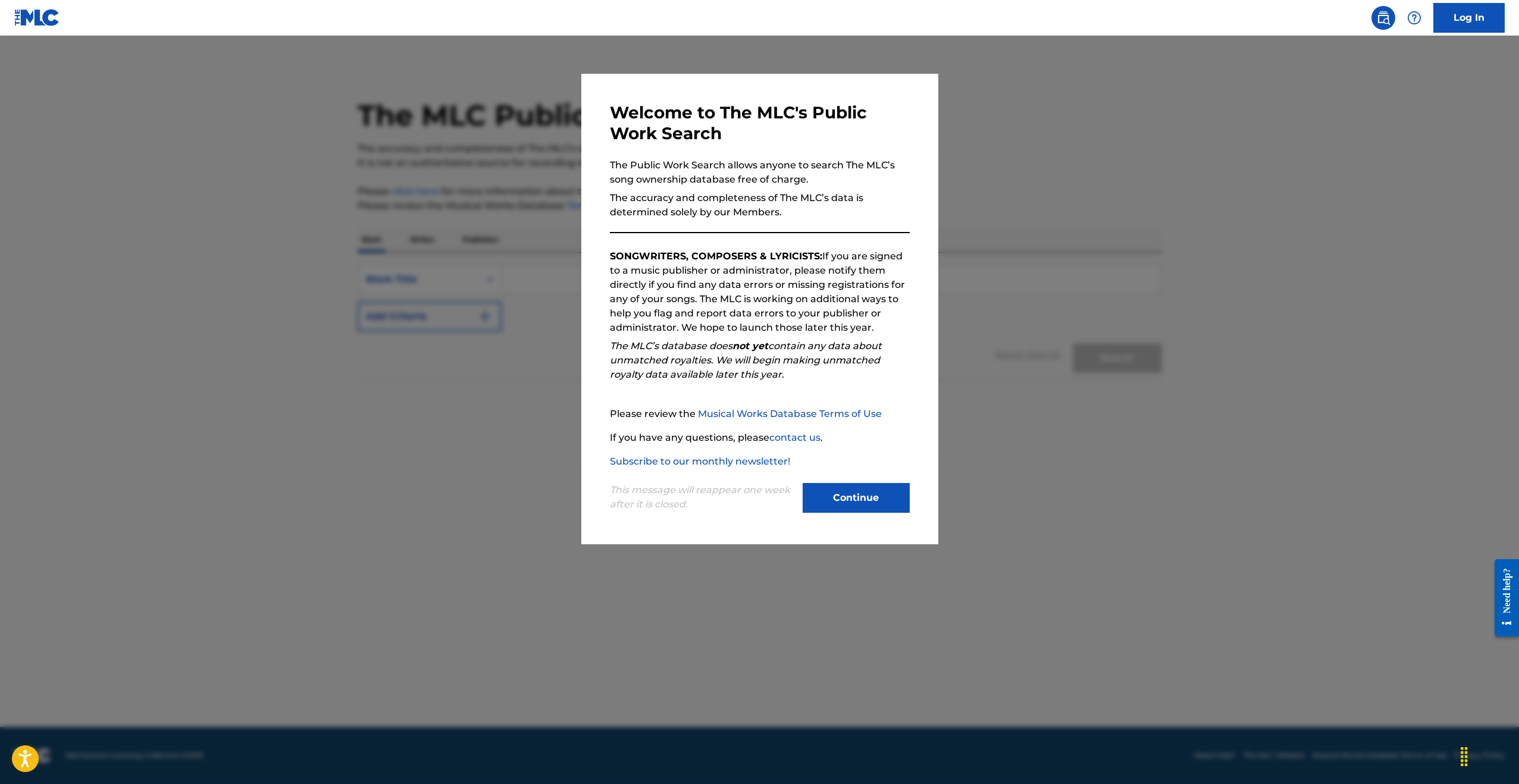
drag, startPoint x: 858, startPoint y: 487, endPoint x: 844, endPoint y: 475, distance: 18.4
click at [858, 487] on button "Continue" at bounding box center [856, 498] width 107 height 30
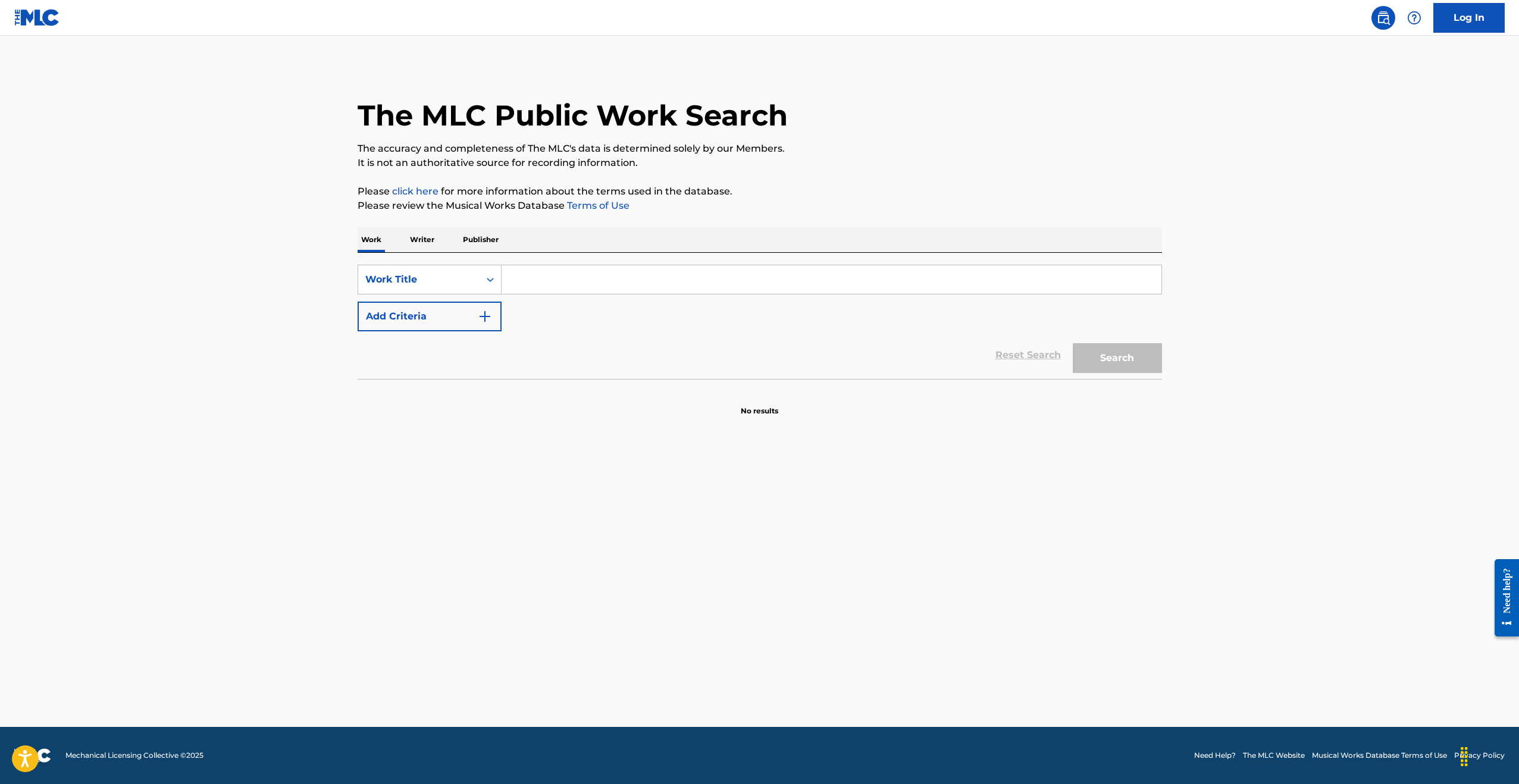
click at [566, 275] on input "Search Form" at bounding box center [831, 279] width 660 height 29
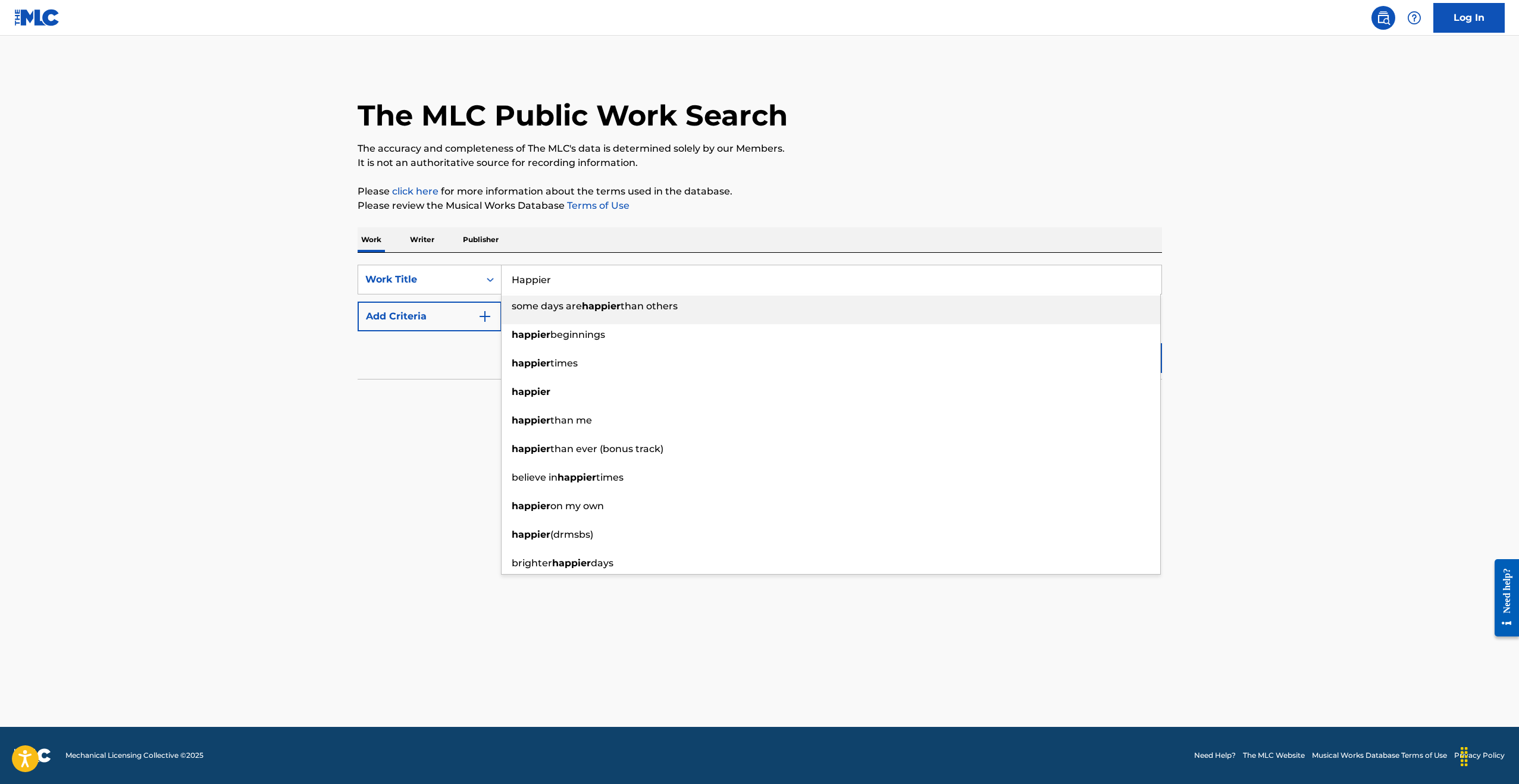
type input "Happier"
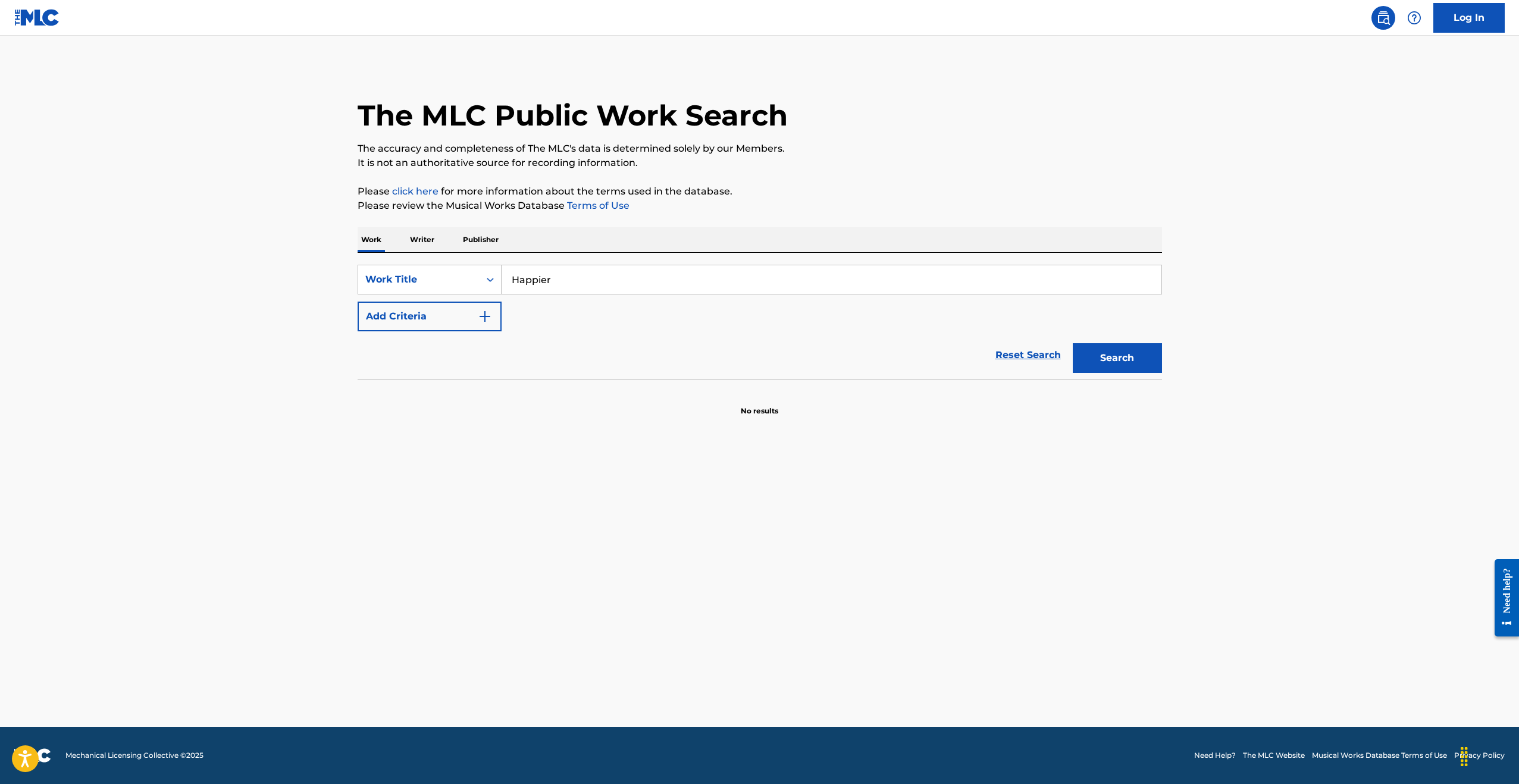
click at [358, 302] on button "Add Criteria" at bounding box center [429, 317] width 144 height 30
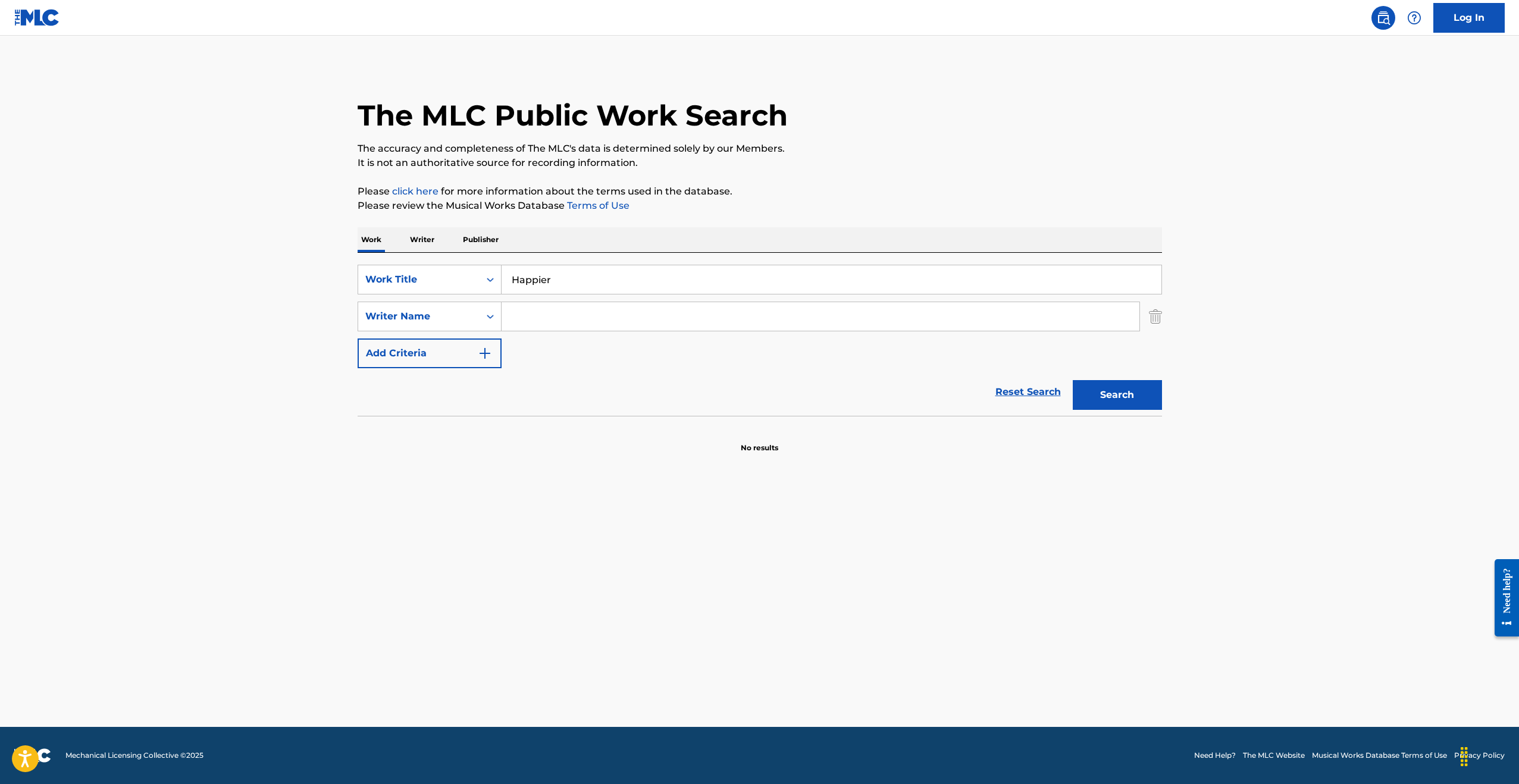
click at [566, 306] on input "Search Form" at bounding box center [820, 316] width 638 height 29
click at [1072, 380] on button "Search" at bounding box center [1117, 395] width 90 height 30
drag, startPoint x: 559, startPoint y: 313, endPoint x: 448, endPoint y: 311, distance: 111.0
click at [448, 312] on div "SearchWithCriteria481bd558-6040-499f-9c2f-f35a96d2998d Writer Name Marshmello" at bounding box center [760, 317] width 804 height 30
click at [613, 322] on input "Marshmello" at bounding box center [820, 316] width 638 height 29
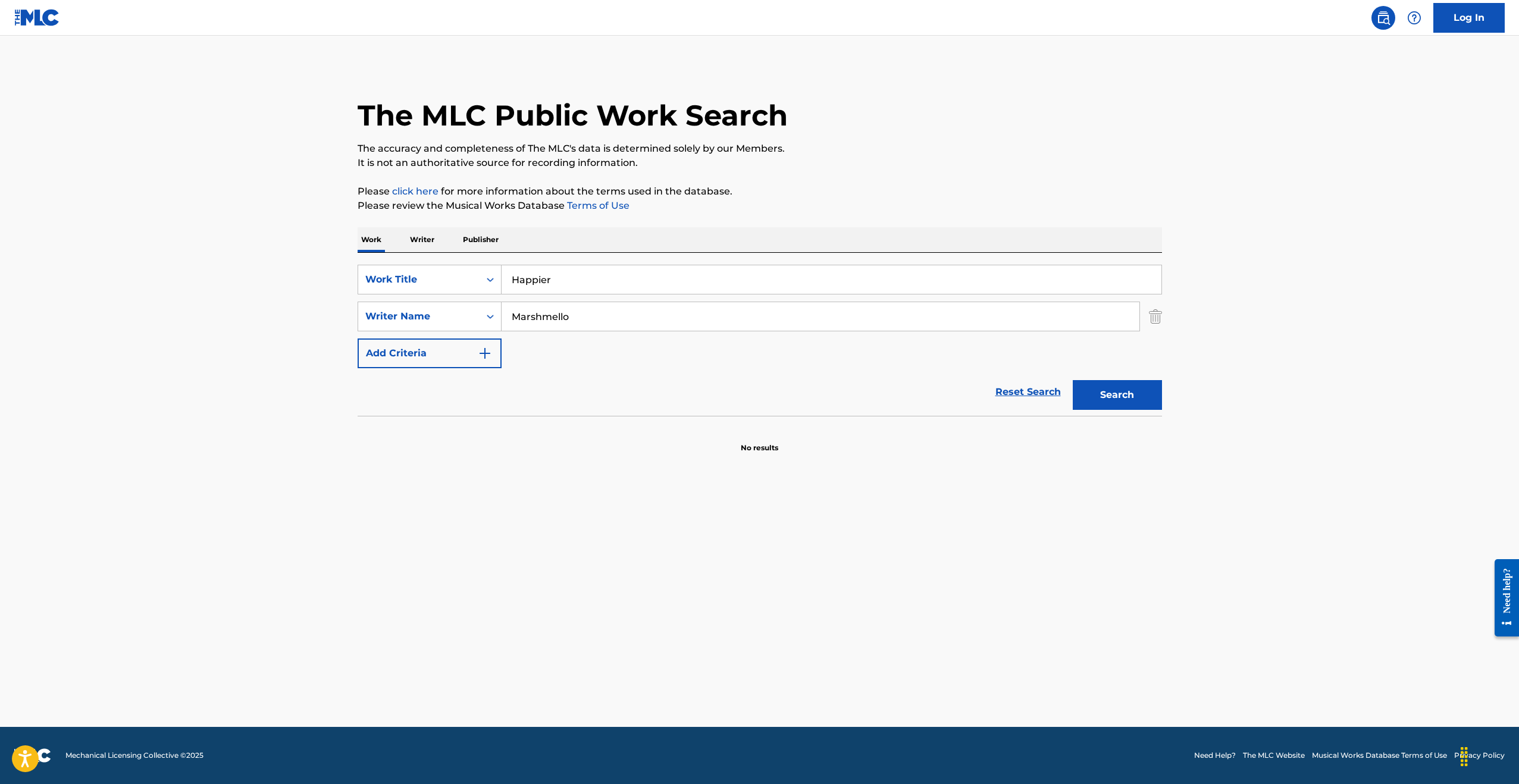
click at [613, 322] on input "Marshmello" at bounding box center [820, 316] width 638 height 29
click at [613, 321] on input "Marshmello" at bounding box center [820, 316] width 638 height 29
type input "[PERSON_NAME]"
click at [1072, 380] on button "Search" at bounding box center [1117, 395] width 90 height 30
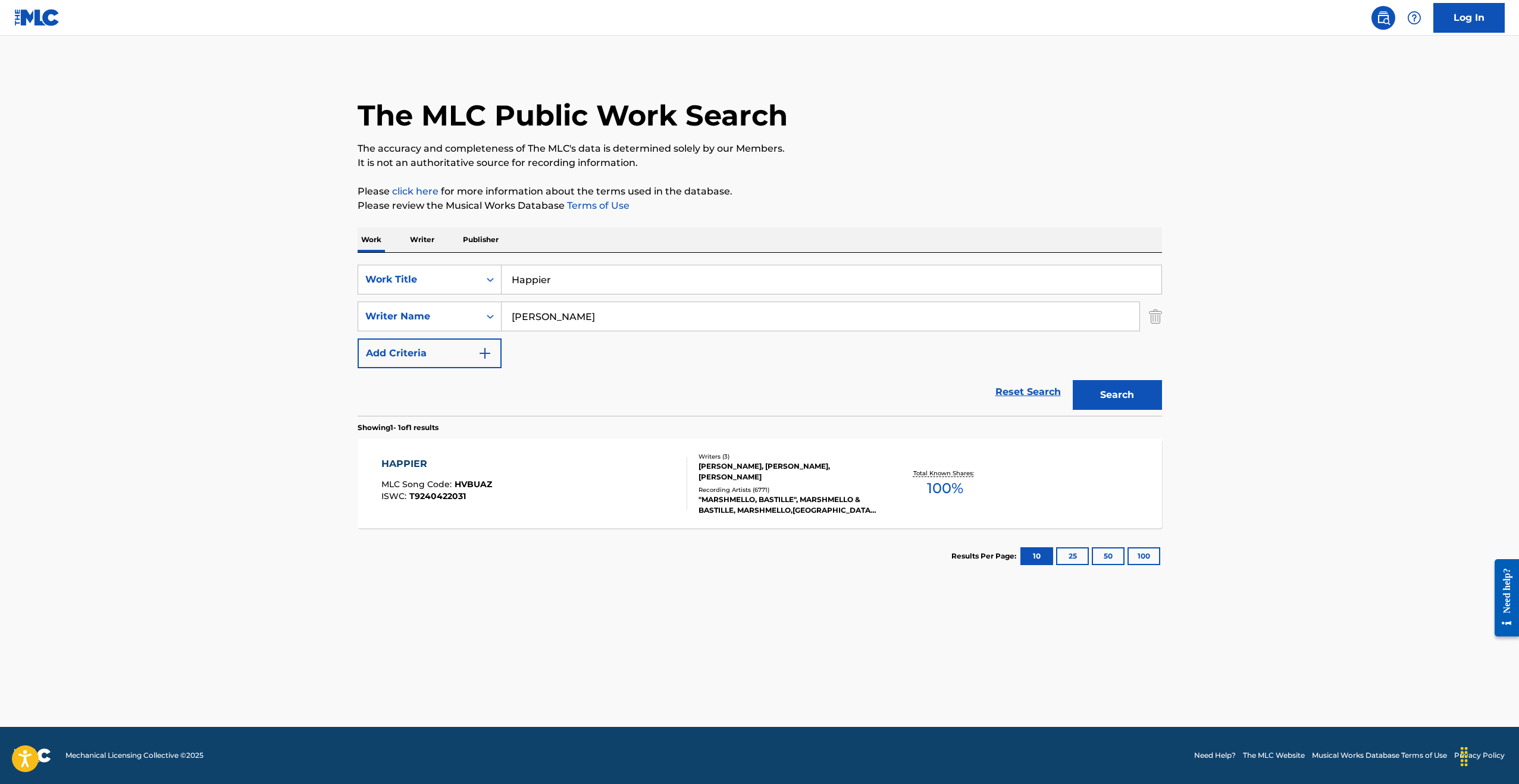
click at [764, 449] on div "HAPPIER MLC Song Code : HVBUAZ ISWC : T9240422031 Writers ( 3 ) [PERSON_NAME], …" at bounding box center [760, 483] width 804 height 90
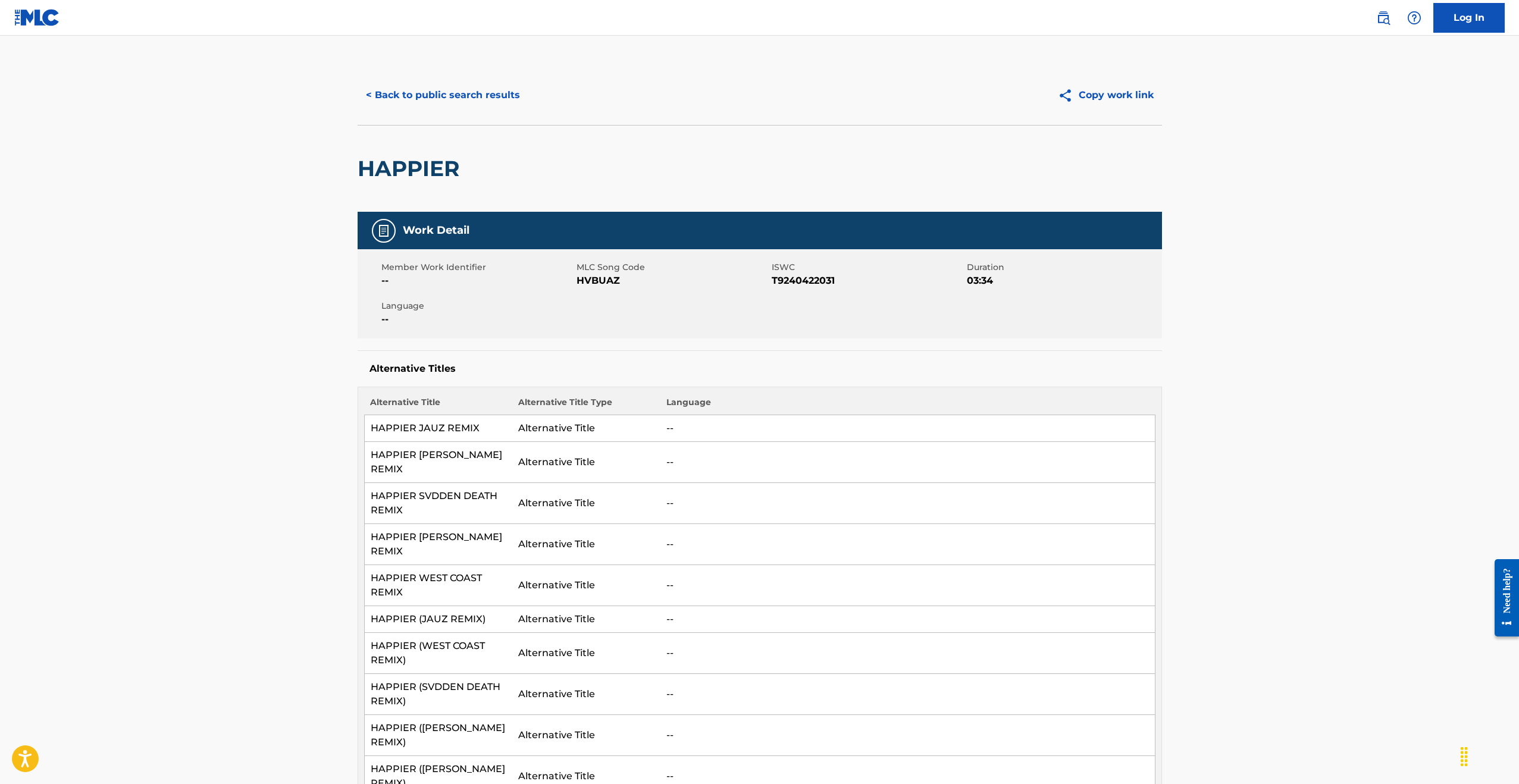
click at [416, 95] on button "< Back to public search results" at bounding box center [443, 95] width 171 height 30
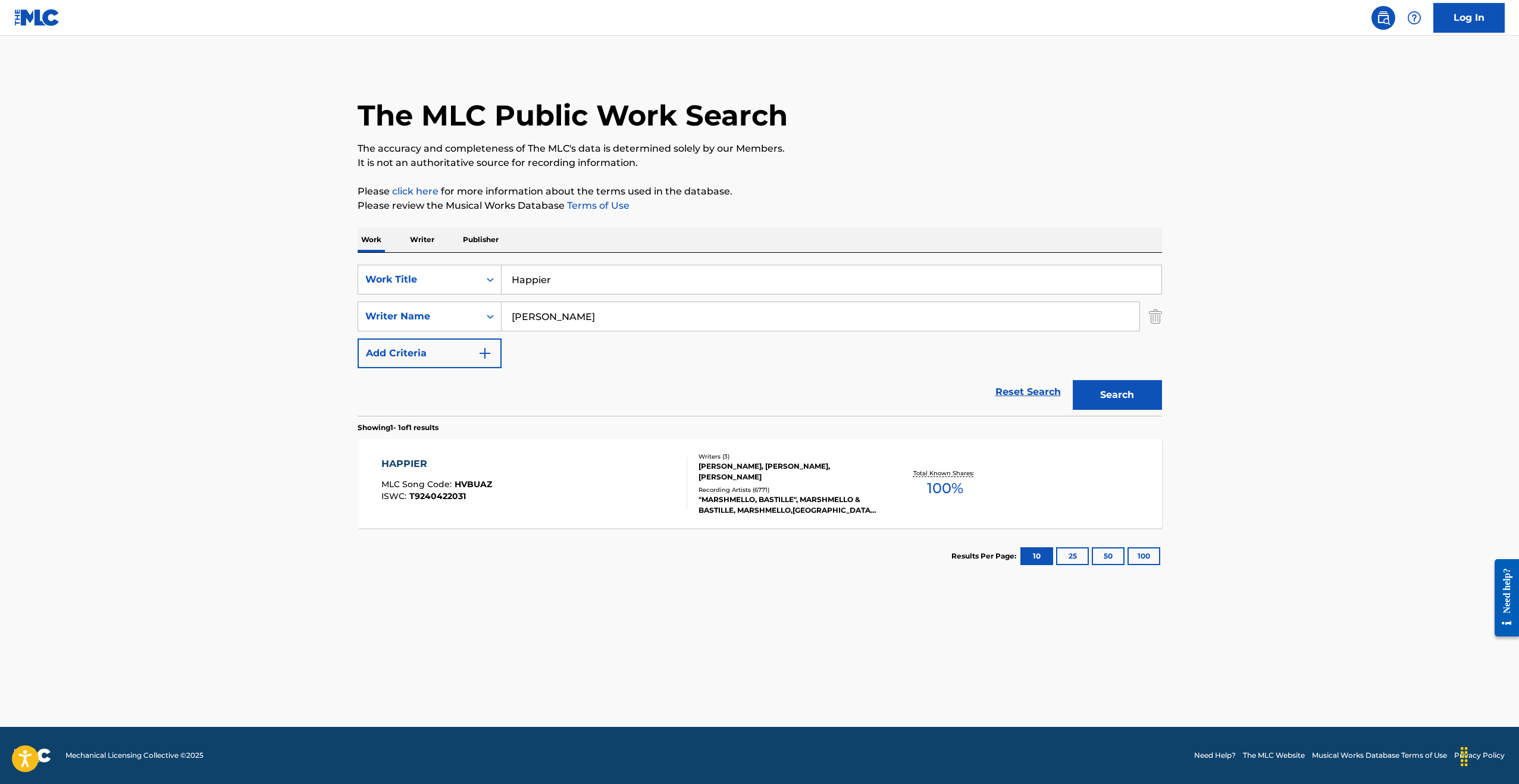
click at [599, 275] on input "Happier" at bounding box center [831, 279] width 660 height 29
click at [599, 273] on input "Happier" at bounding box center [831, 279] width 660 height 29
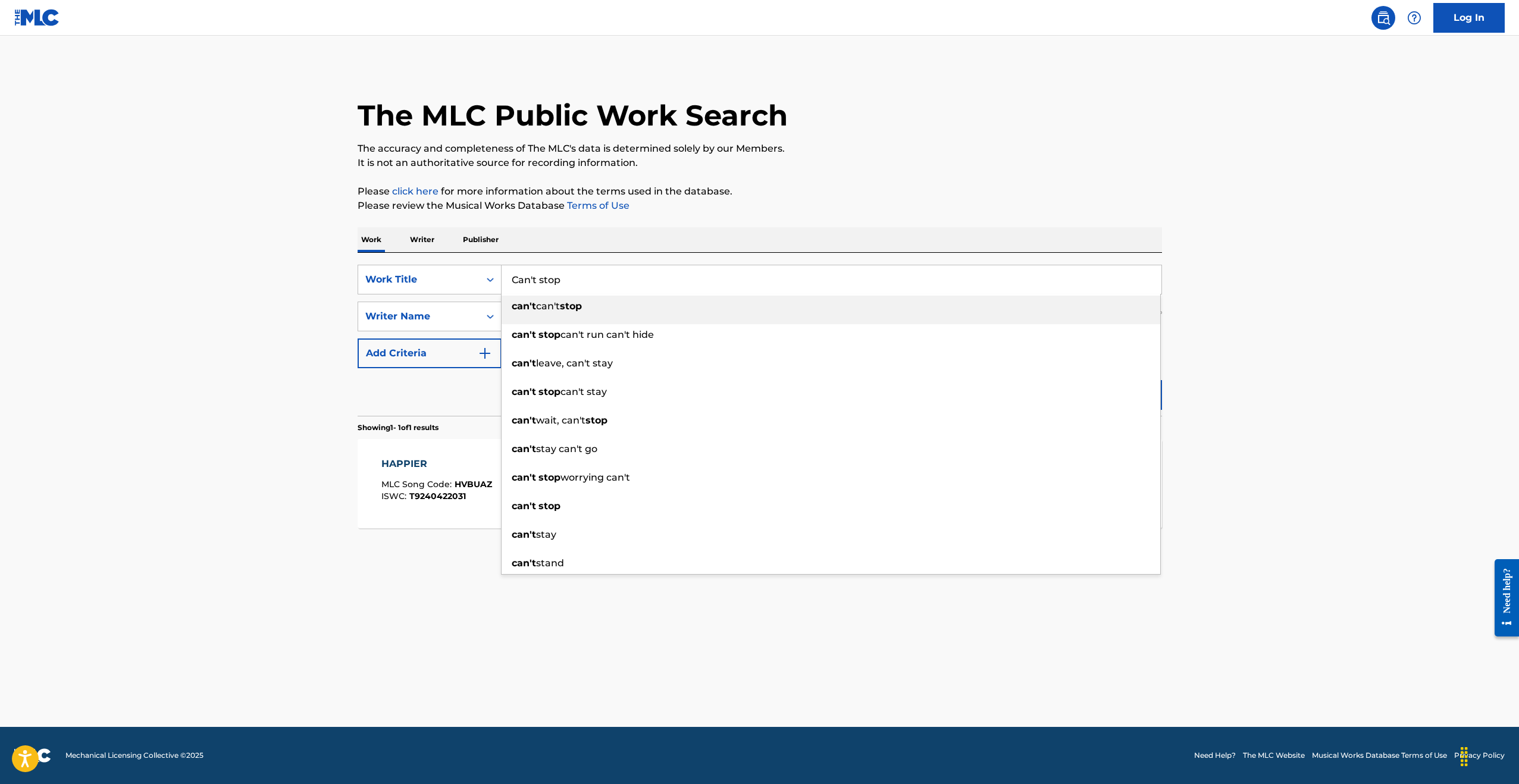
type input "Can't stop"
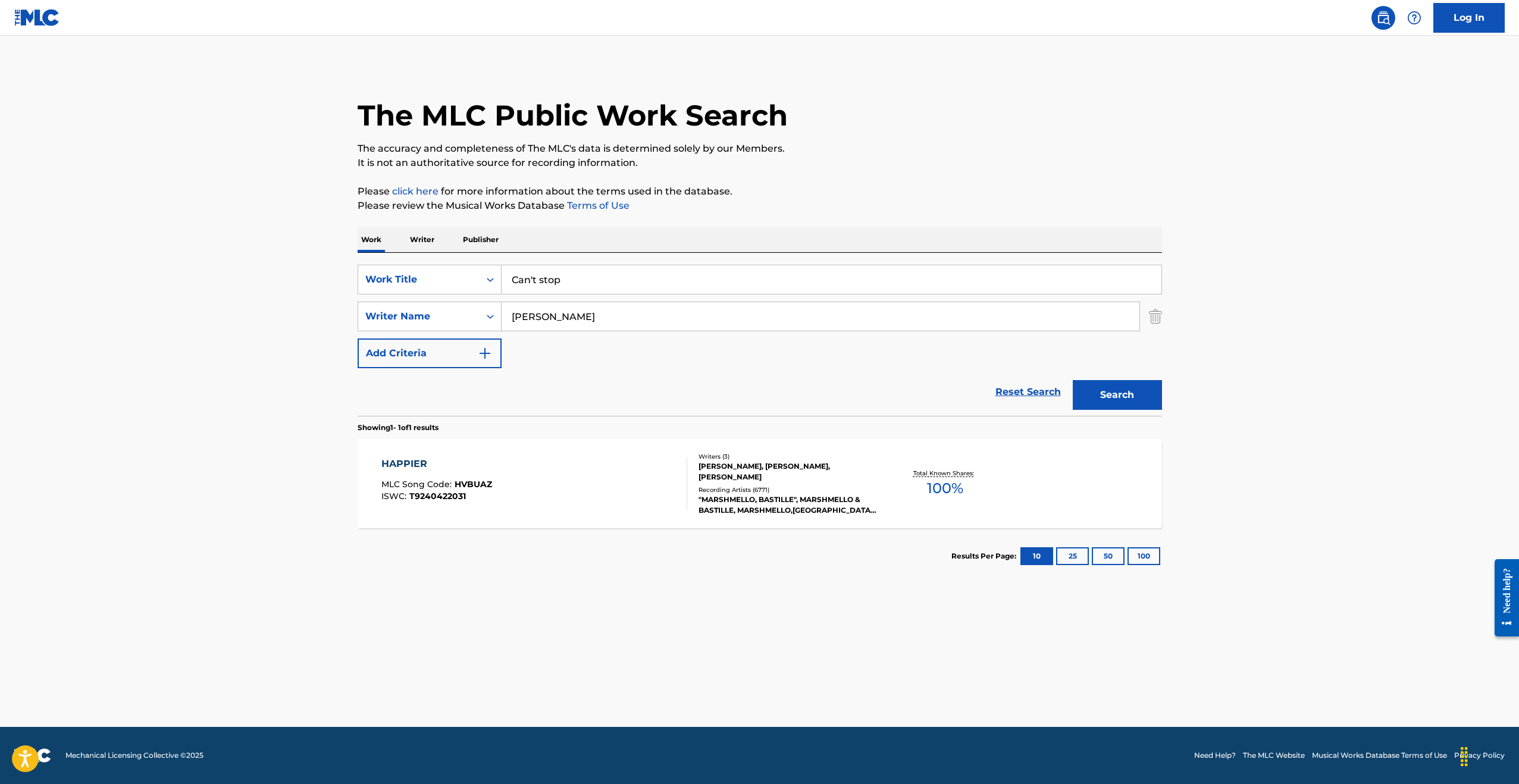
type input "[PERSON_NAME]"
click at [1072, 380] on button "Search" at bounding box center [1117, 395] width 90 height 30
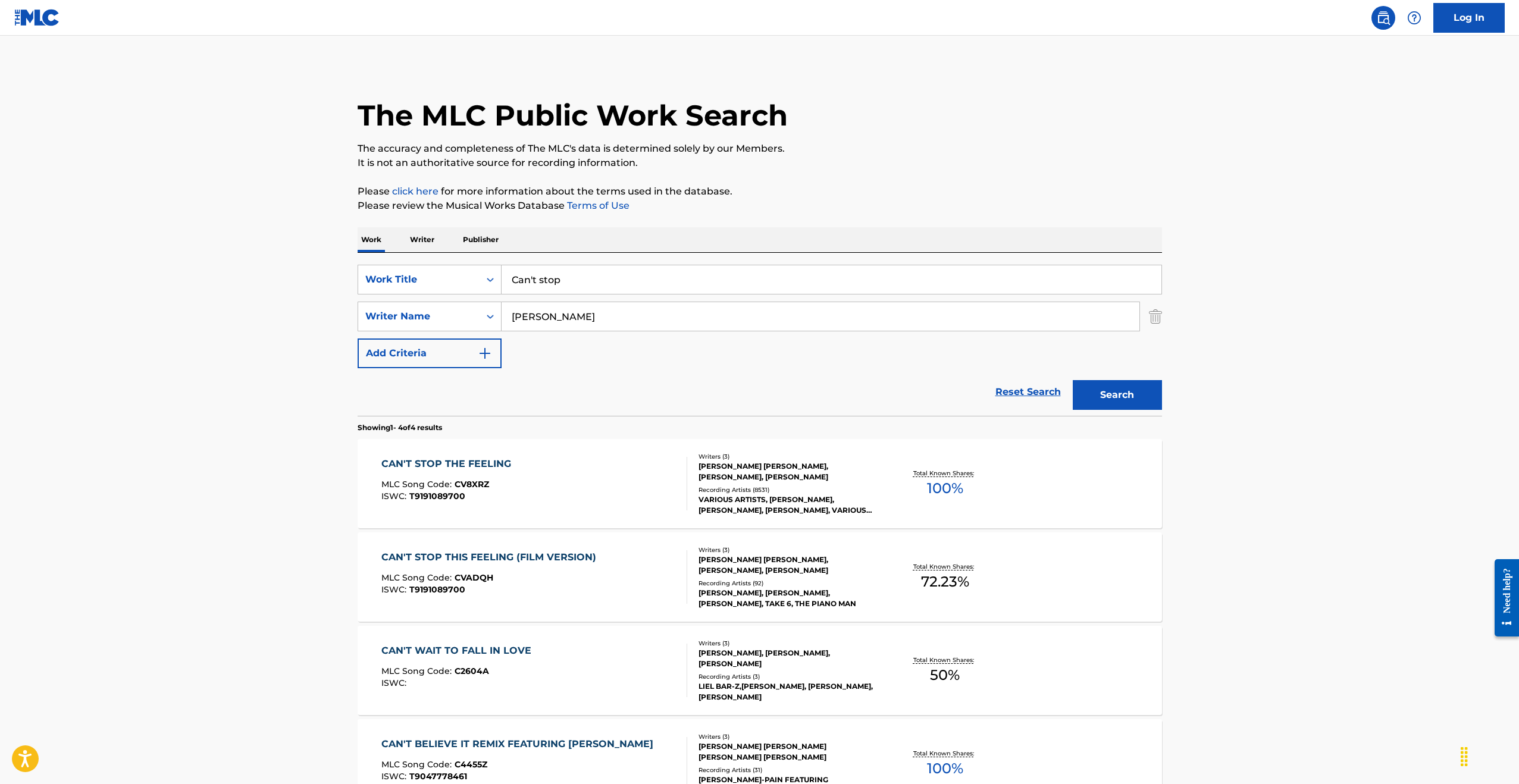
click at [780, 452] on div "Writers ( 3 )" at bounding box center [788, 456] width 179 height 9
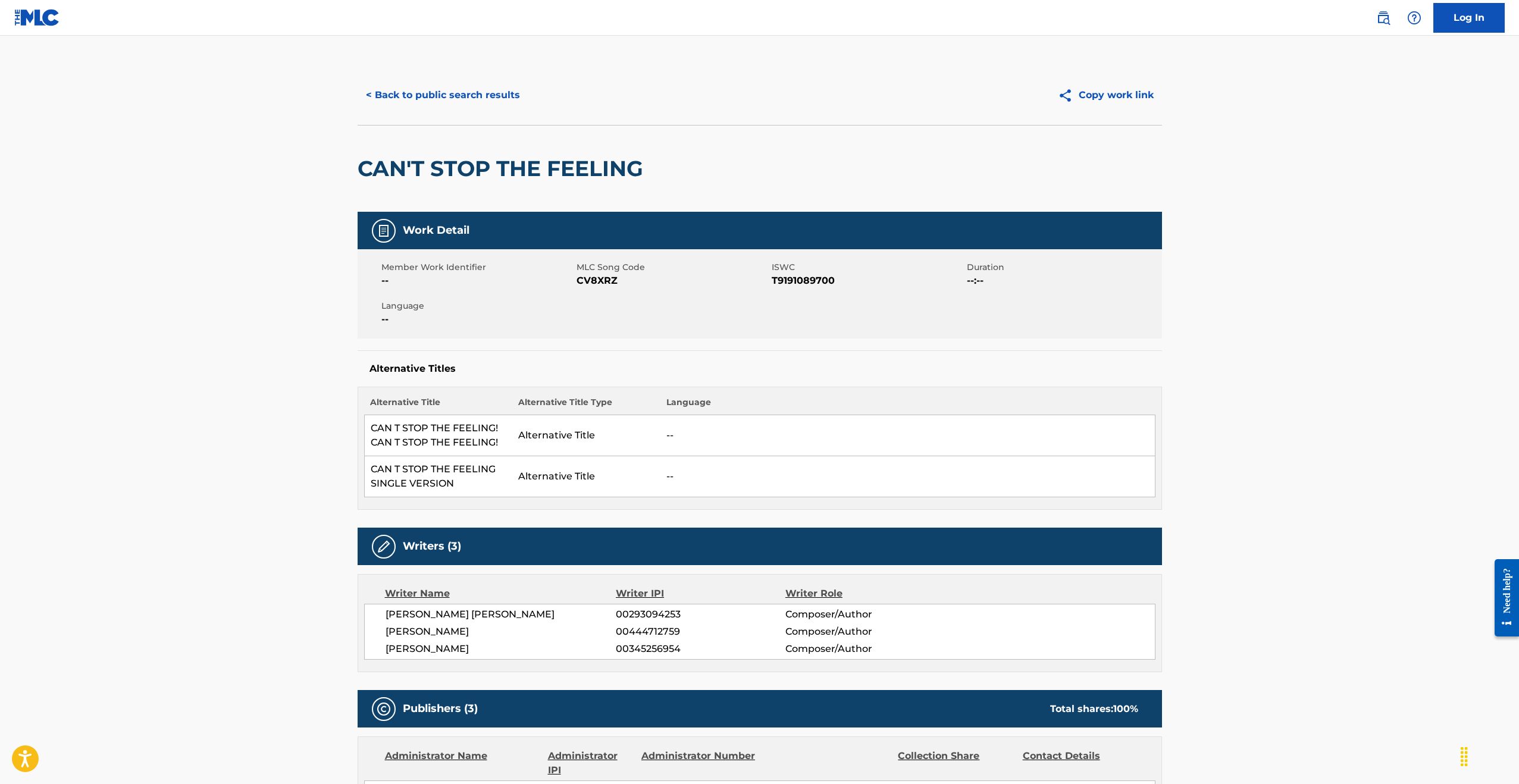
click at [427, 103] on button "< Back to public search results" at bounding box center [443, 95] width 171 height 30
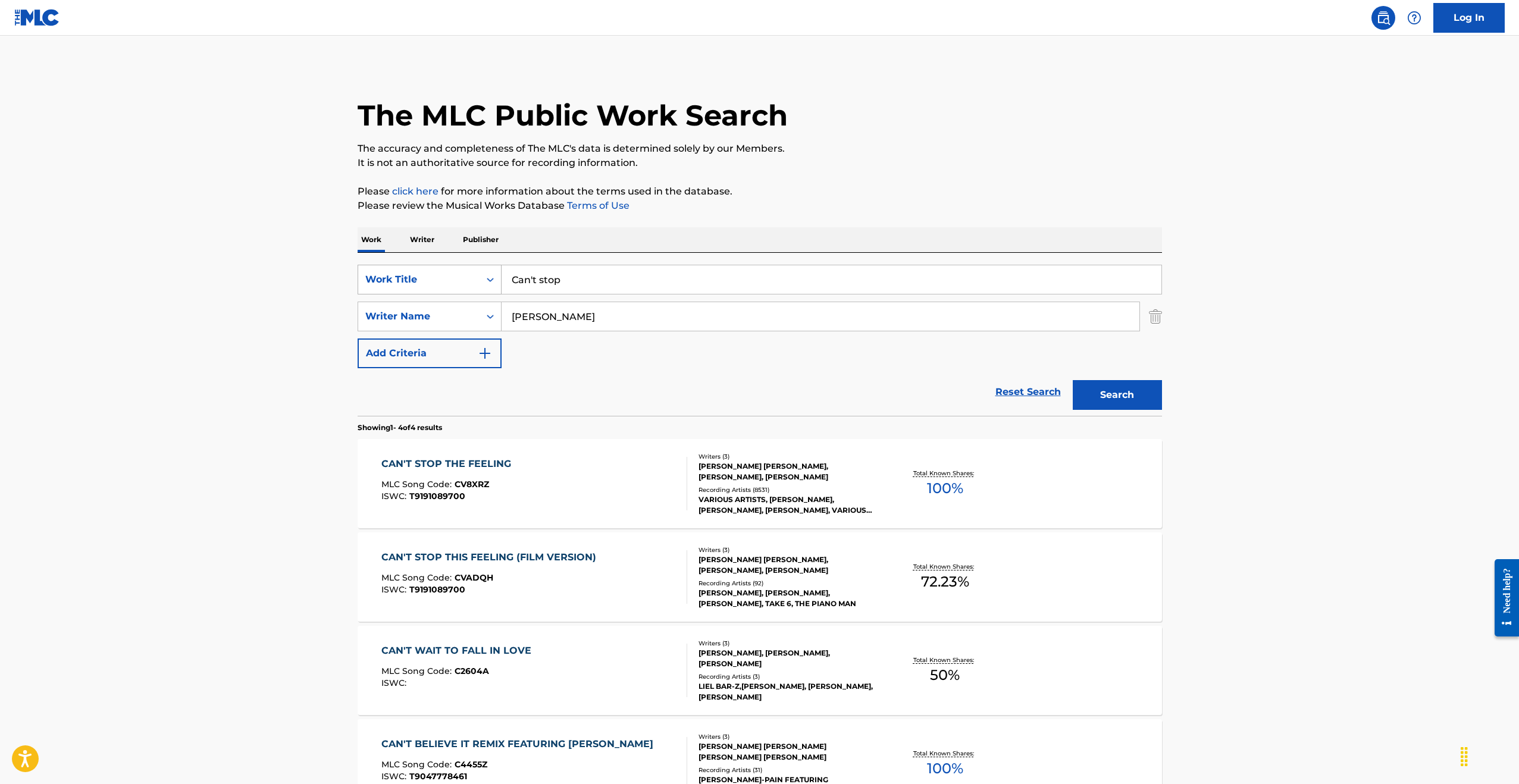
drag, startPoint x: 591, startPoint y: 279, endPoint x: 460, endPoint y: 268, distance: 131.5
click at [460, 268] on div "SearchWithCriteriae5b0bbf8-55cc-4198-9679-b5ef43ec1f09 Work Title Can't stop" at bounding box center [760, 279] width 804 height 30
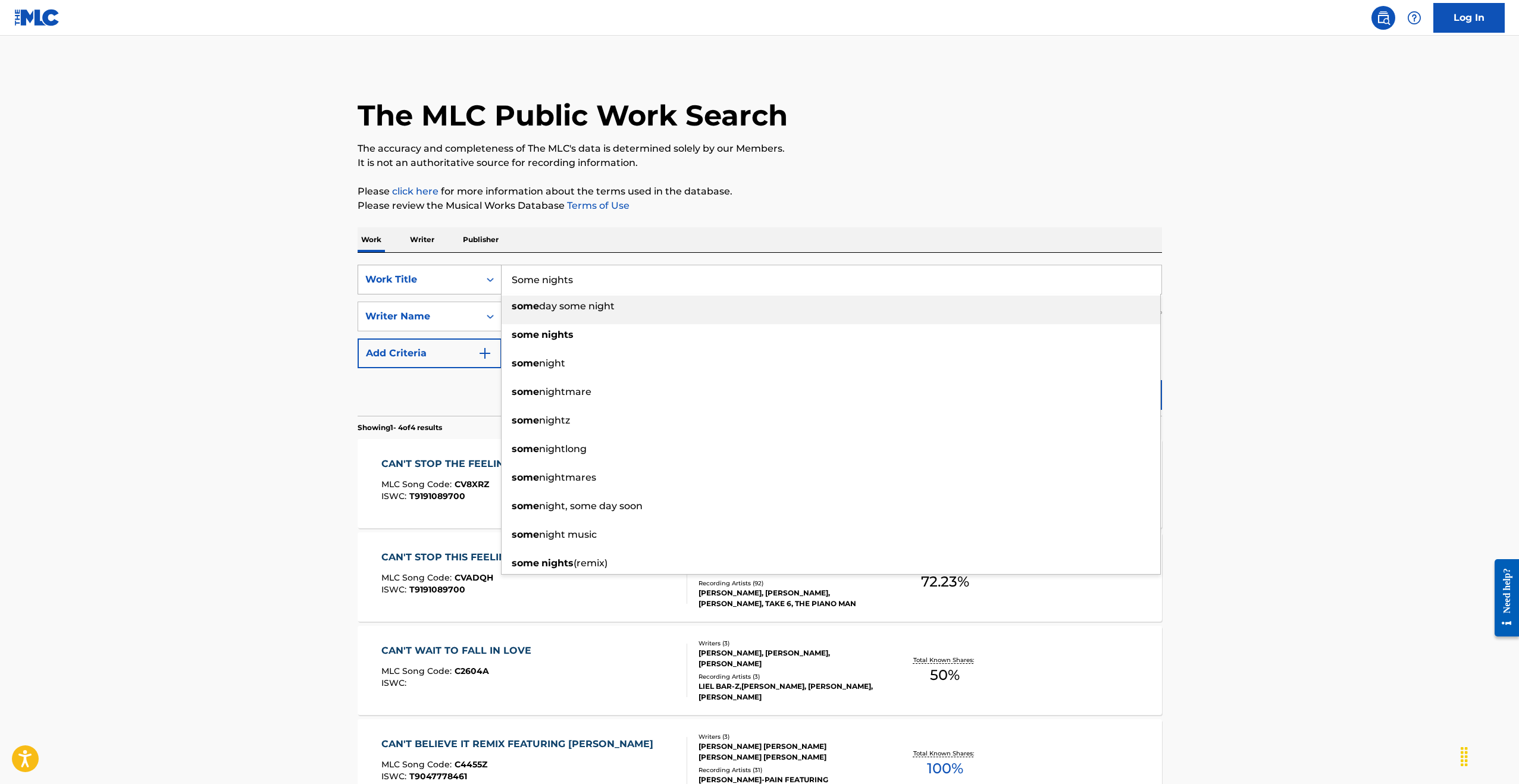
type input "Some nights"
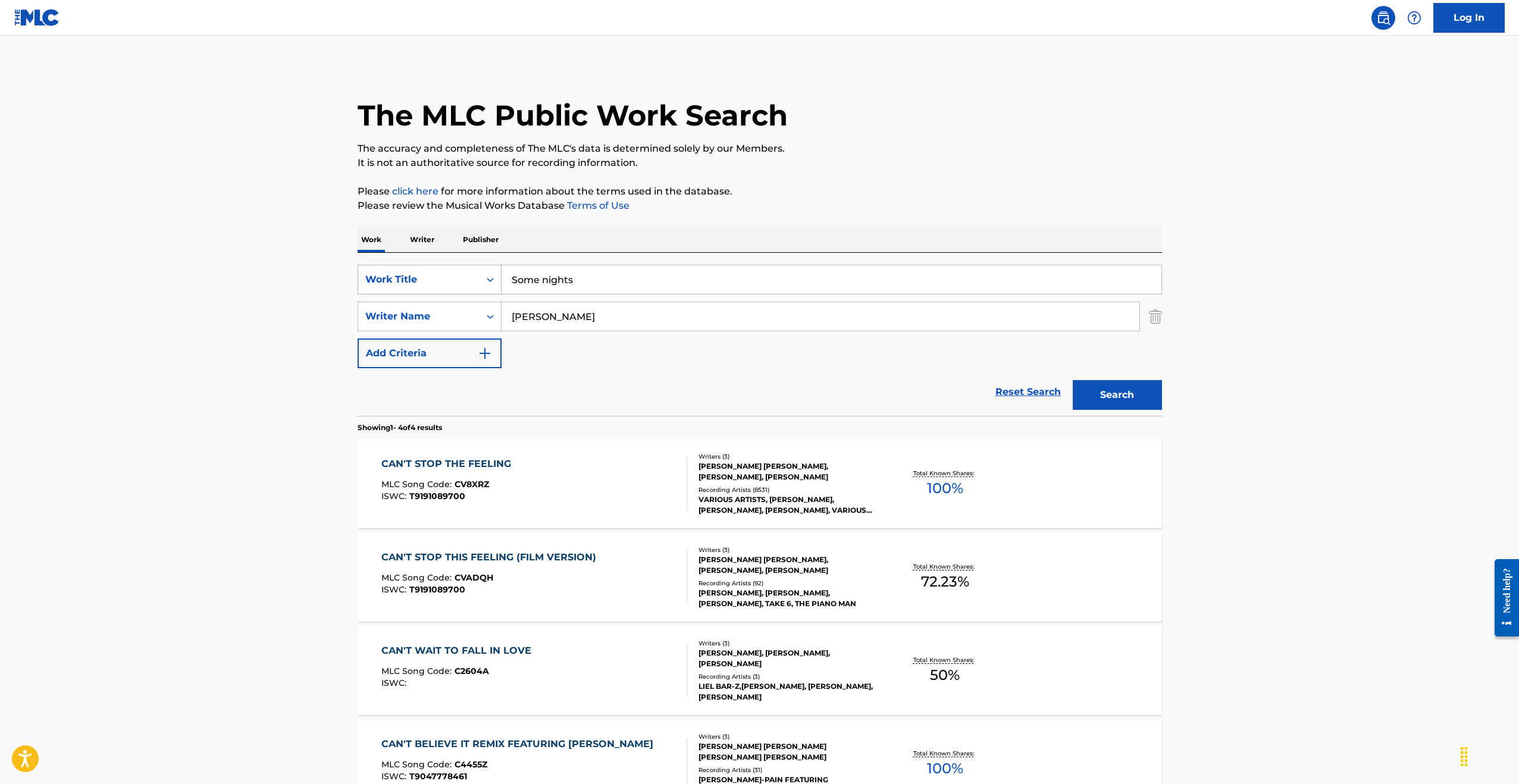
type input "[PERSON_NAME]"
click at [1072, 380] on button "Search" at bounding box center [1117, 395] width 90 height 30
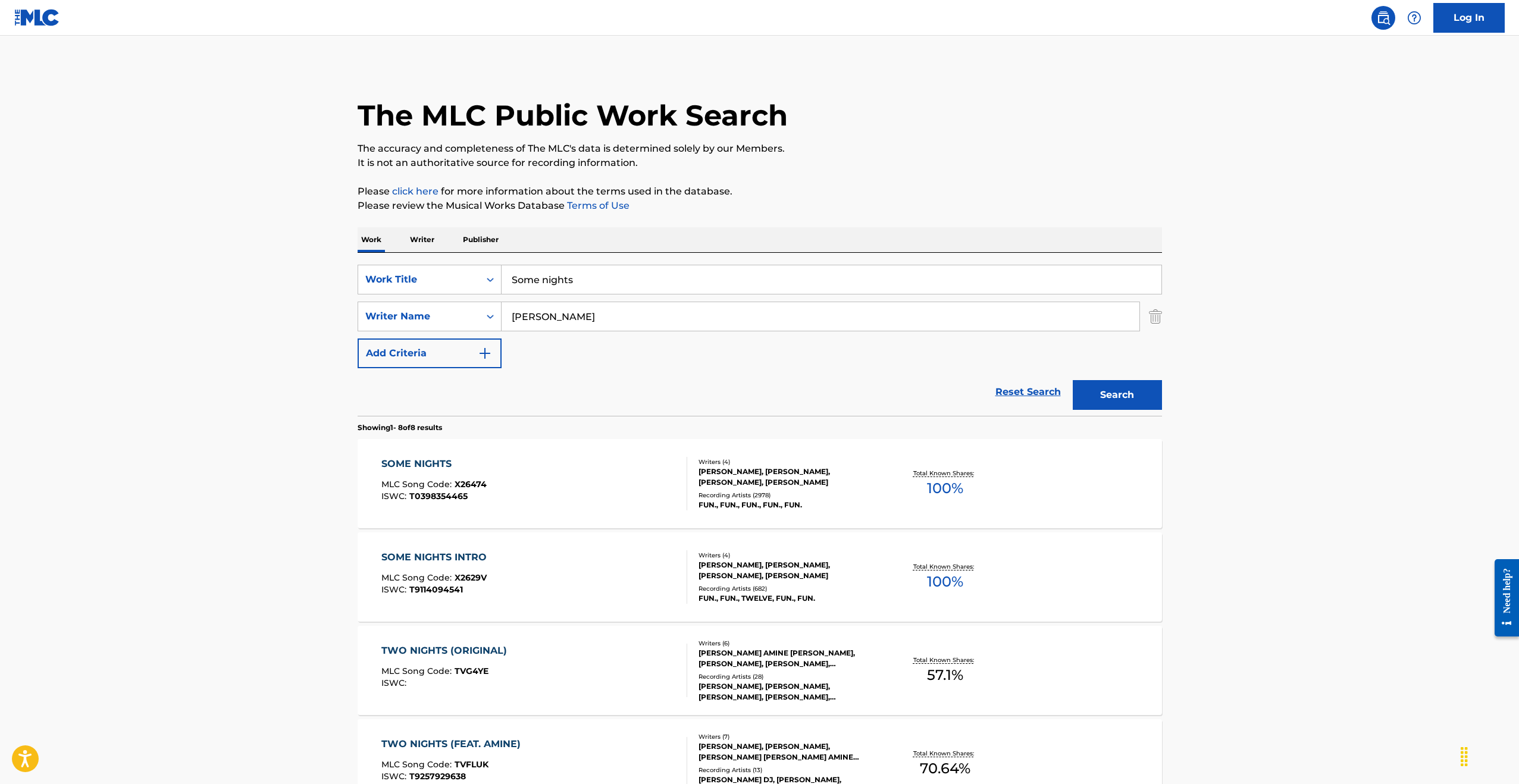
click at [799, 451] on div "SOME NIGHTS MLC Song Code : X26474 ISWC : T0398354465 Writers ( 4 ) [PERSON_NAM…" at bounding box center [760, 483] width 804 height 90
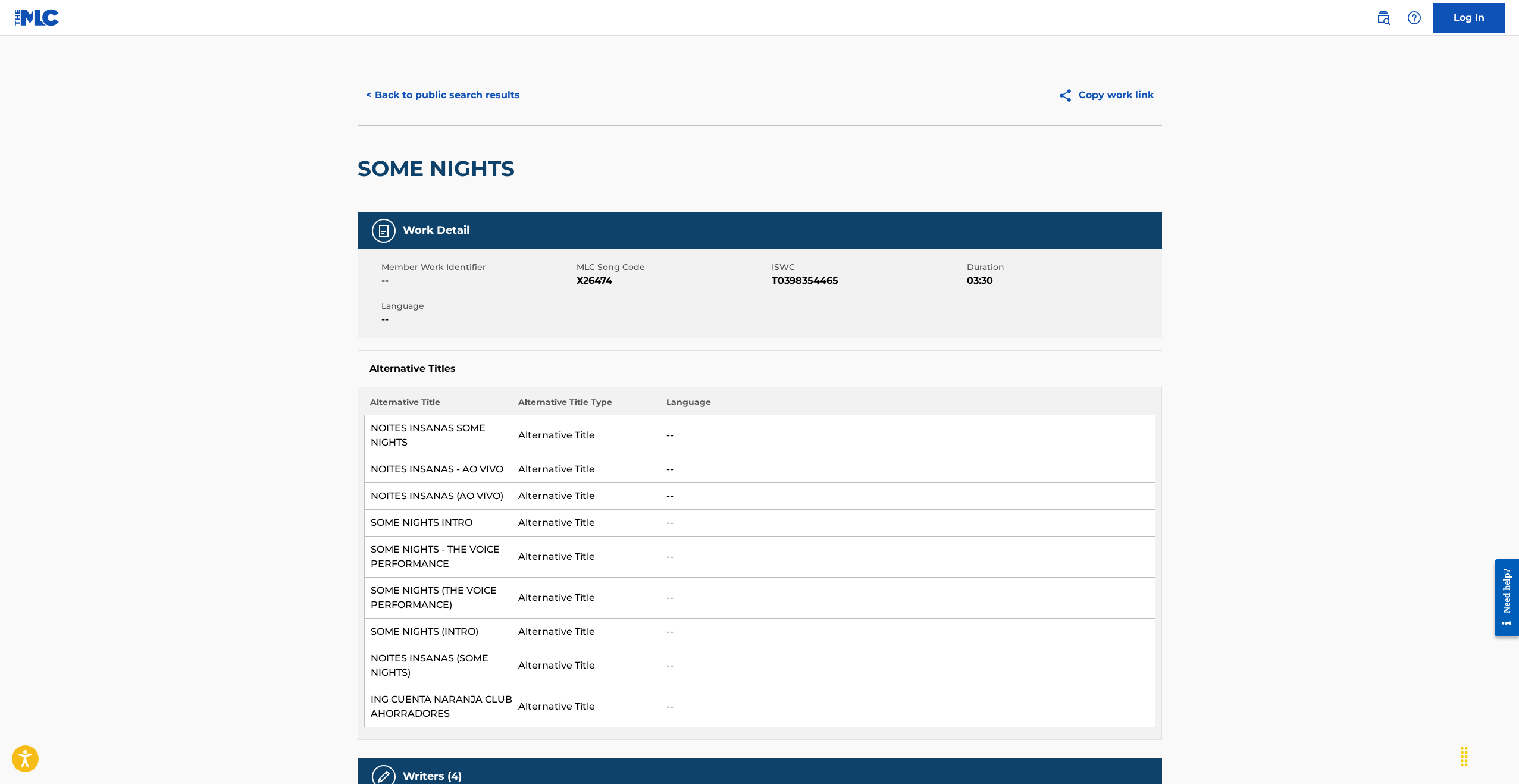
click at [429, 96] on button "< Back to public search results" at bounding box center [443, 95] width 171 height 30
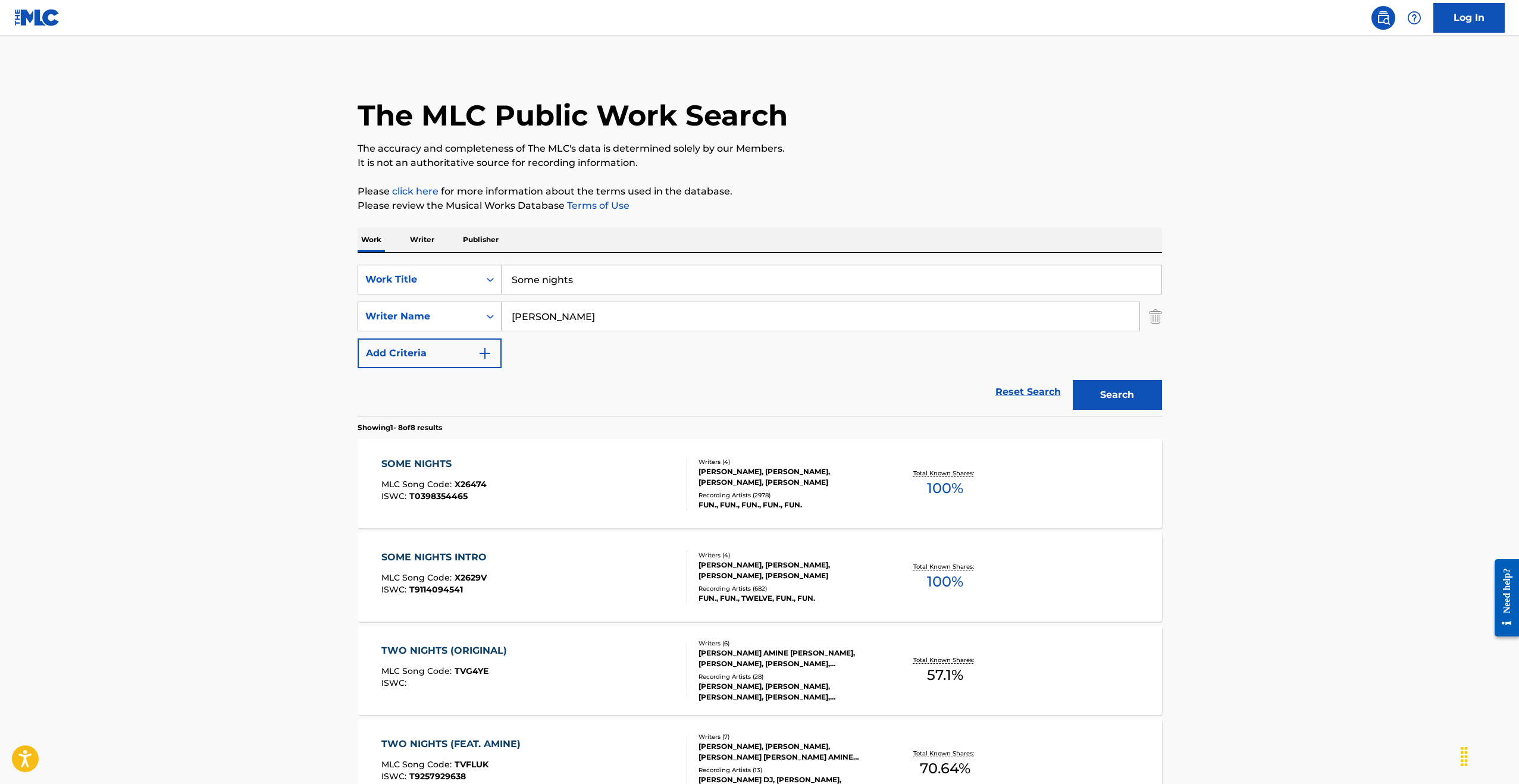
drag, startPoint x: 557, startPoint y: 315, endPoint x: 482, endPoint y: 305, distance: 75.7
click at [482, 305] on div "SearchWithCriteria481bd558-6040-499f-9c2f-f35a96d2998d Writer Name [PERSON_NAME]" at bounding box center [760, 317] width 804 height 30
paste input "Follese"
type input "Follese"
click at [581, 282] on input "Some nights" at bounding box center [831, 279] width 660 height 29
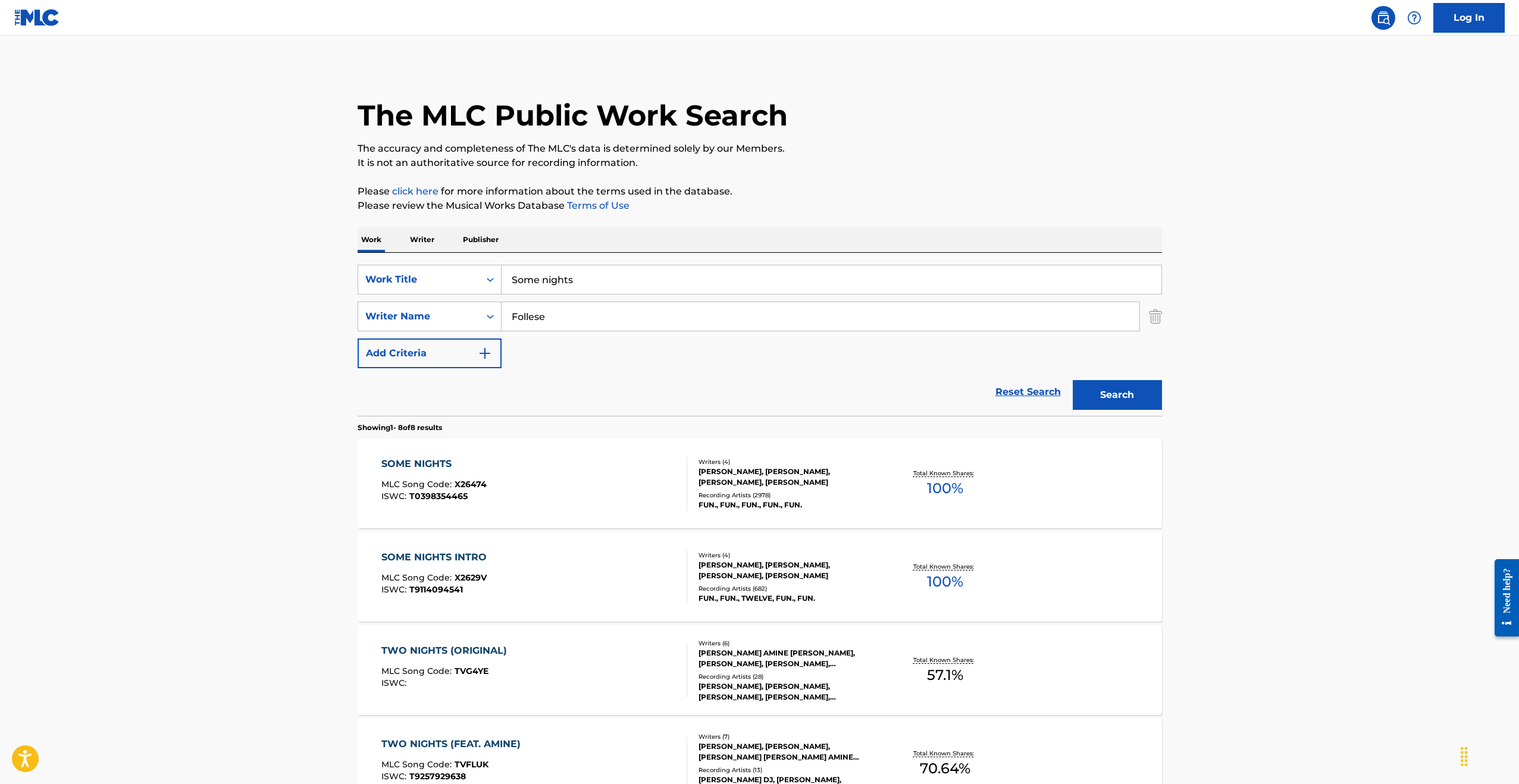
click at [581, 281] on input "Some nights" at bounding box center [831, 279] width 660 height 29
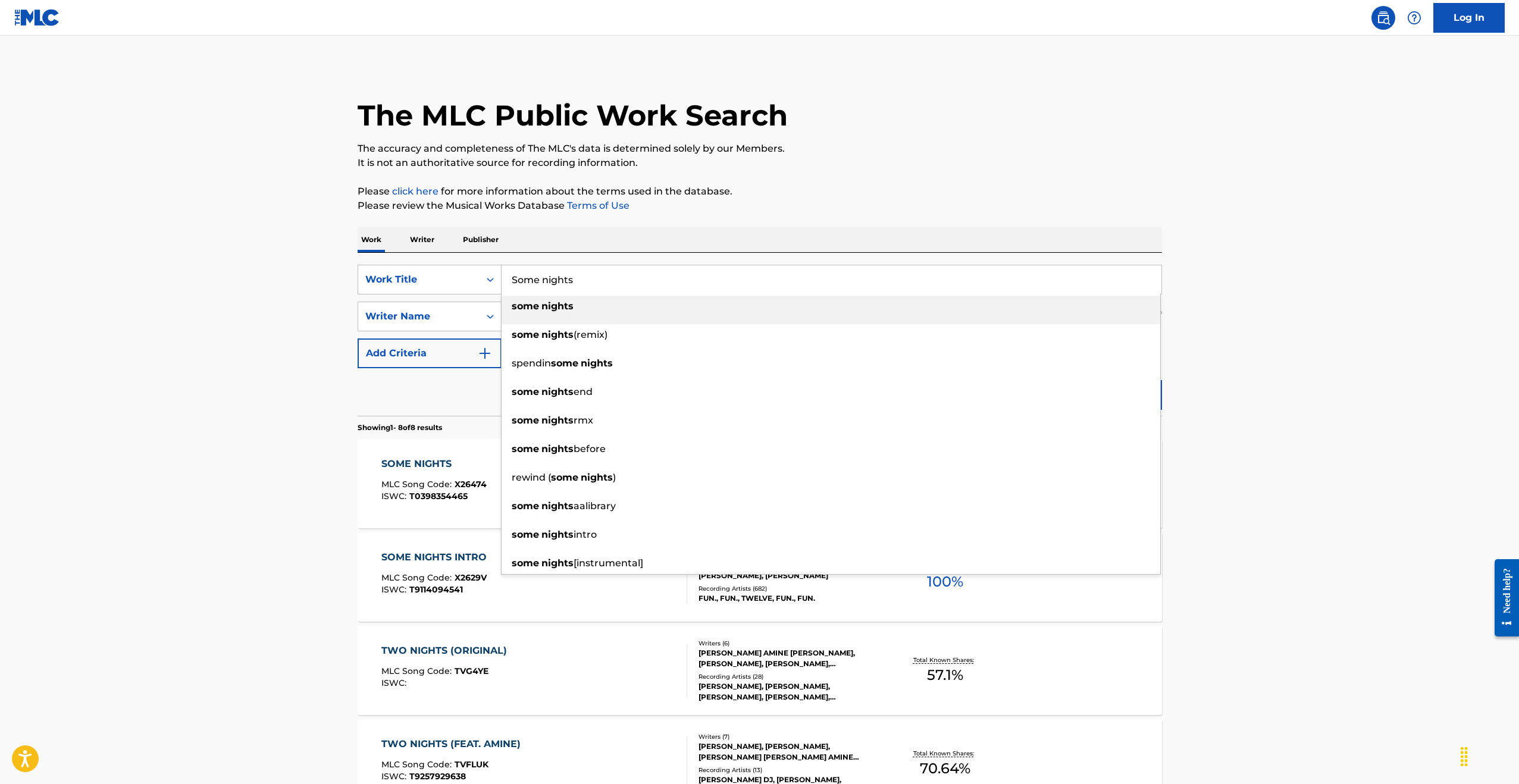
paste input "The Way You Love Me"
type input "The Way You Love Me"
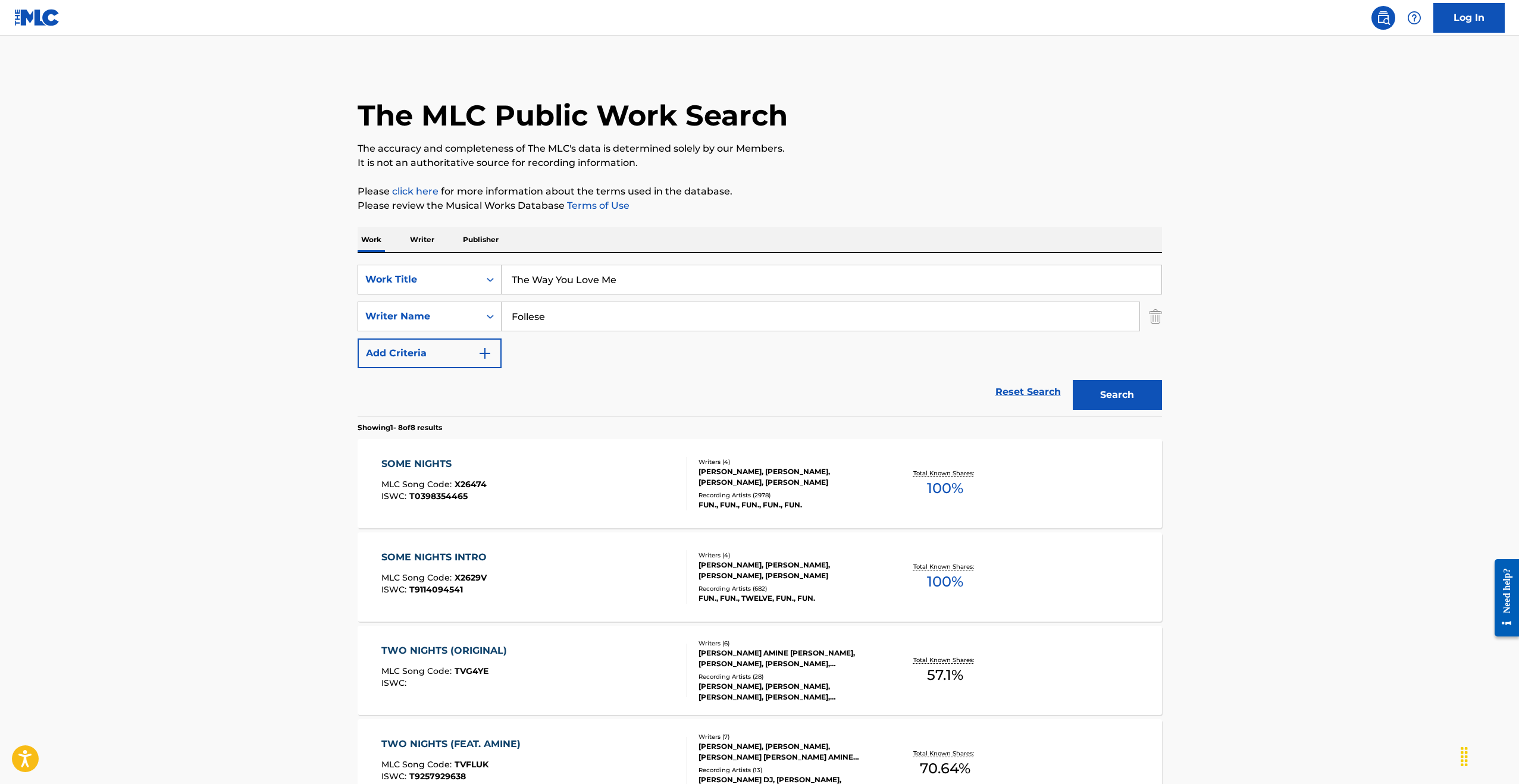
click at [1101, 392] on button "Search" at bounding box center [1117, 395] width 90 height 30
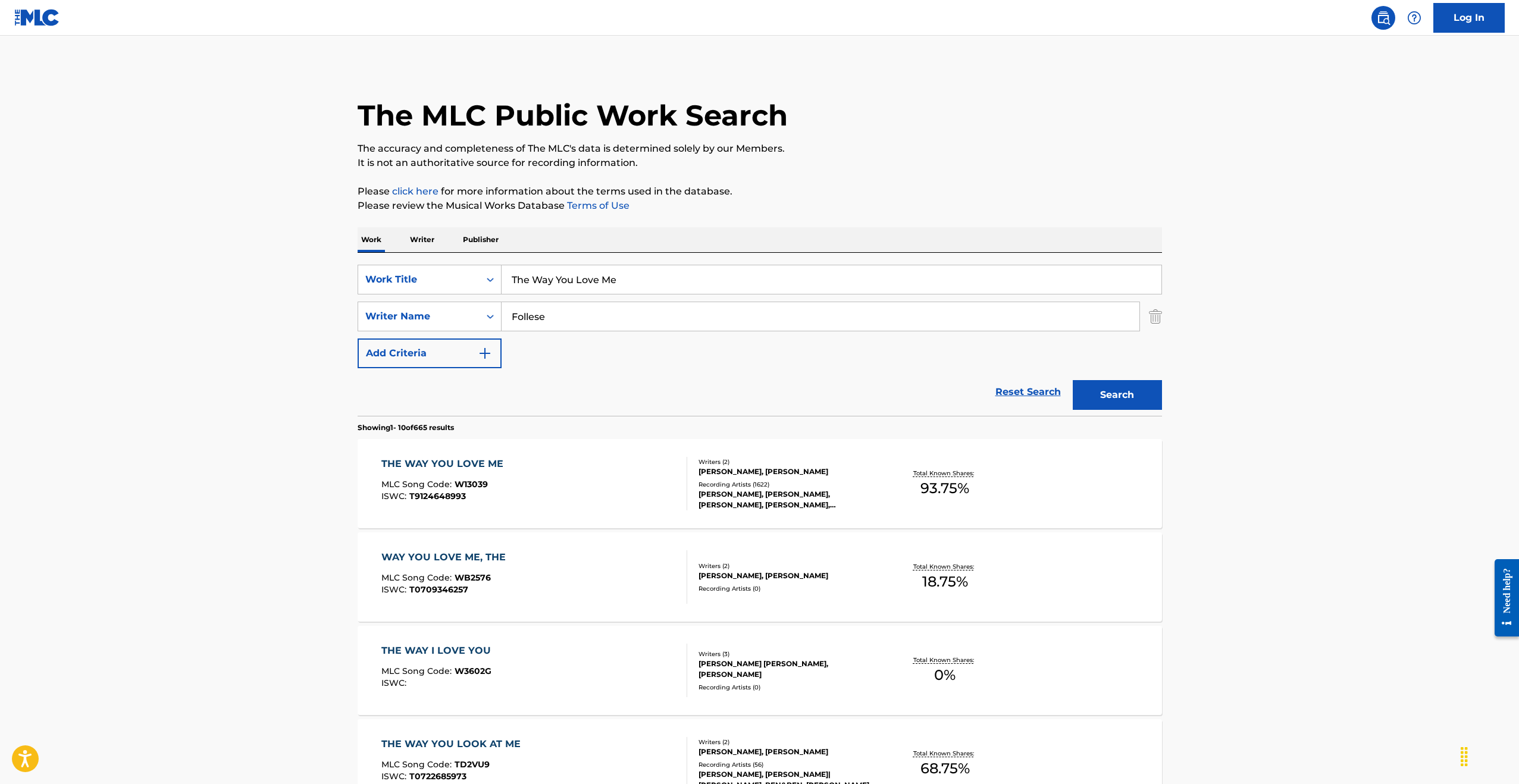
click at [806, 447] on div "THE WAY YOU LOVE ME MLC Song Code : W13039 ISWC : T9124648993 Writers ( 2 ) [PE…" at bounding box center [760, 483] width 804 height 90
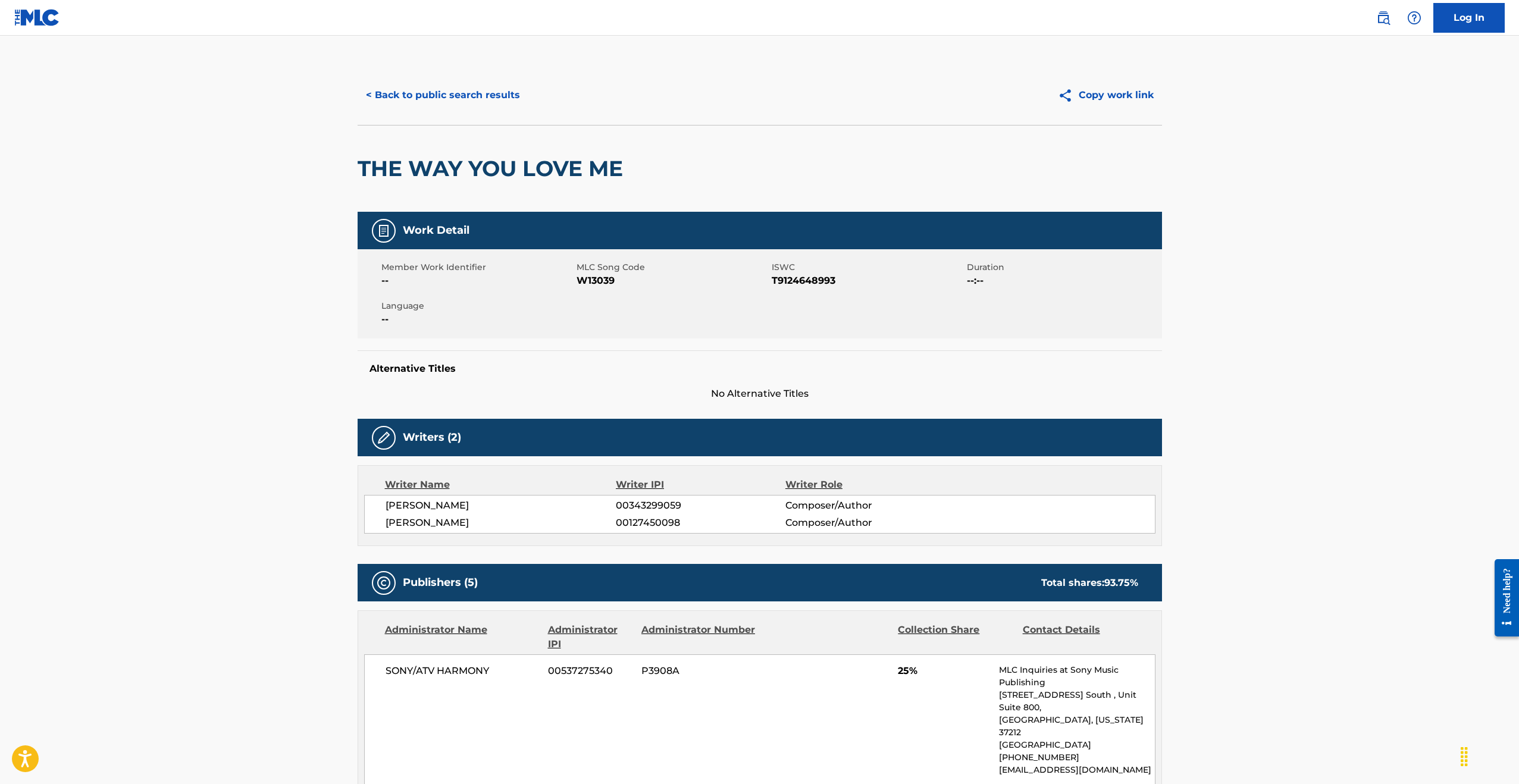
click at [447, 93] on button "< Back to public search results" at bounding box center [443, 95] width 171 height 30
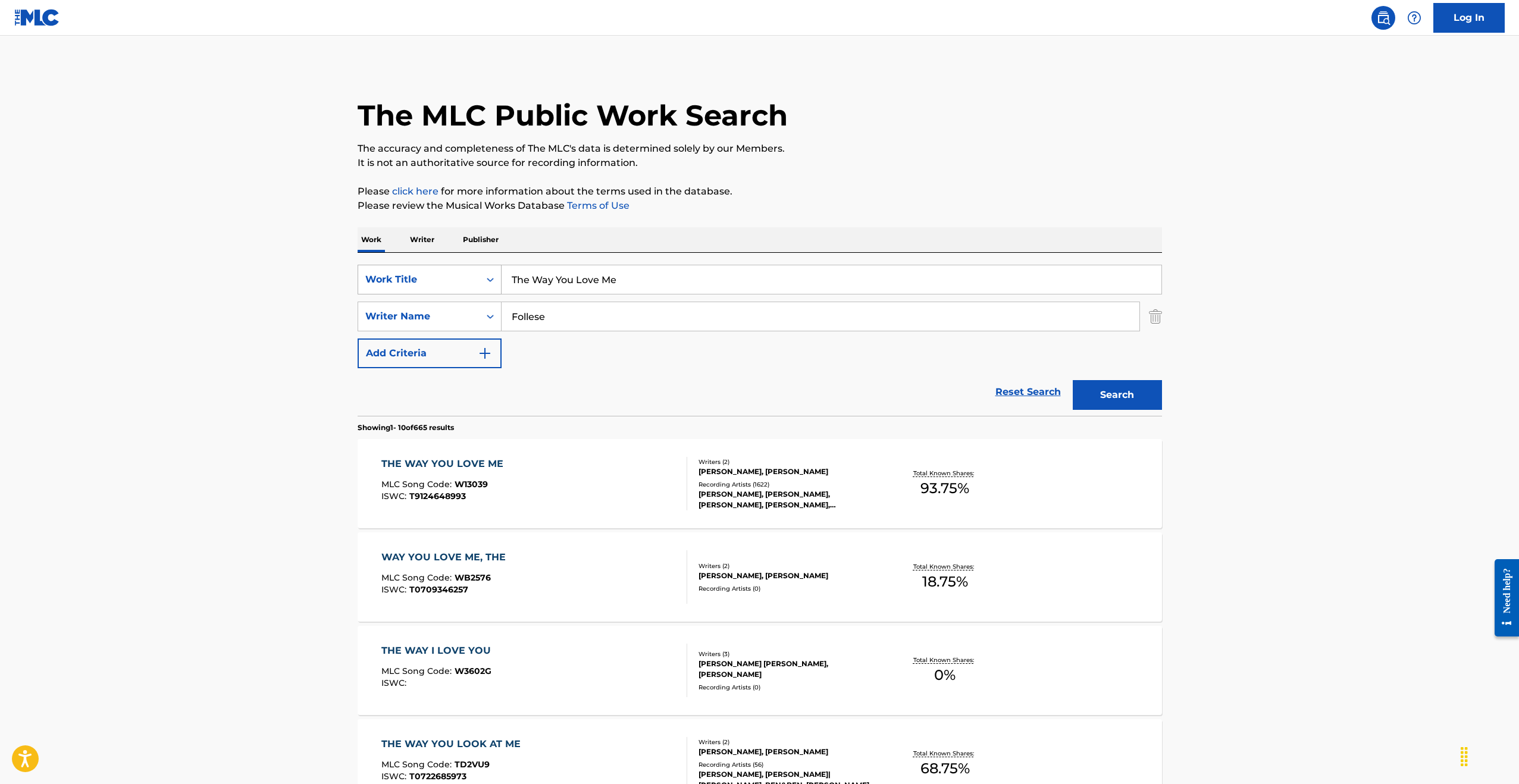
drag, startPoint x: 630, startPoint y: 278, endPoint x: 473, endPoint y: 265, distance: 157.5
click at [473, 265] on div "SearchWithCriteriae5b0bbf8-55cc-4198-9679-b5ef43ec1f09 Work Title The Way You L…" at bounding box center [760, 279] width 804 height 30
paste input "Nobody Knows"
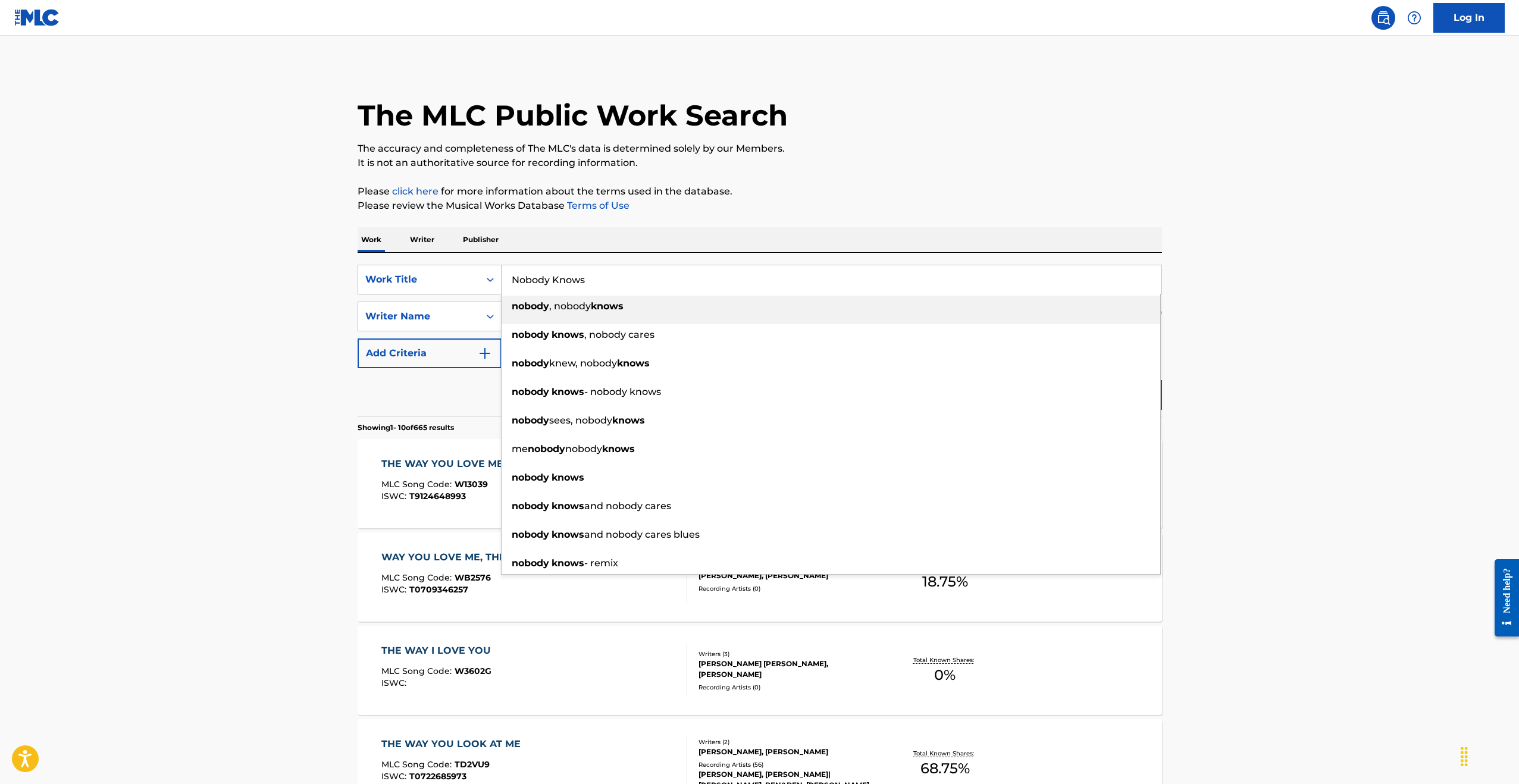
type input "Nobody Knows"
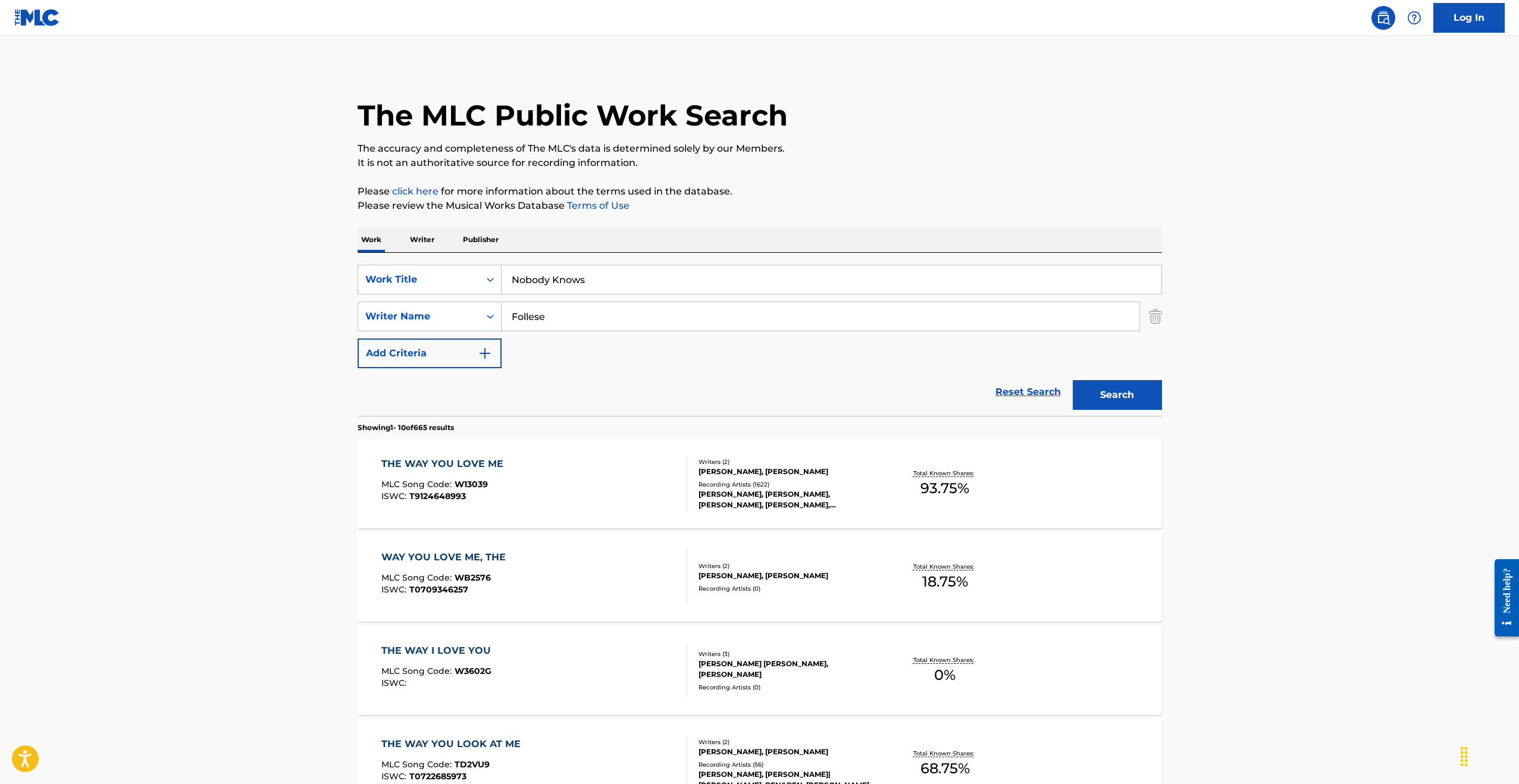
click at [597, 314] on input "Follese" at bounding box center [820, 316] width 638 height 29
click at [596, 314] on input "Follese" at bounding box center [820, 316] width 638 height 29
paste input "[PERSON_NAME]"
type input "[PERSON_NAME]"
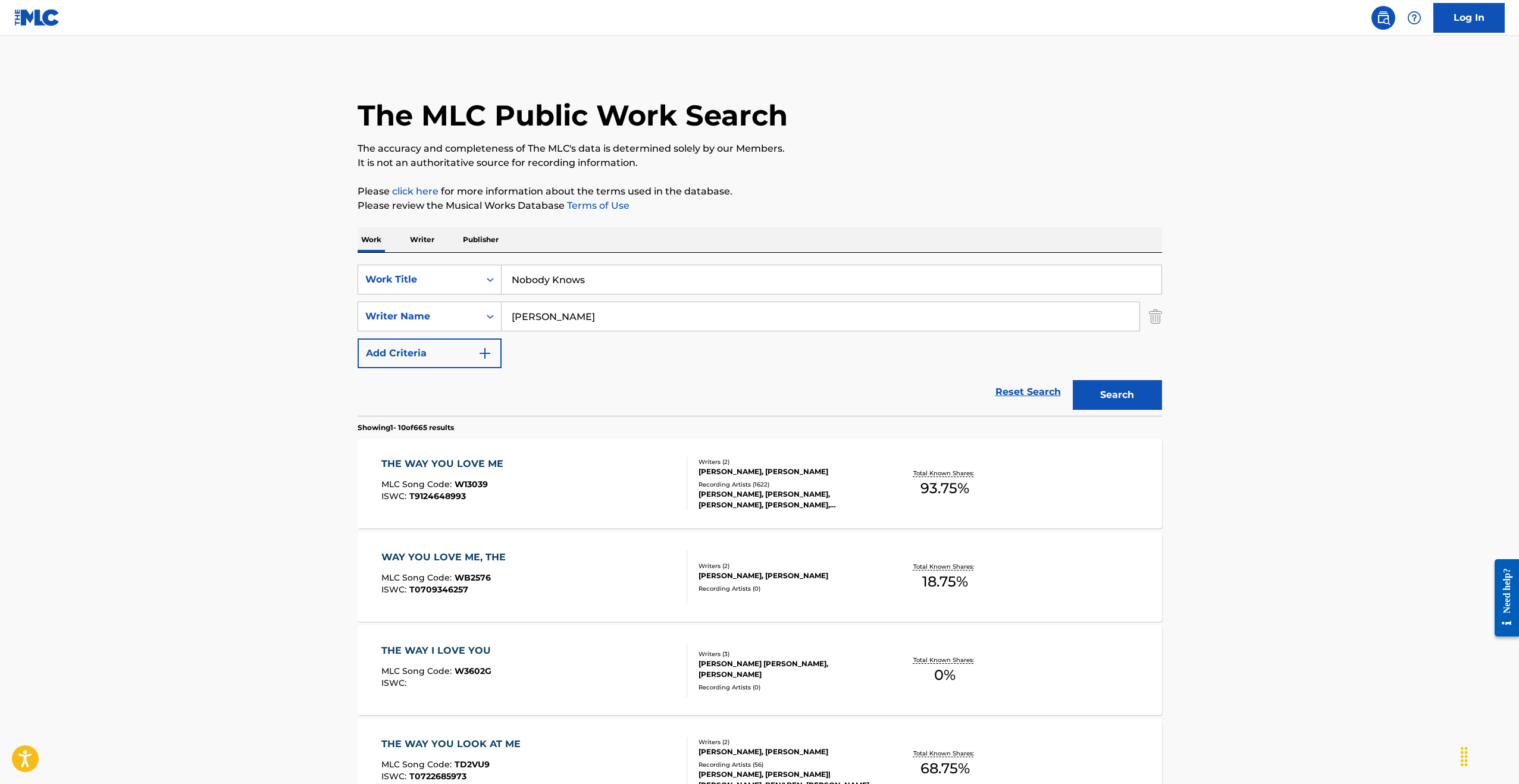
click at [1112, 393] on button "Search" at bounding box center [1117, 395] width 90 height 30
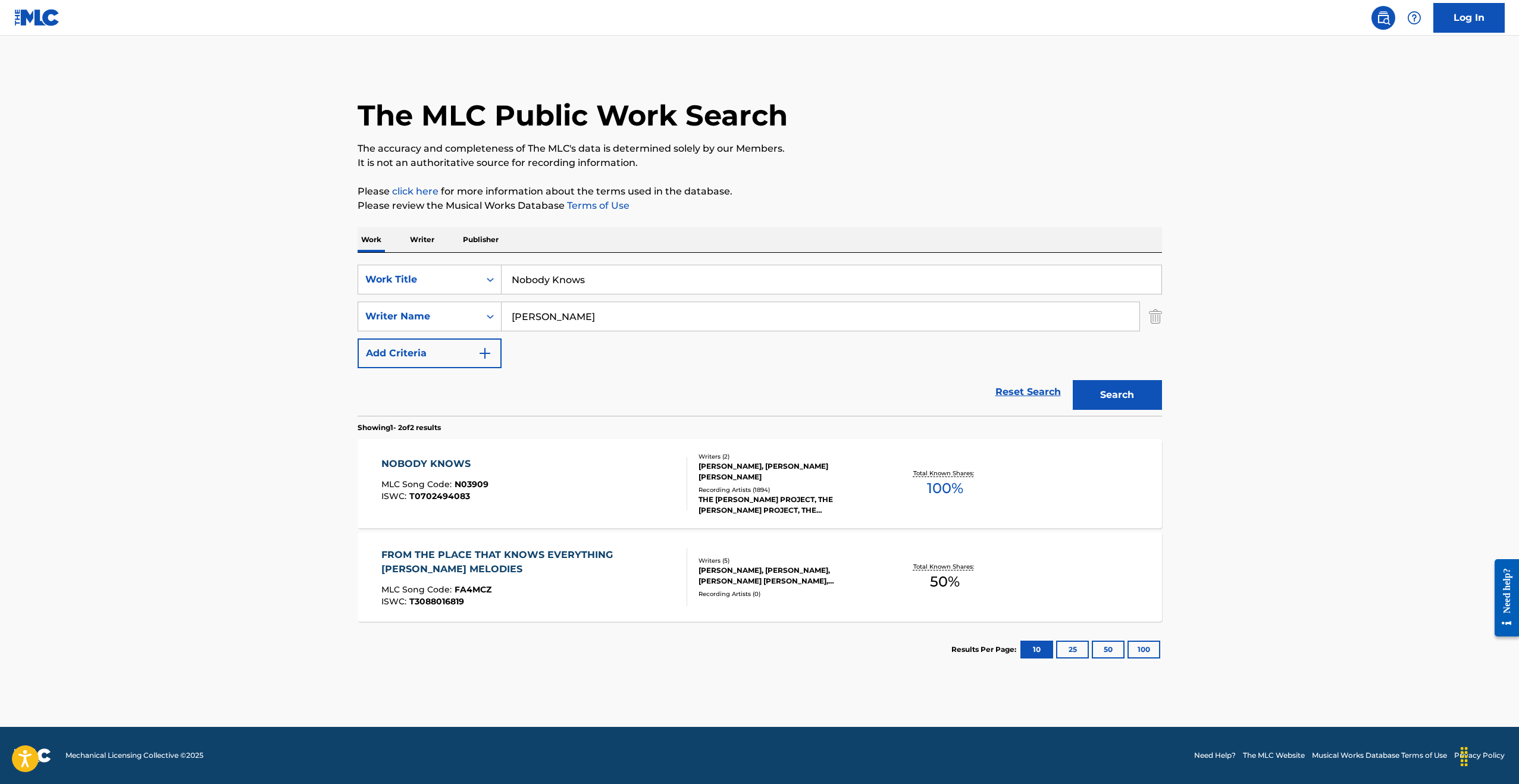
click at [770, 450] on div "NOBODY KNOWS MLC Song Code : N03909 ISWC : T0702494083 Writers ( 2 ) [PERSON_NA…" at bounding box center [760, 483] width 804 height 90
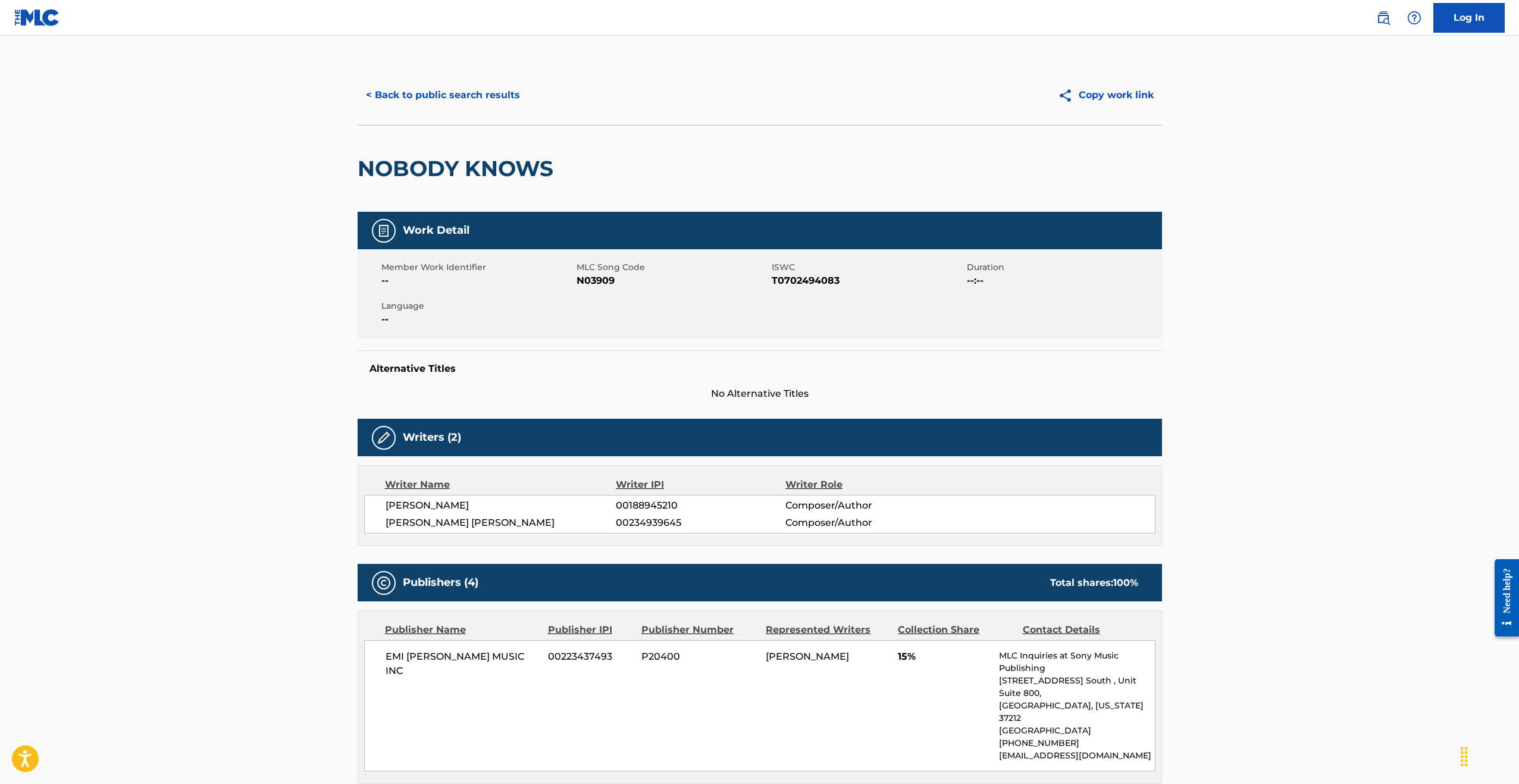
click at [473, 93] on button "< Back to public search results" at bounding box center [443, 95] width 171 height 30
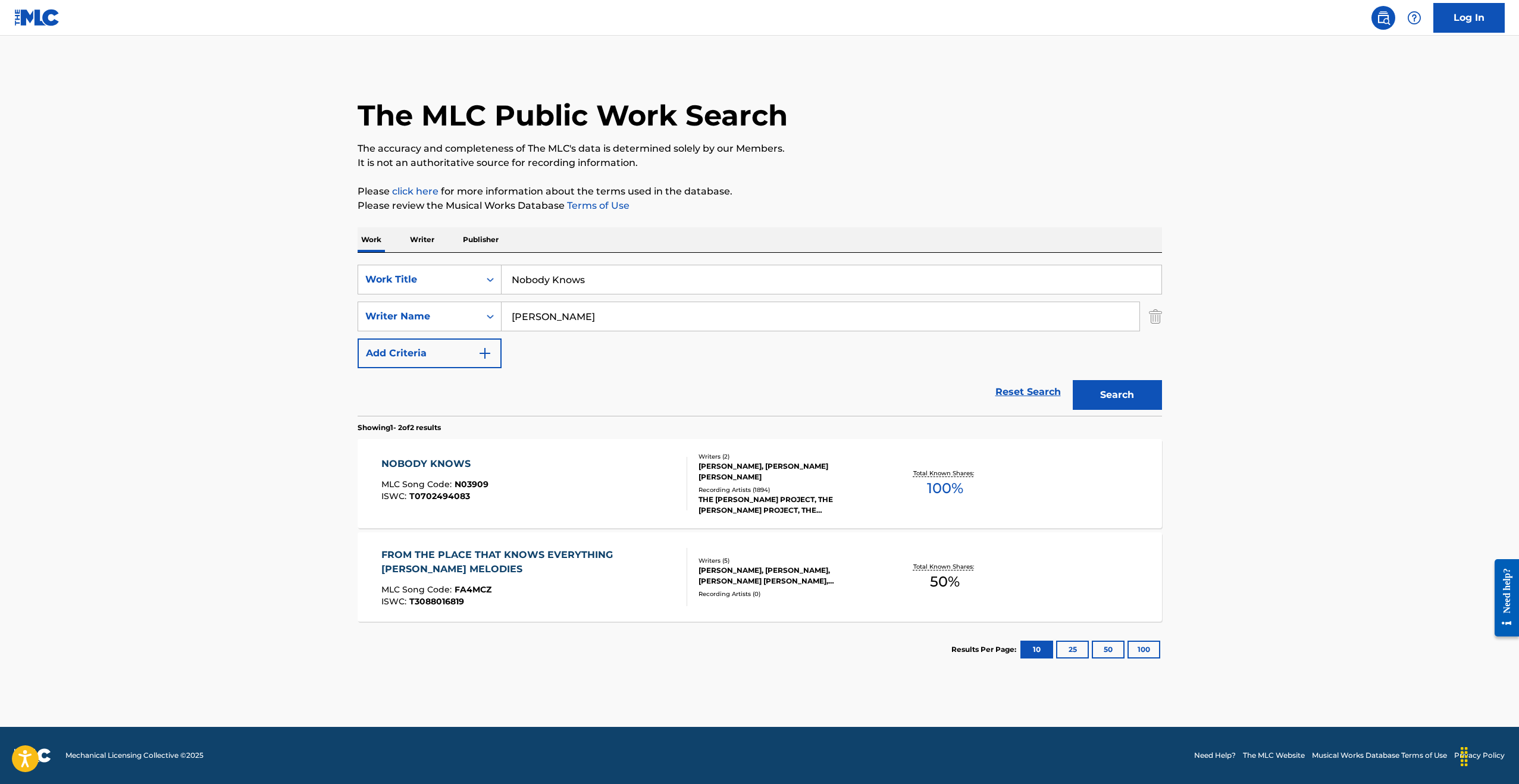
drag, startPoint x: 565, startPoint y: 311, endPoint x: 514, endPoint y: 307, distance: 51.2
click at [503, 310] on input "[PERSON_NAME]" at bounding box center [820, 316] width 638 height 29
drag, startPoint x: 597, startPoint y: 282, endPoint x: 474, endPoint y: 263, distance: 124.5
click at [476, 265] on div "SearchWithCriteriae5b0bbf8-55cc-4198-9679-b5ef43ec1f09 Work Title Nobody Knows" at bounding box center [760, 279] width 804 height 30
paste input "Just Dance"
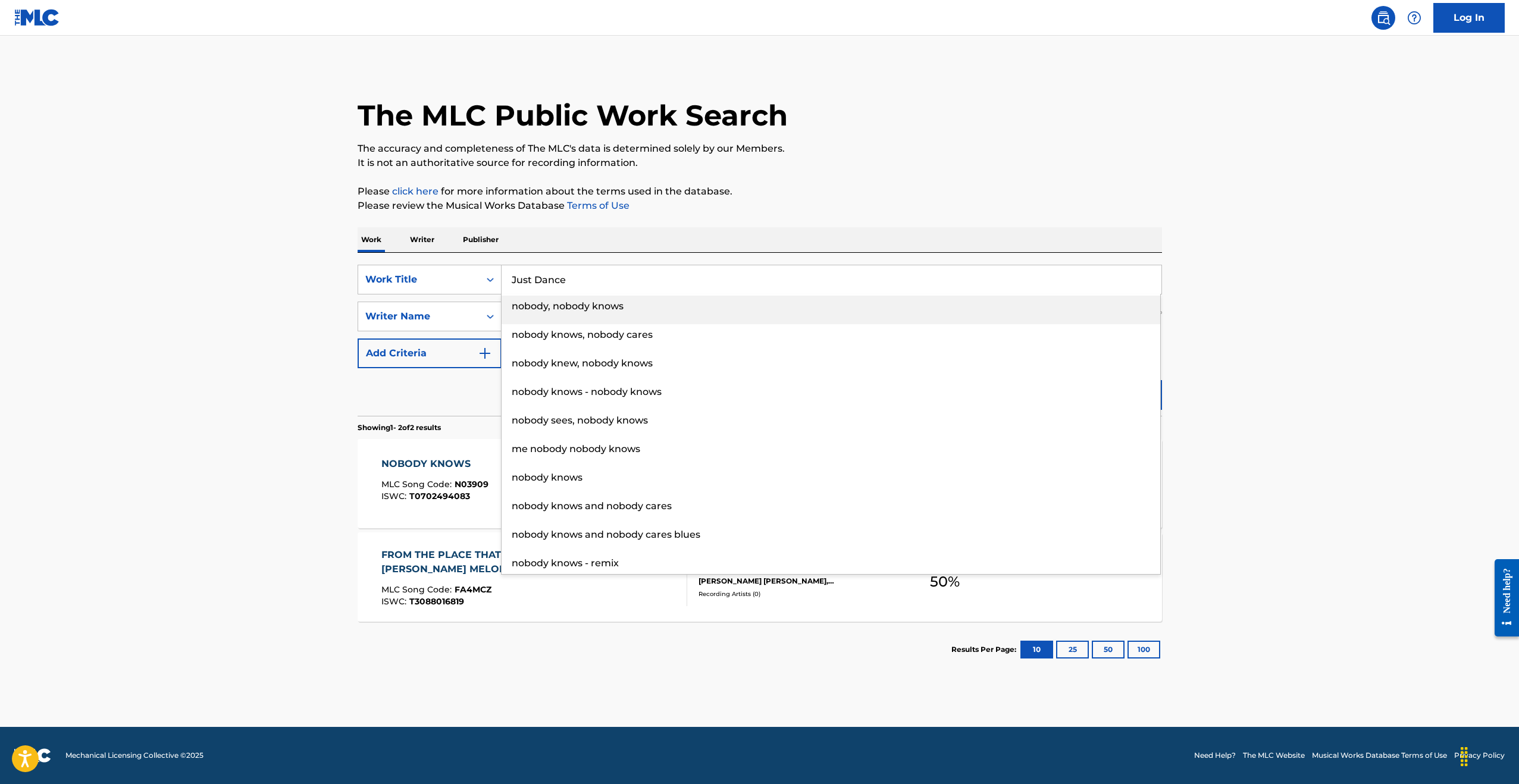
type input "Just Dance"
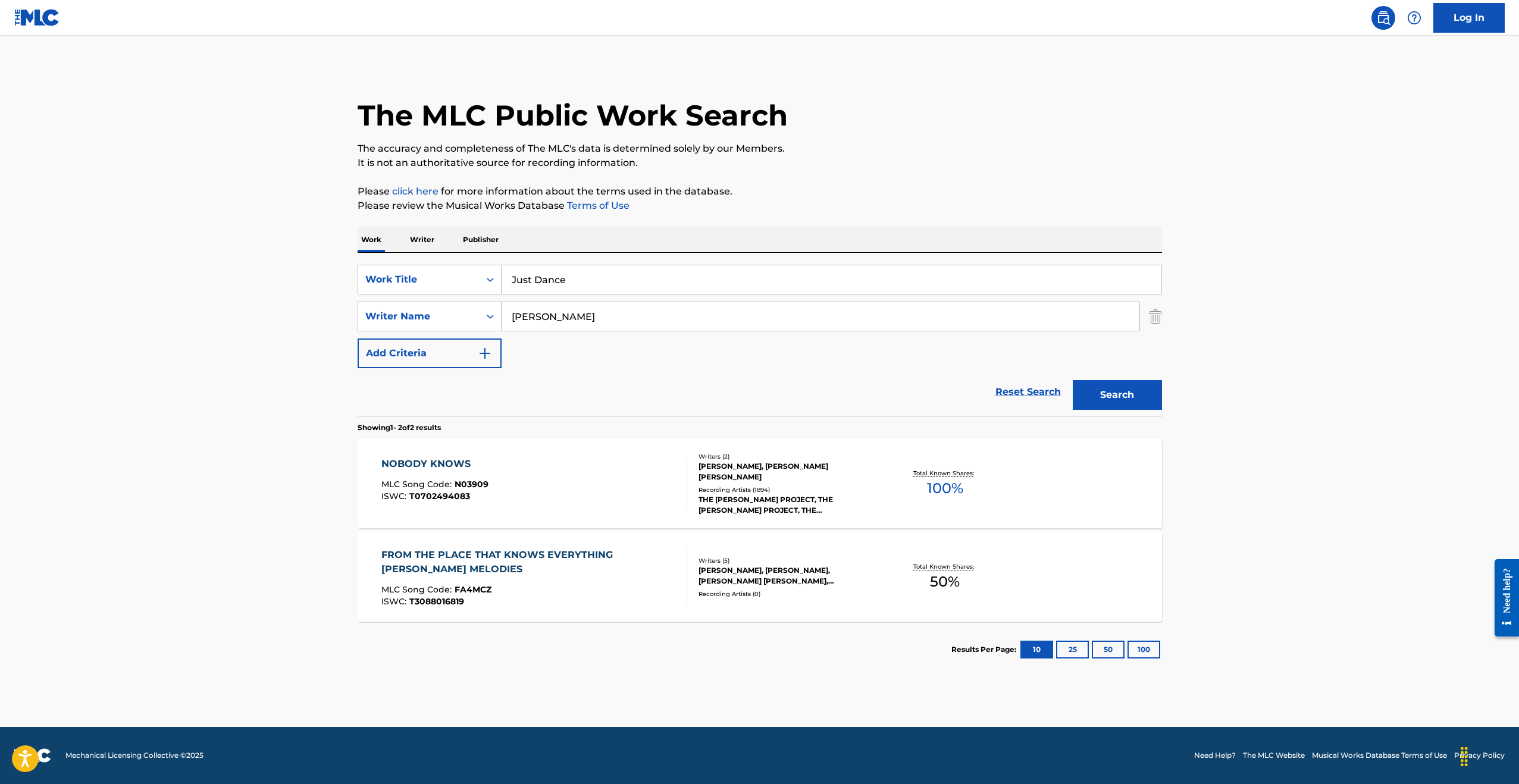
click at [1112, 391] on button "Search" at bounding box center [1117, 395] width 90 height 30
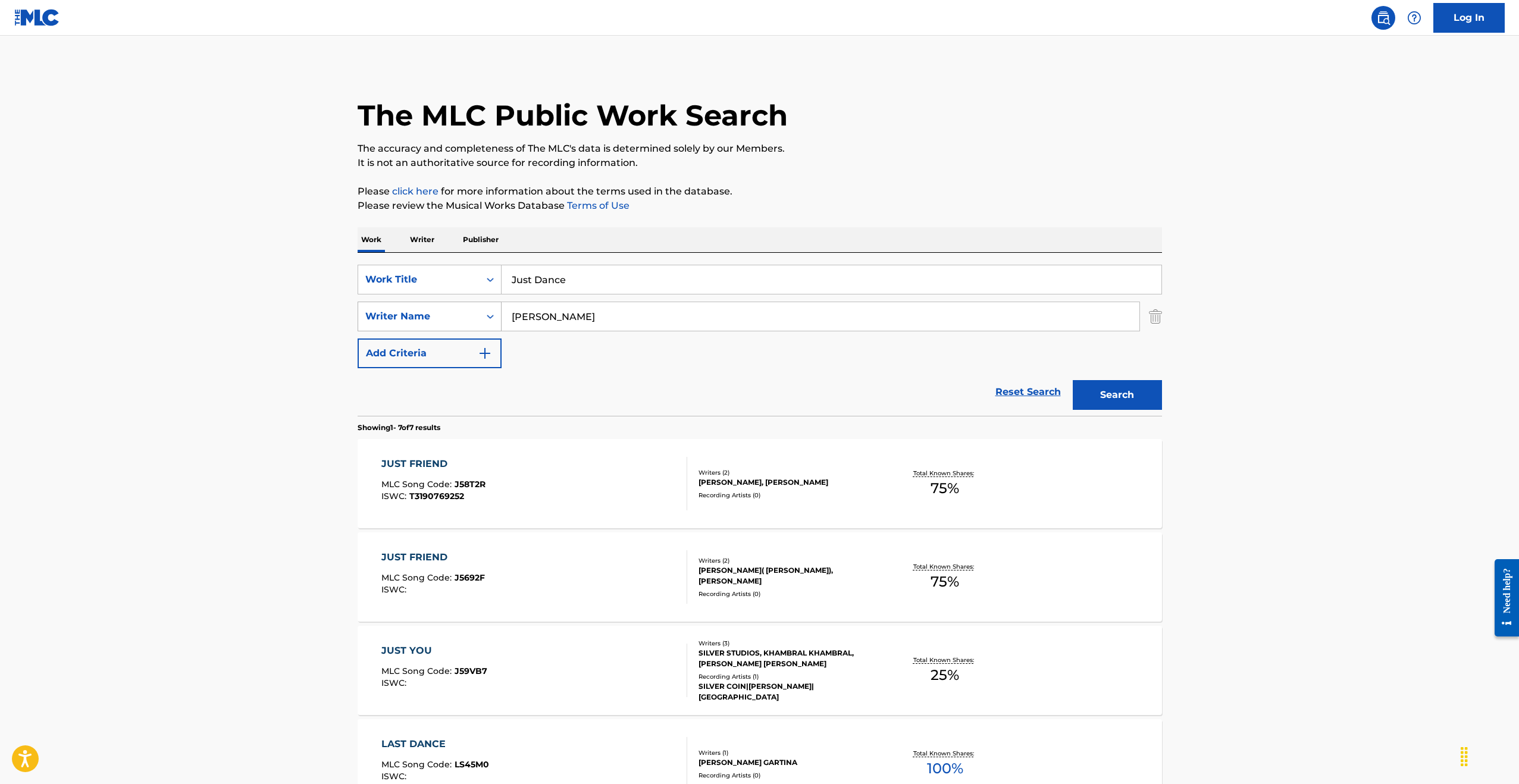
drag, startPoint x: 578, startPoint y: 316, endPoint x: 463, endPoint y: 318, distance: 115.0
click at [460, 317] on div "SearchWithCriteria481bd558-6040-499f-9c2f-f35a96d2998d Writer Name [PERSON_NAME]" at bounding box center [760, 317] width 804 height 30
type input "THiam"
click at [1072, 380] on button "Search" at bounding box center [1117, 395] width 90 height 30
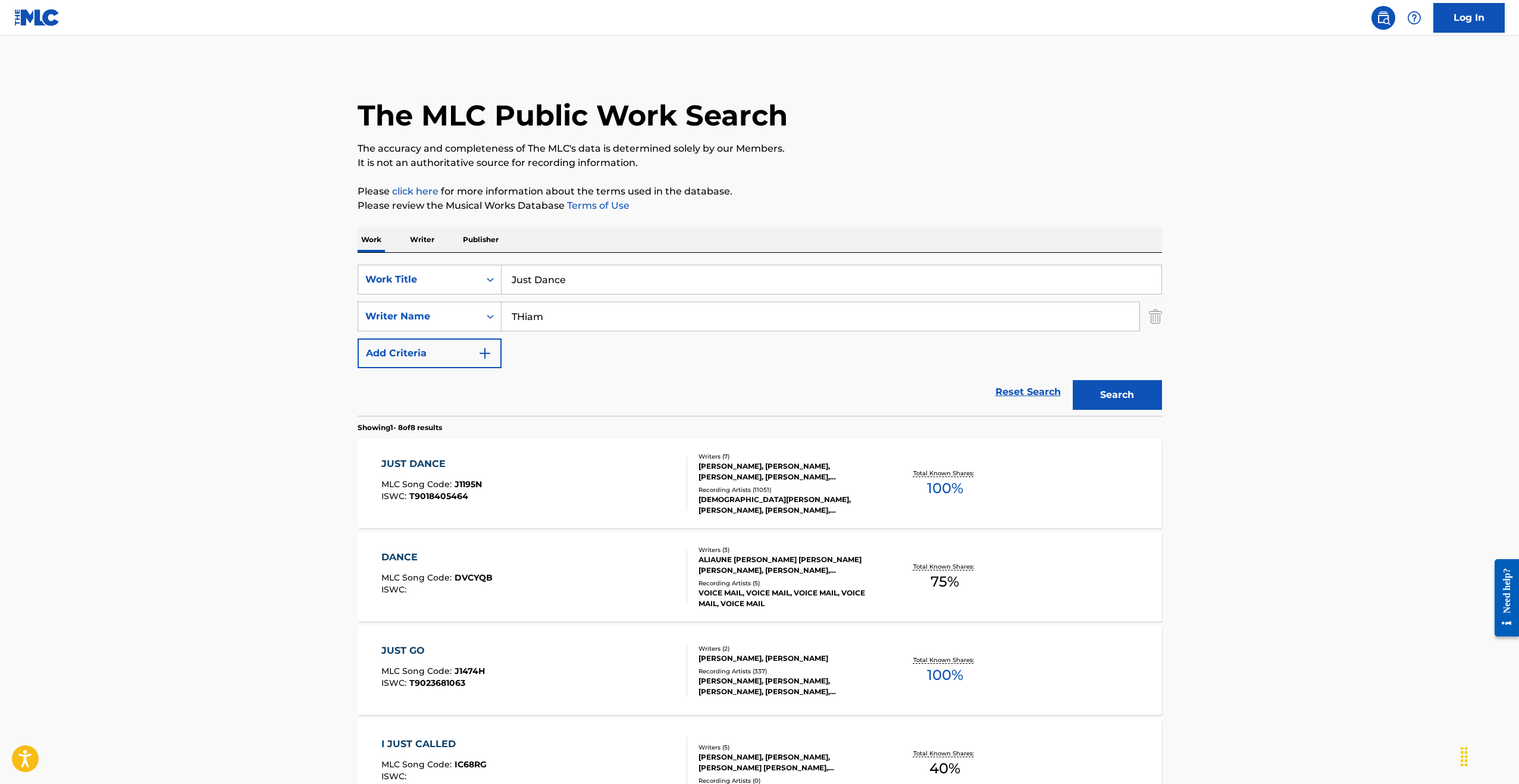
click at [774, 448] on div "JUST DANCE MLC Song Code : J1195N ISWC : T9018405464 Writers ( 7 ) [PERSON_NAME…" at bounding box center [760, 483] width 804 height 90
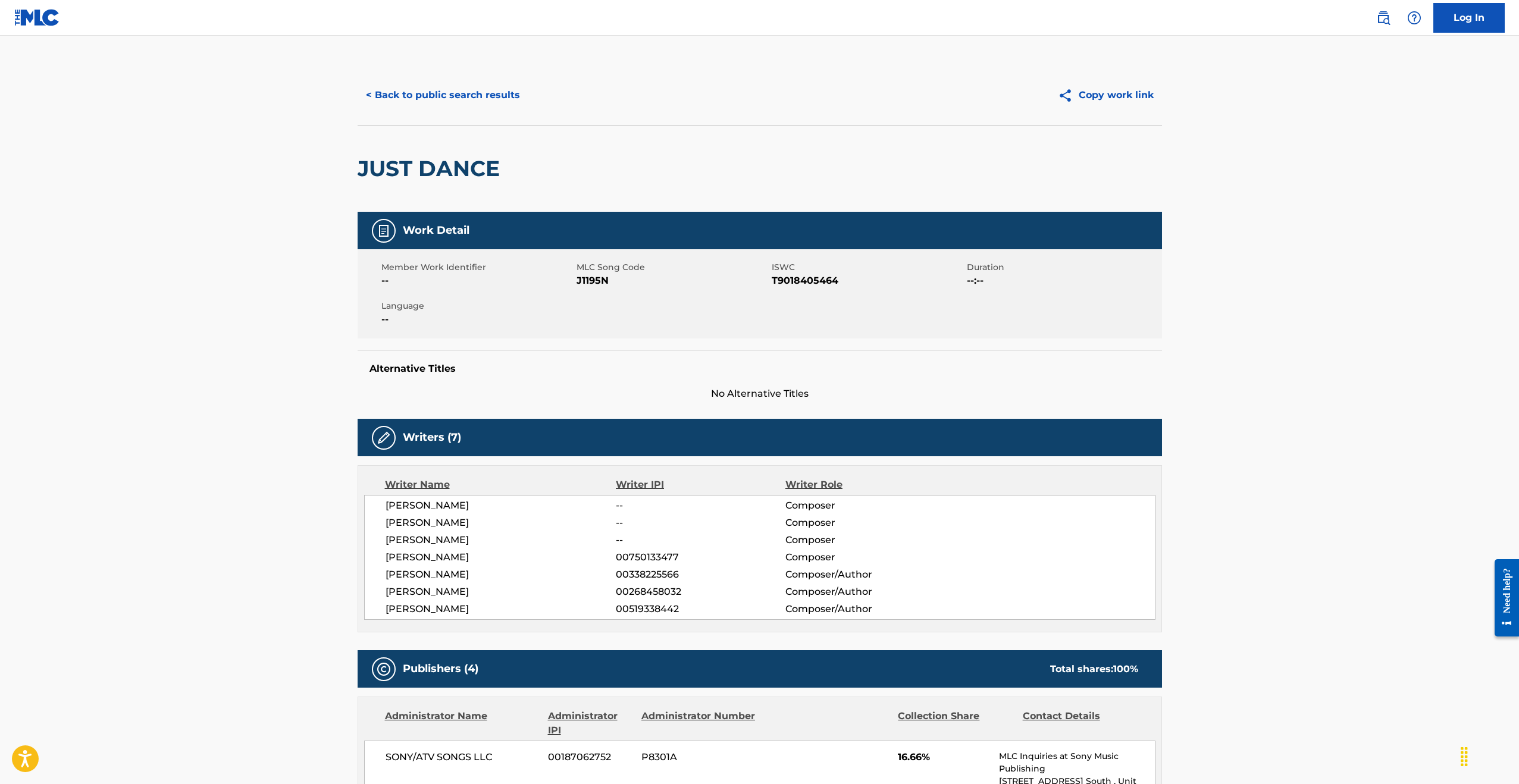
click at [411, 99] on button "< Back to public search results" at bounding box center [443, 95] width 171 height 30
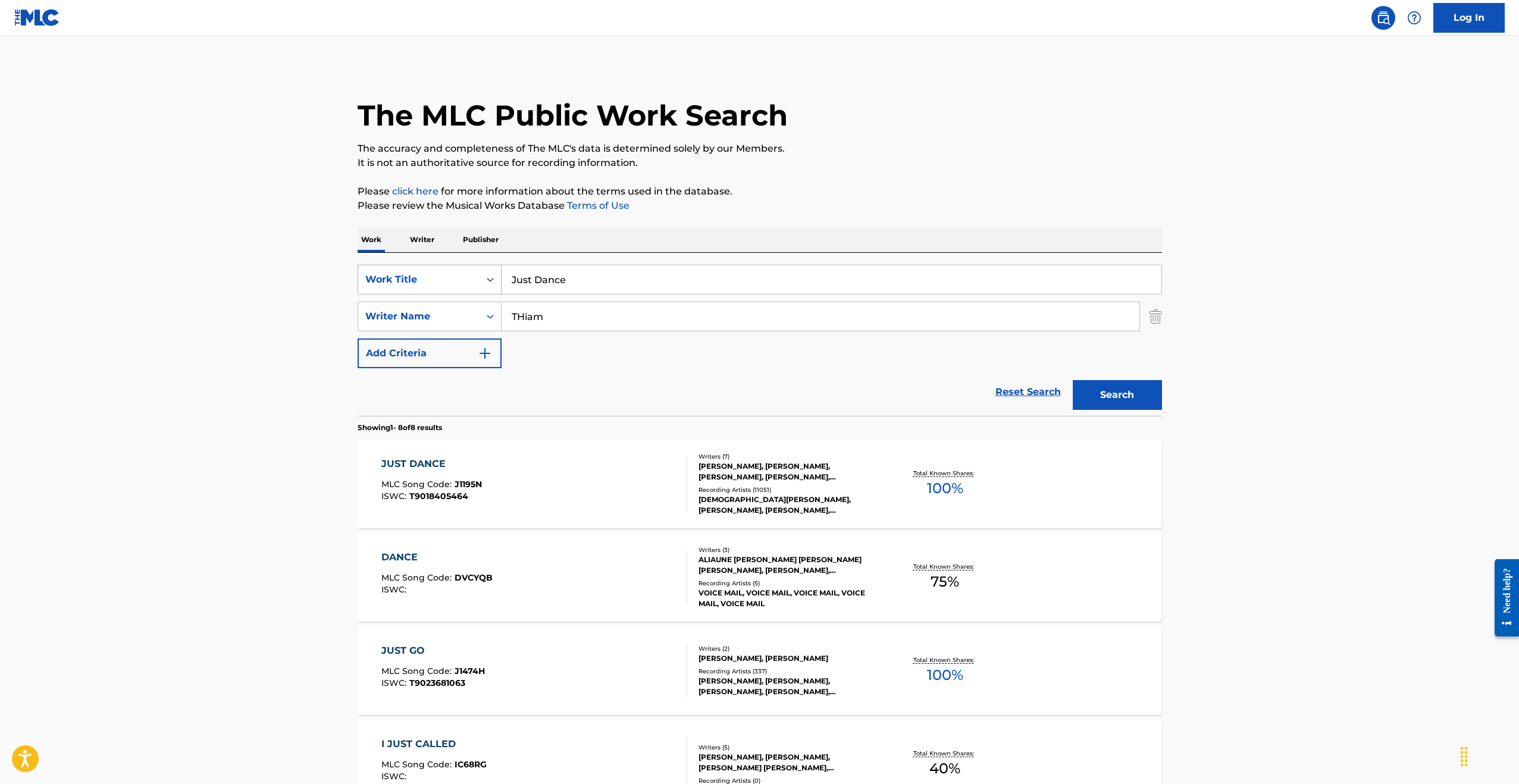
drag, startPoint x: 606, startPoint y: 284, endPoint x: 486, endPoint y: 273, distance: 120.5
click at [486, 273] on div "SearchWithCriteriae5b0bbf8-55cc-4198-9679-b5ef43ec1f09 Work Title Just Dance" at bounding box center [760, 279] width 804 height 30
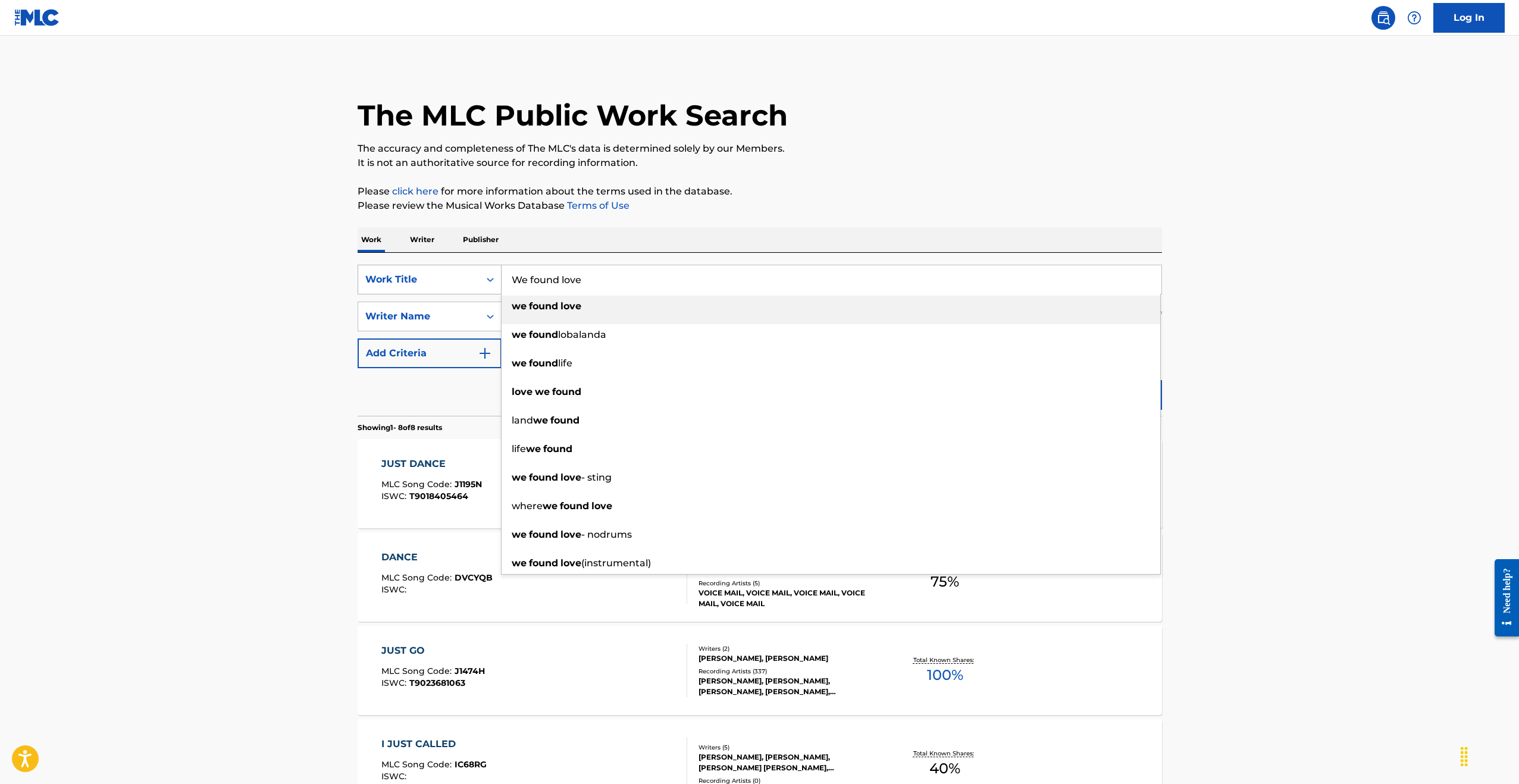
type input "We found love"
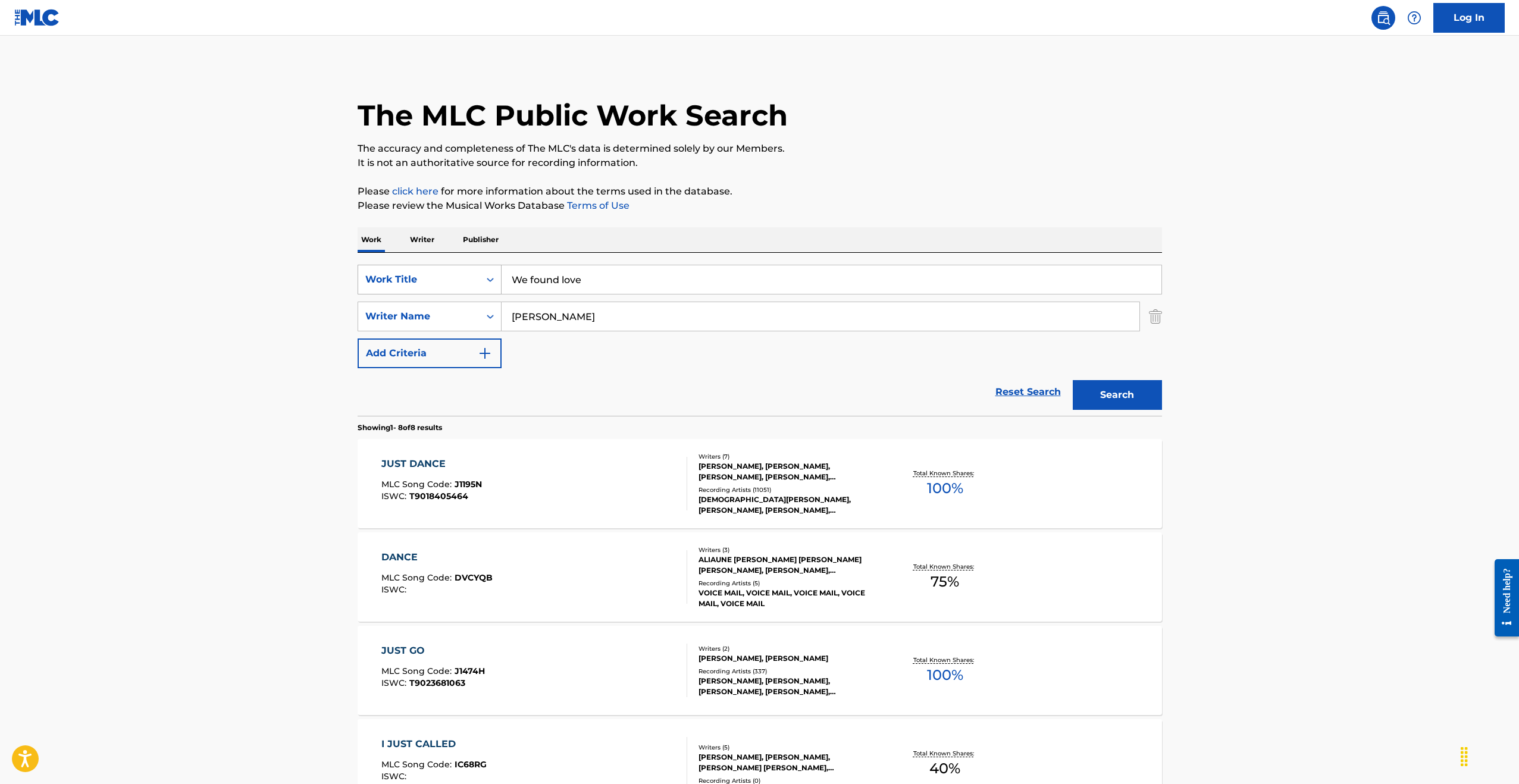
type input "[PERSON_NAME]"
click at [1072, 380] on button "Search" at bounding box center [1117, 395] width 90 height 30
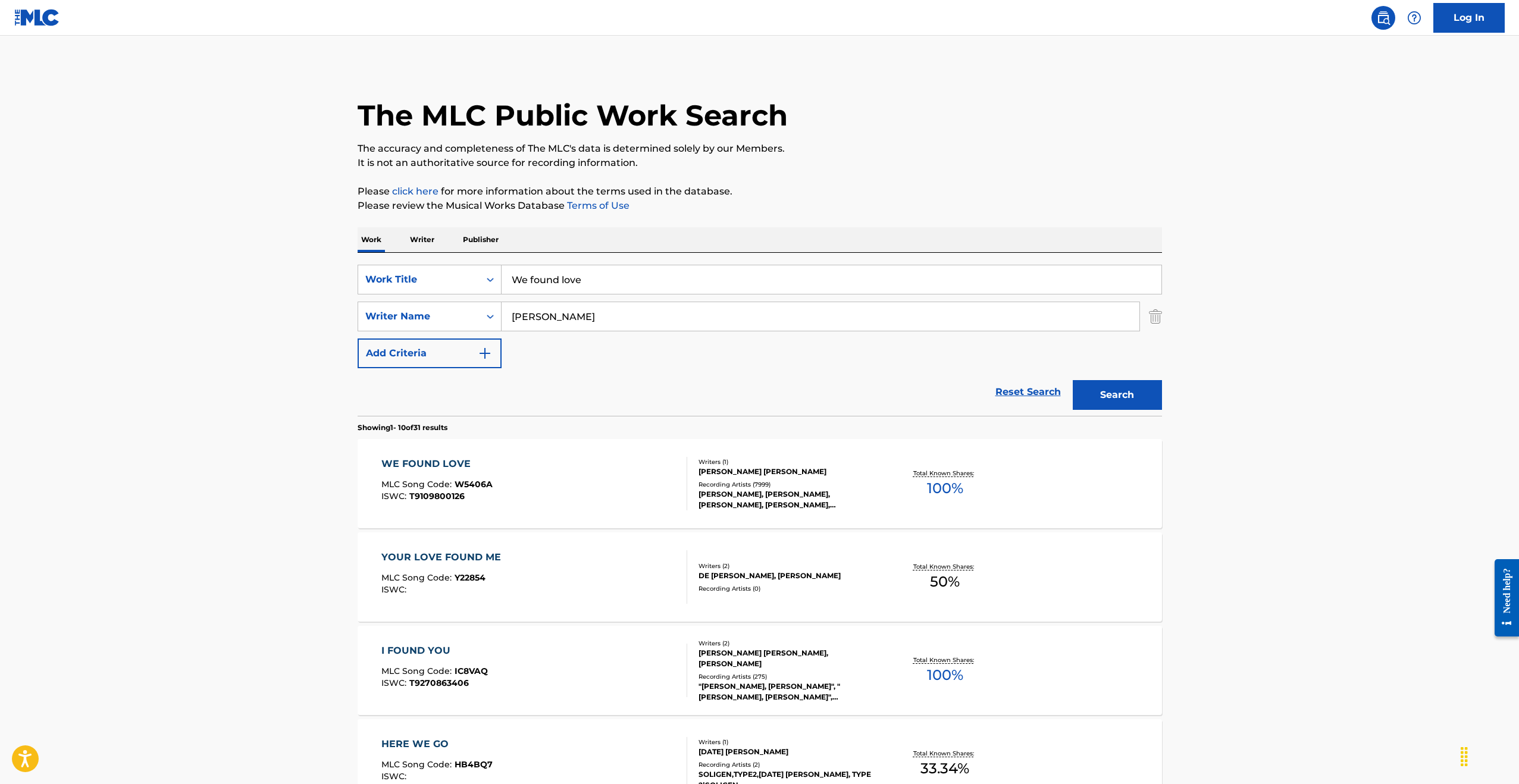
click at [798, 458] on div "Writers ( 1 )" at bounding box center [788, 462] width 179 height 9
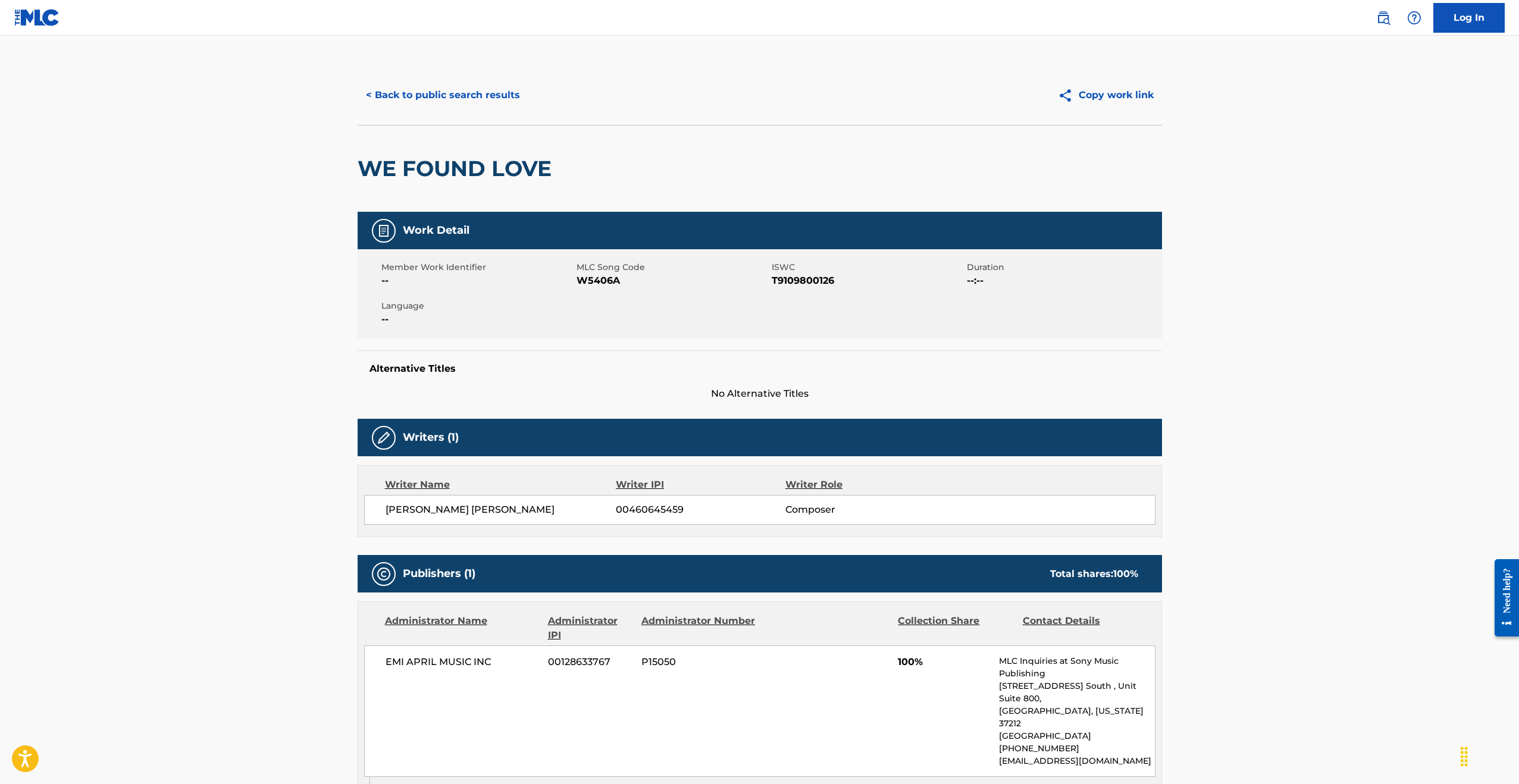
click at [429, 97] on button "< Back to public search results" at bounding box center [443, 95] width 171 height 30
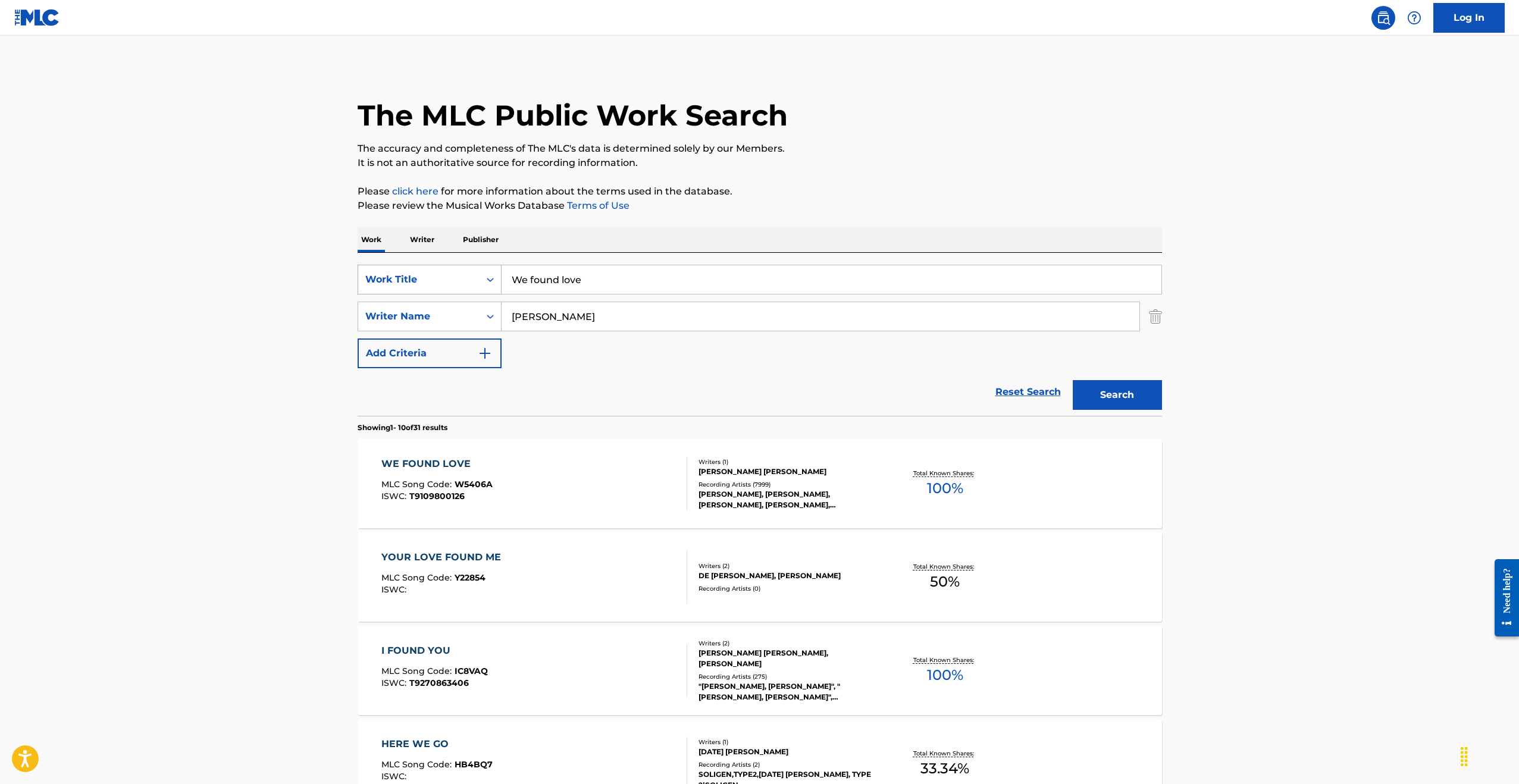
drag, startPoint x: 596, startPoint y: 270, endPoint x: 477, endPoint y: 283, distance: 119.7
click at [479, 283] on div "SearchWithCriteriae5b0bbf8-55cc-4198-9679-b5ef43ec1f09 Work Title We found love" at bounding box center [760, 279] width 804 height 30
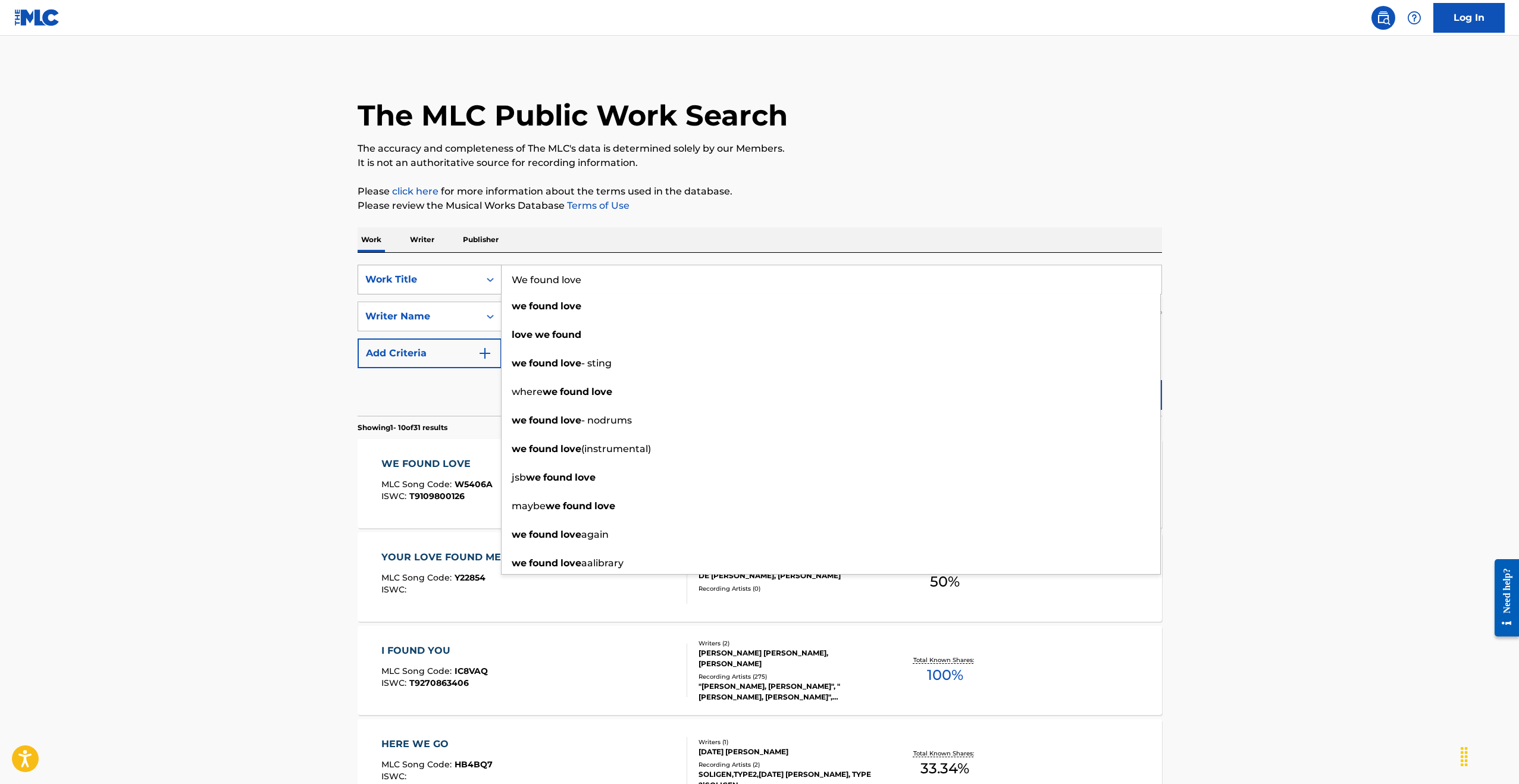
drag, startPoint x: 605, startPoint y: 279, endPoint x: 466, endPoint y: 272, distance: 139.2
click at [468, 273] on div "SearchWithCriteriae5b0bbf8-55cc-4198-9679-b5ef43ec1f09 Work Title We found love…" at bounding box center [760, 279] width 804 height 30
paste input "Say You Won't Let Go"
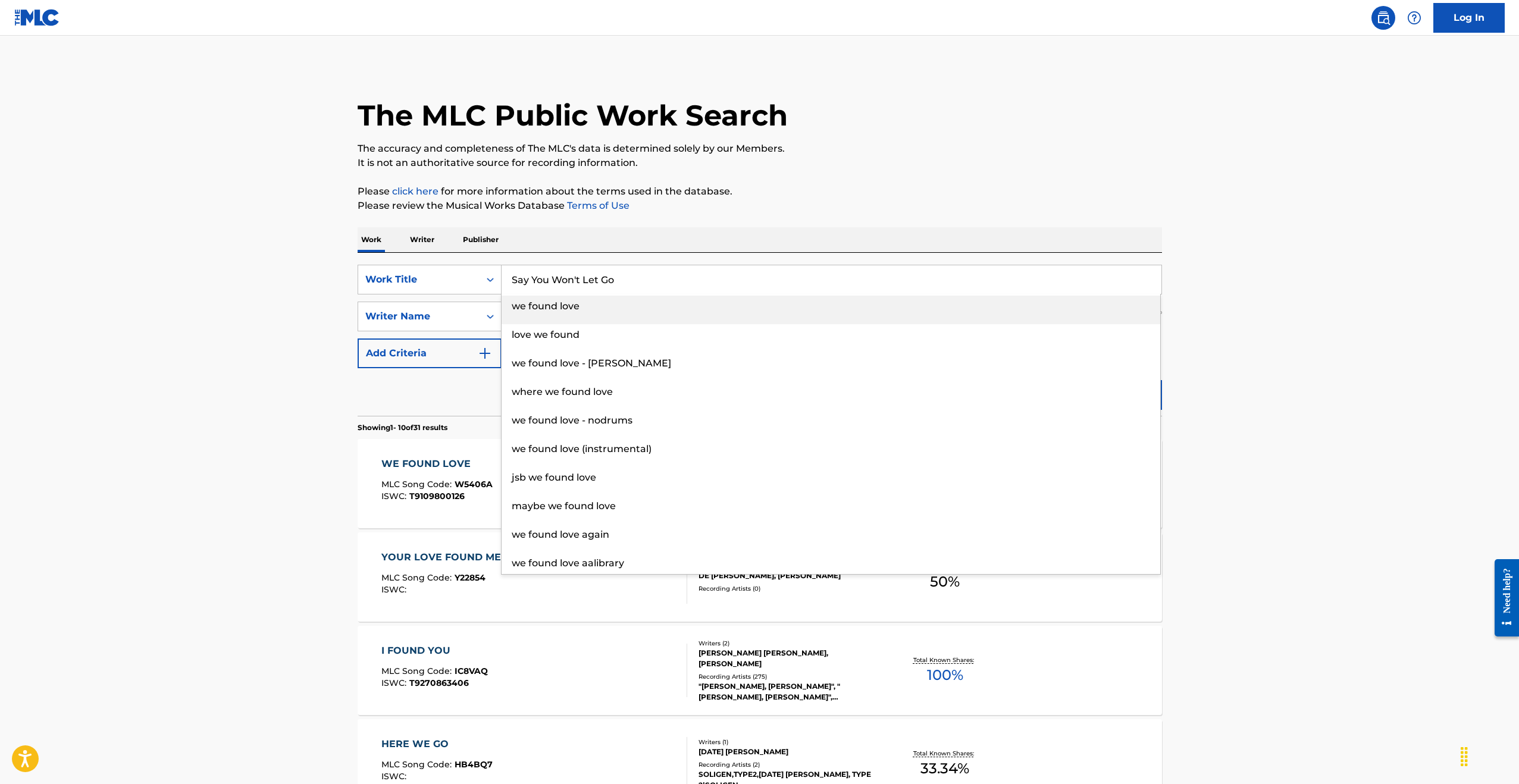
type input "Say You Won't Let Go"
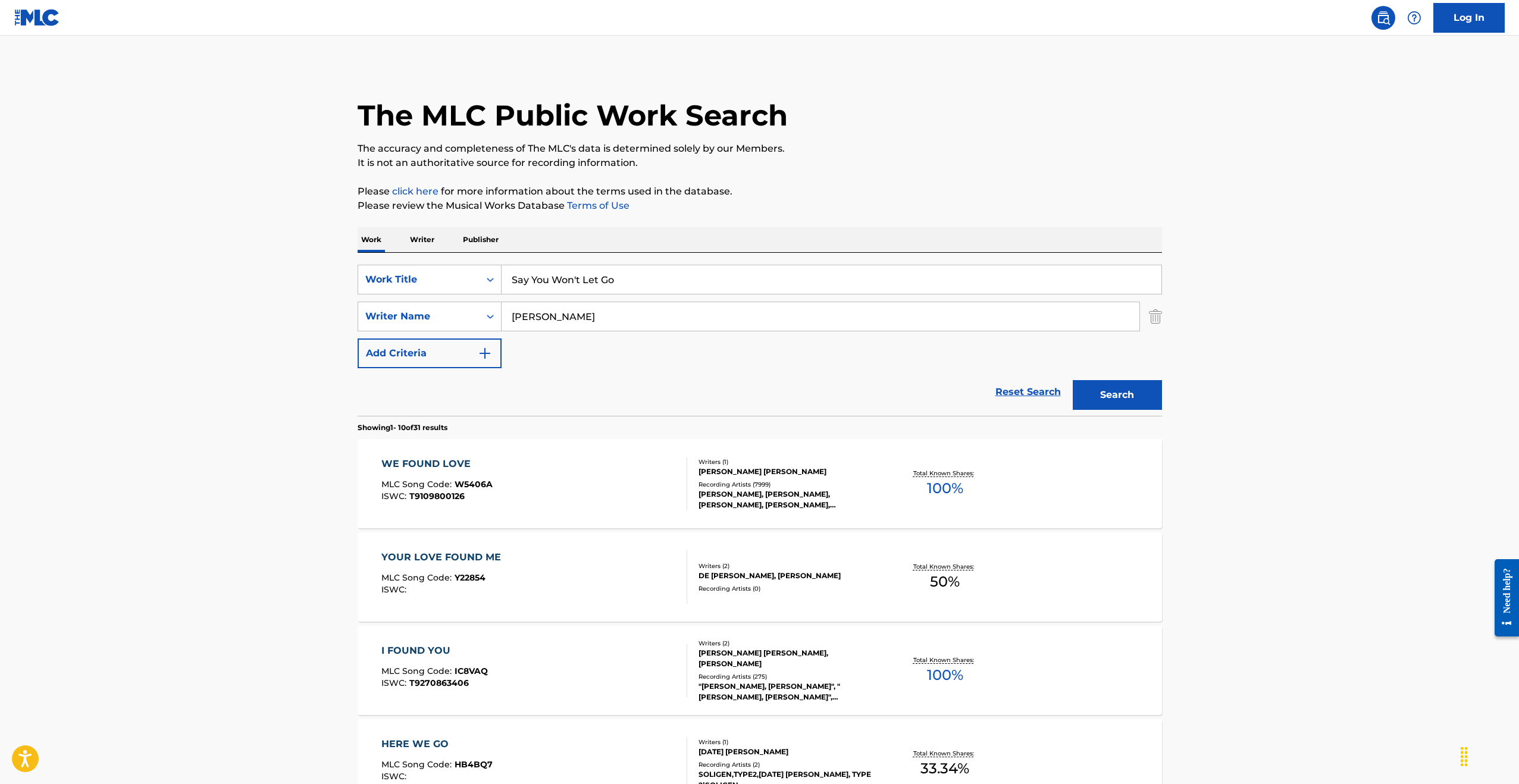
type input "[PERSON_NAME]"
click at [1072, 380] on button "Search" at bounding box center [1117, 395] width 90 height 30
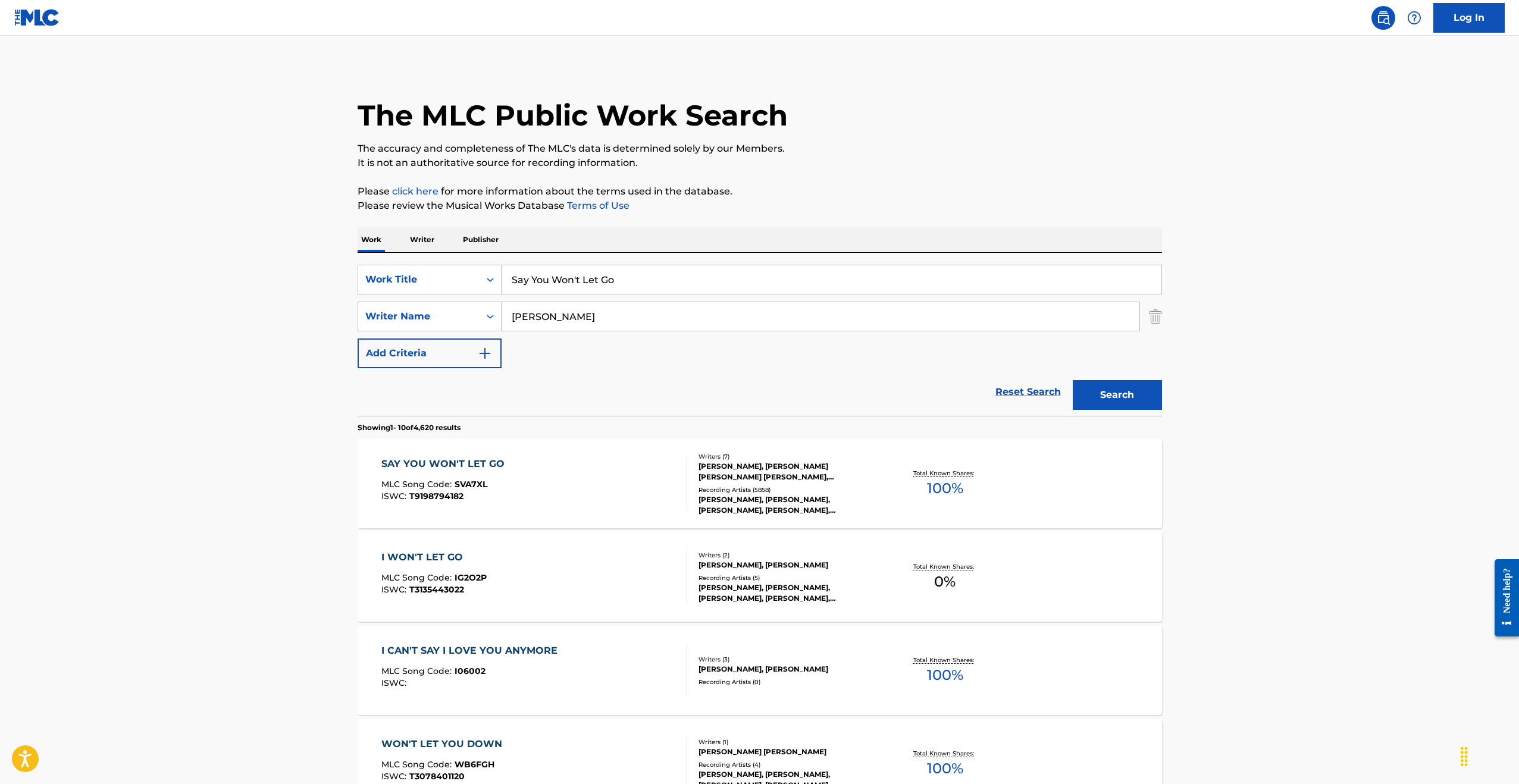
click at [847, 448] on div "SAY YOU WON'T LET GO MLC Song Code : SVA7XL ISWC : T9198794182 Writers ( 7 ) [P…" at bounding box center [760, 483] width 804 height 90
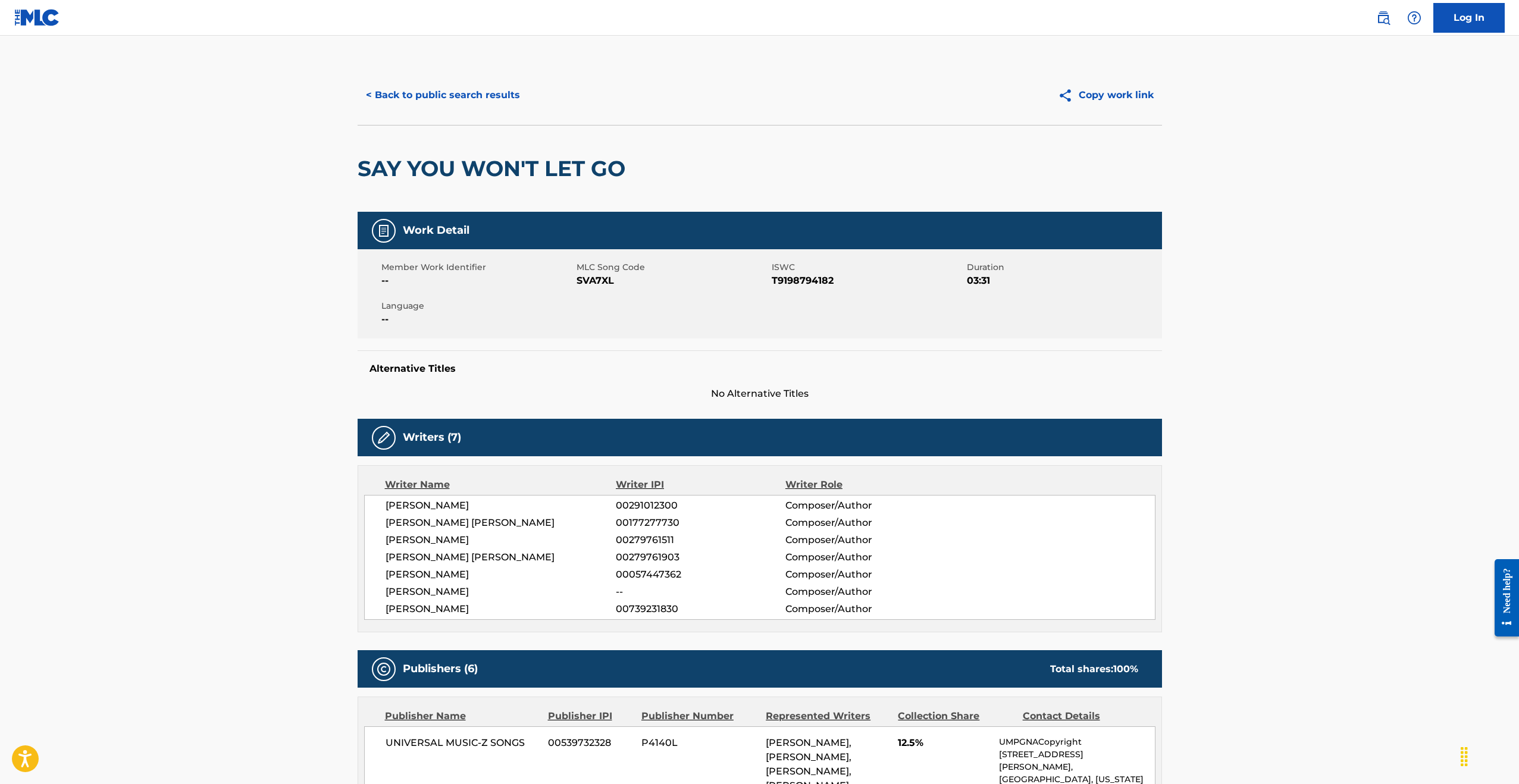
click at [413, 93] on button "< Back to public search results" at bounding box center [443, 95] width 171 height 30
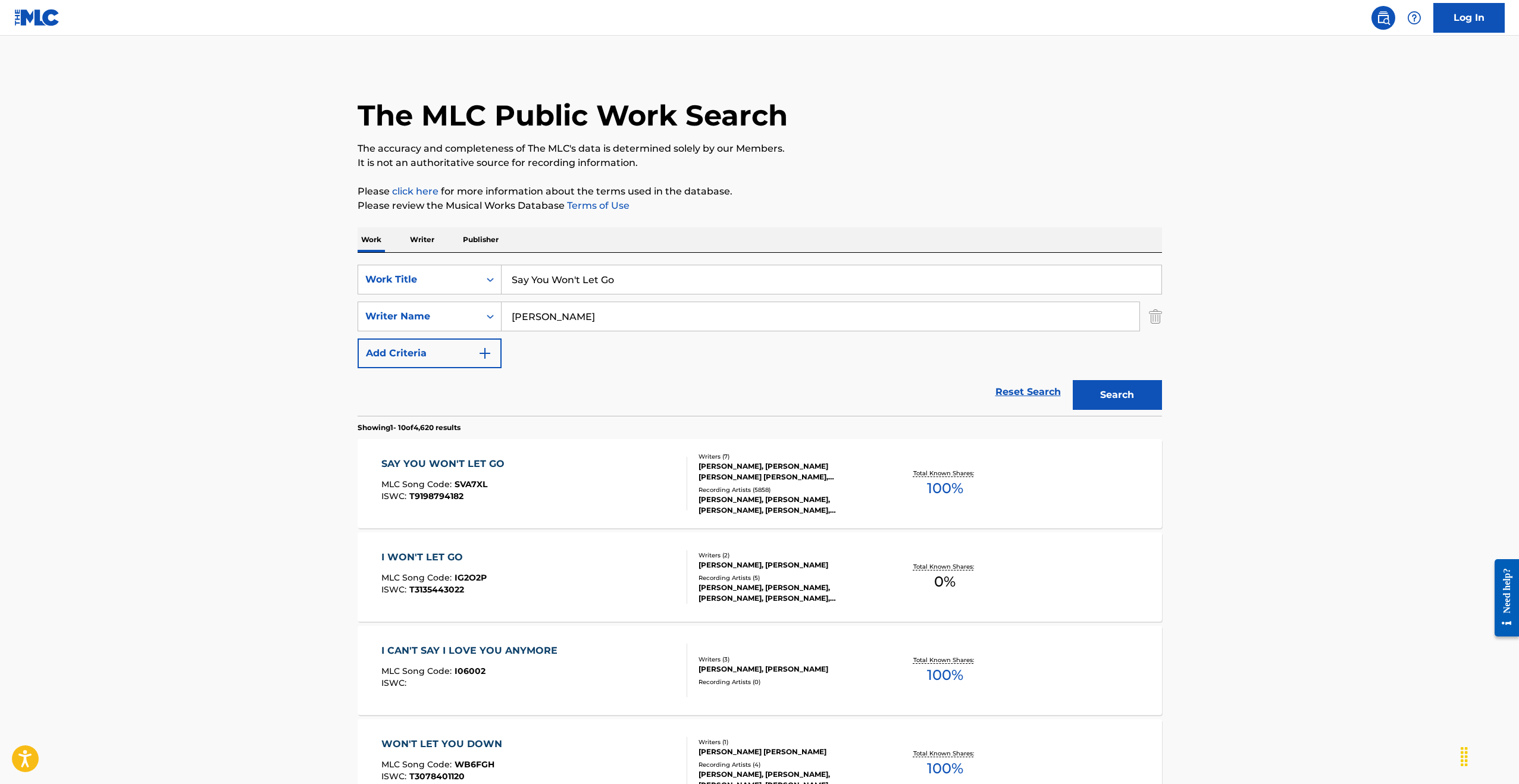
drag, startPoint x: 584, startPoint y: 279, endPoint x: 494, endPoint y: 263, distance: 91.4
click at [496, 265] on div "SearchWithCriteriae5b0bbf8-55cc-4198-9679-b5ef43ec1f09 Work Title Say You Won't…" at bounding box center [760, 279] width 804 height 30
type input "Semi-Charmed Life"
click at [1072, 380] on button "Search" at bounding box center [1117, 395] width 90 height 30
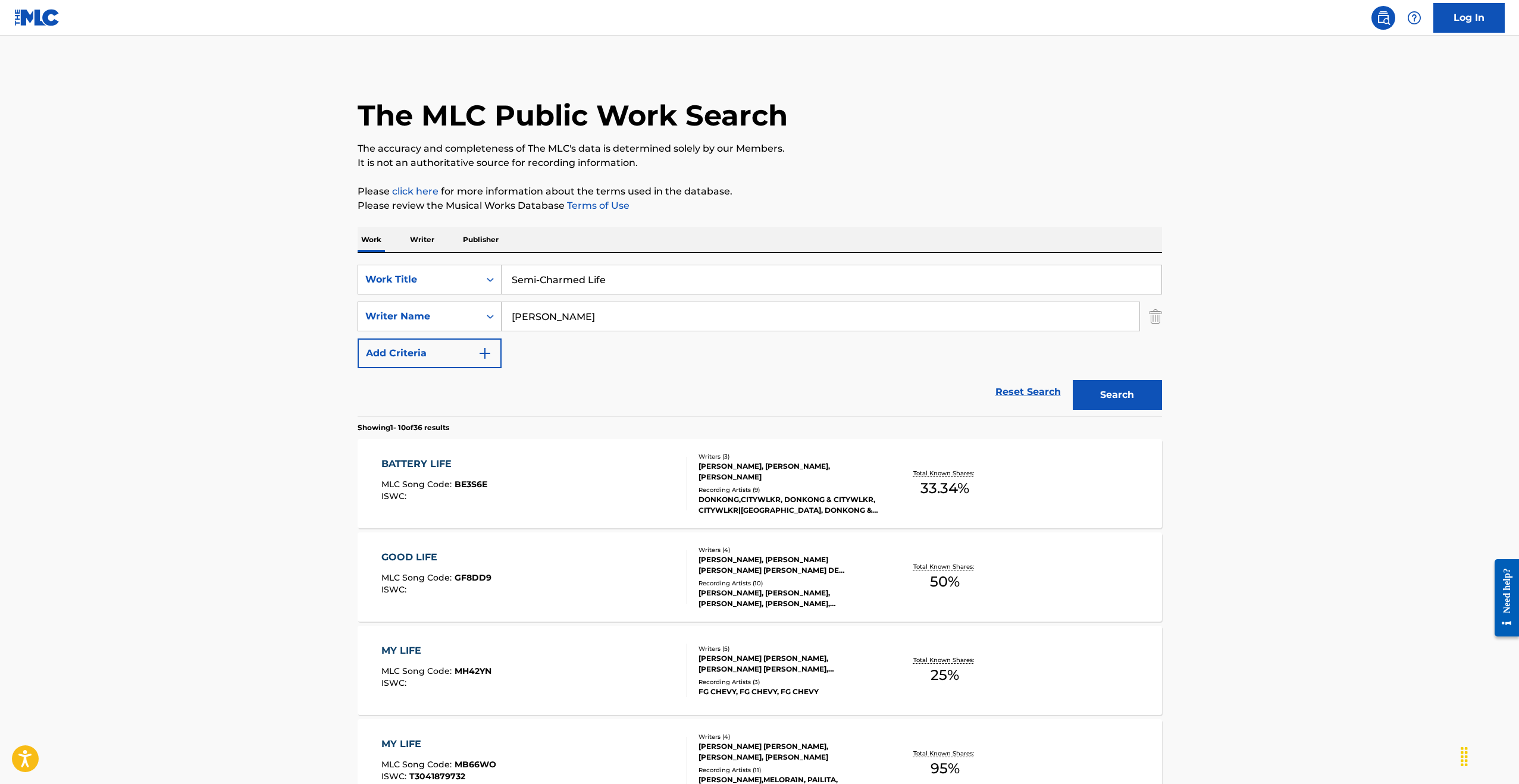
drag, startPoint x: 575, startPoint y: 318, endPoint x: 470, endPoint y: 313, distance: 105.1
click at [454, 310] on div "SearchWithCriteria481bd558-6040-499f-9c2f-f35a96d2998d Writer Name [PERSON_NAME]" at bounding box center [760, 317] width 804 height 30
click at [588, 320] on input "[PERSON_NAME]" at bounding box center [820, 316] width 638 height 29
click at [588, 319] on input "[PERSON_NAME]" at bounding box center [820, 316] width 638 height 29
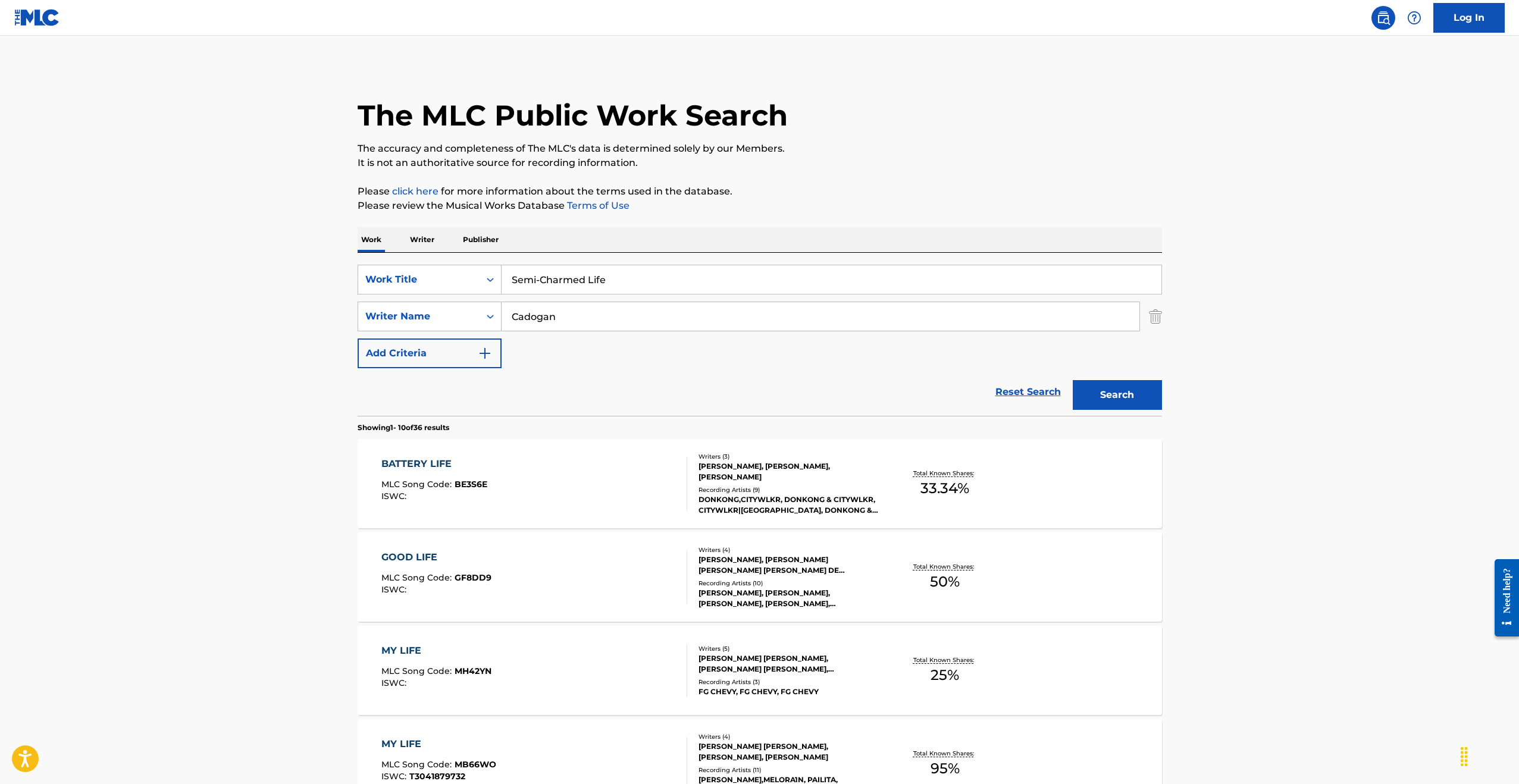
type input "Cadogan"
click at [1072, 380] on button "Search" at bounding box center [1117, 395] width 90 height 30
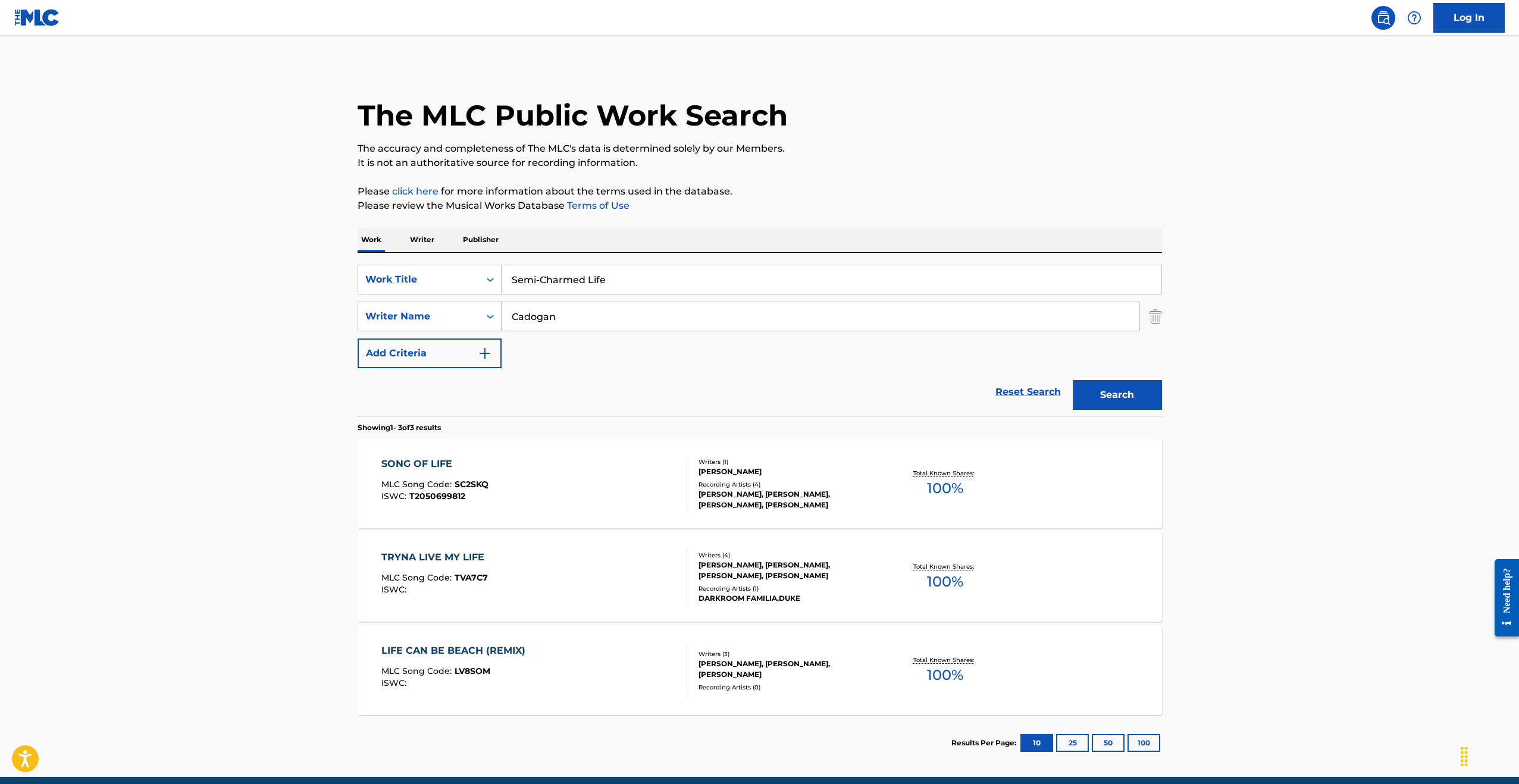
click at [540, 284] on input "Semi-Charmed Life" at bounding box center [831, 279] width 660 height 29
click at [1072, 380] on button "Search" at bounding box center [1117, 395] width 90 height 30
click at [561, 314] on div "semi charmed life" at bounding box center [830, 306] width 659 height 22
type input "semi charmed life"
drag, startPoint x: 575, startPoint y: 318, endPoint x: 486, endPoint y: 317, distance: 89.0
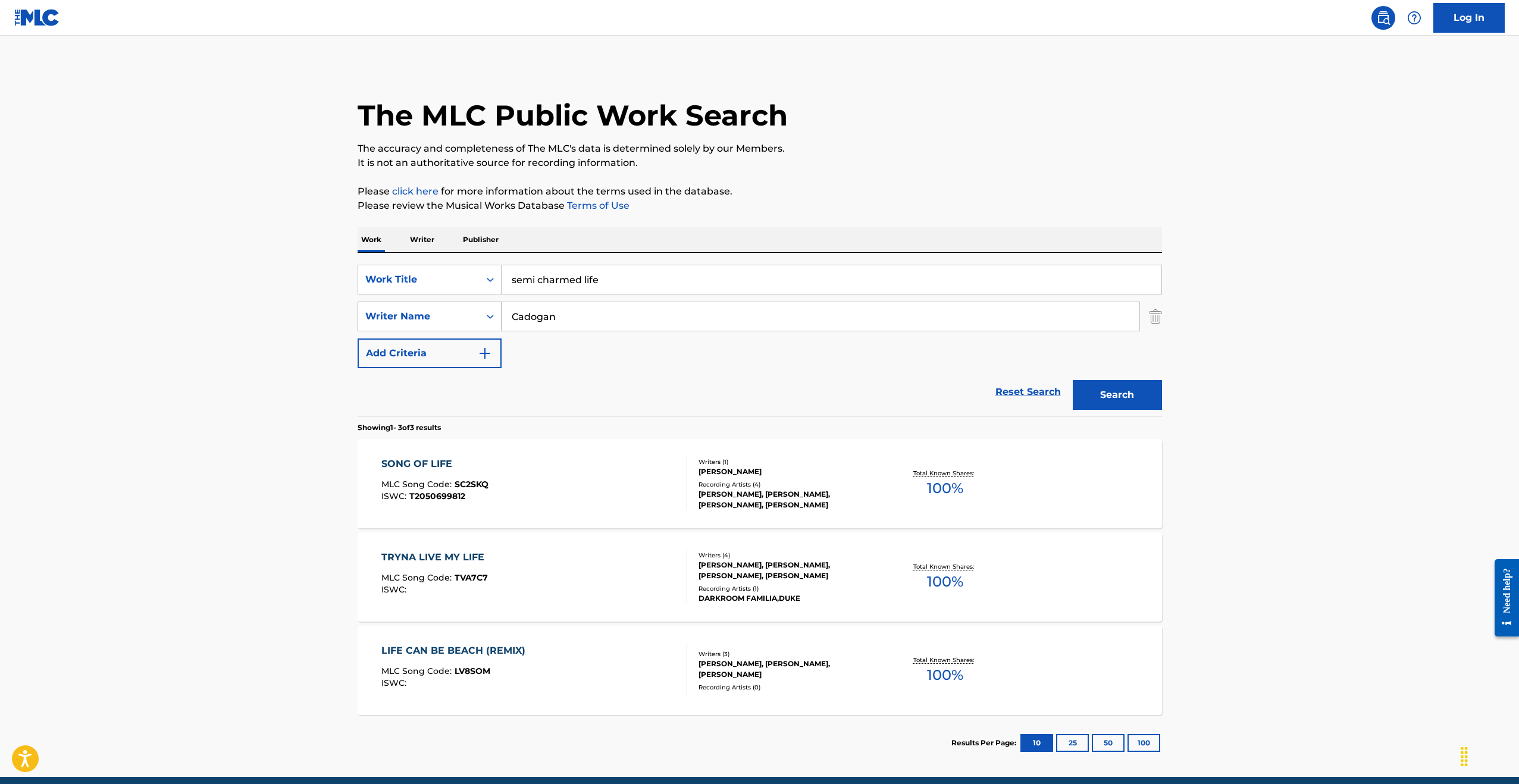
click at [486, 317] on div "SearchWithCriteria481bd558-6040-499f-9c2f-f35a96d2998d Writer Name [PERSON_NAME]" at bounding box center [760, 317] width 804 height 30
click at [1096, 393] on button "Search" at bounding box center [1117, 395] width 90 height 30
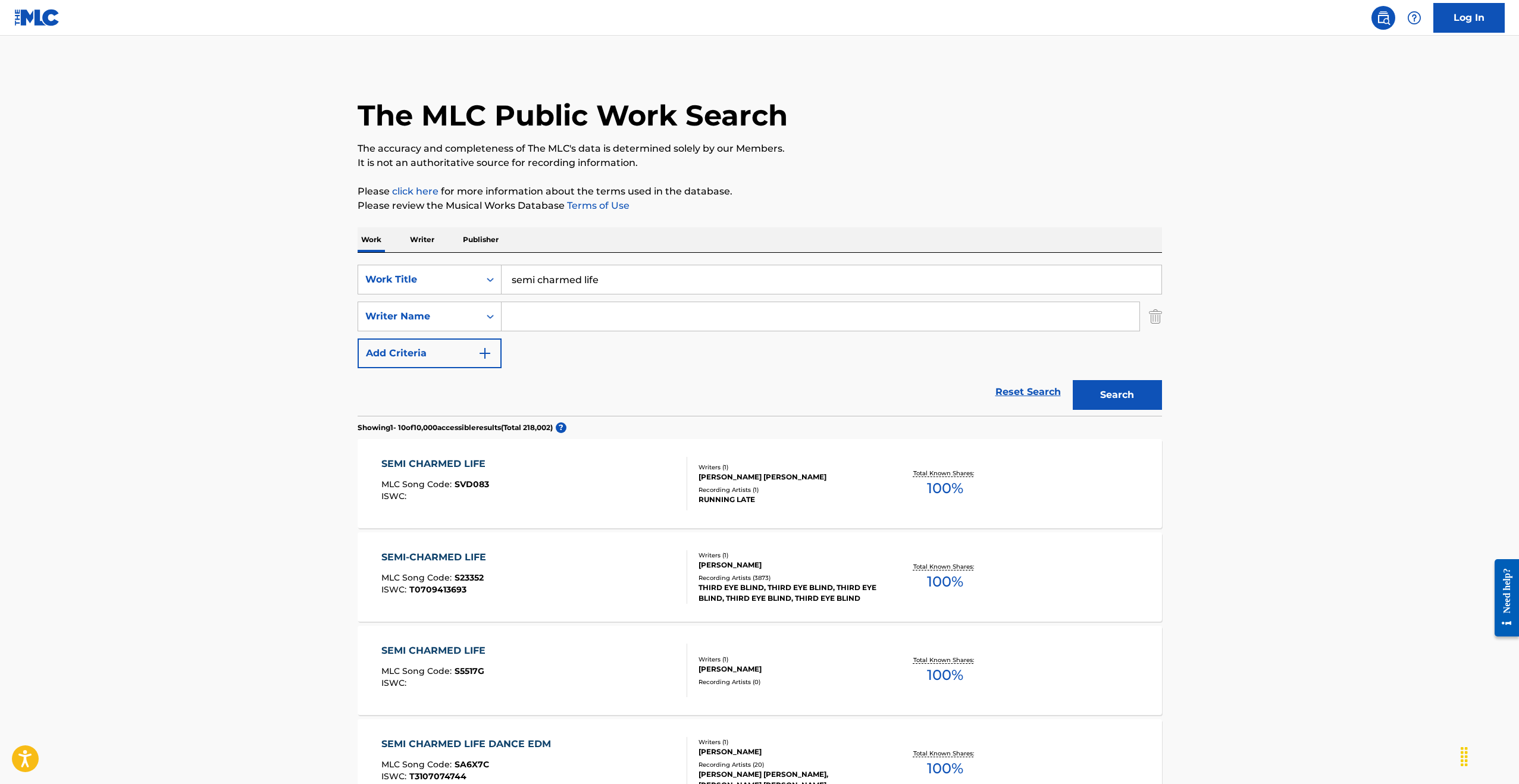
click at [825, 555] on div "Writers ( 1 )" at bounding box center [788, 555] width 179 height 9
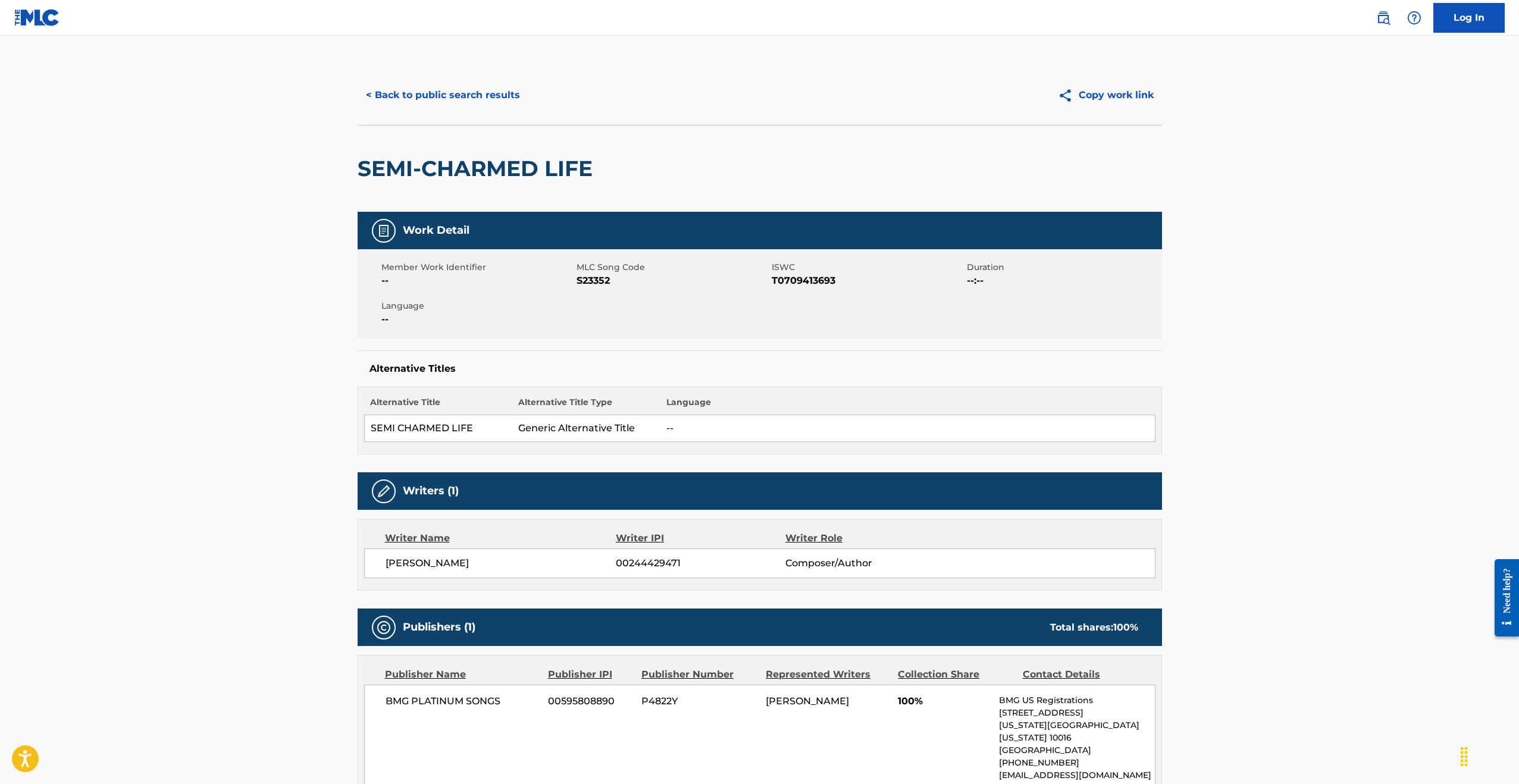
click at [380, 97] on button "< Back to public search results" at bounding box center [443, 95] width 171 height 30
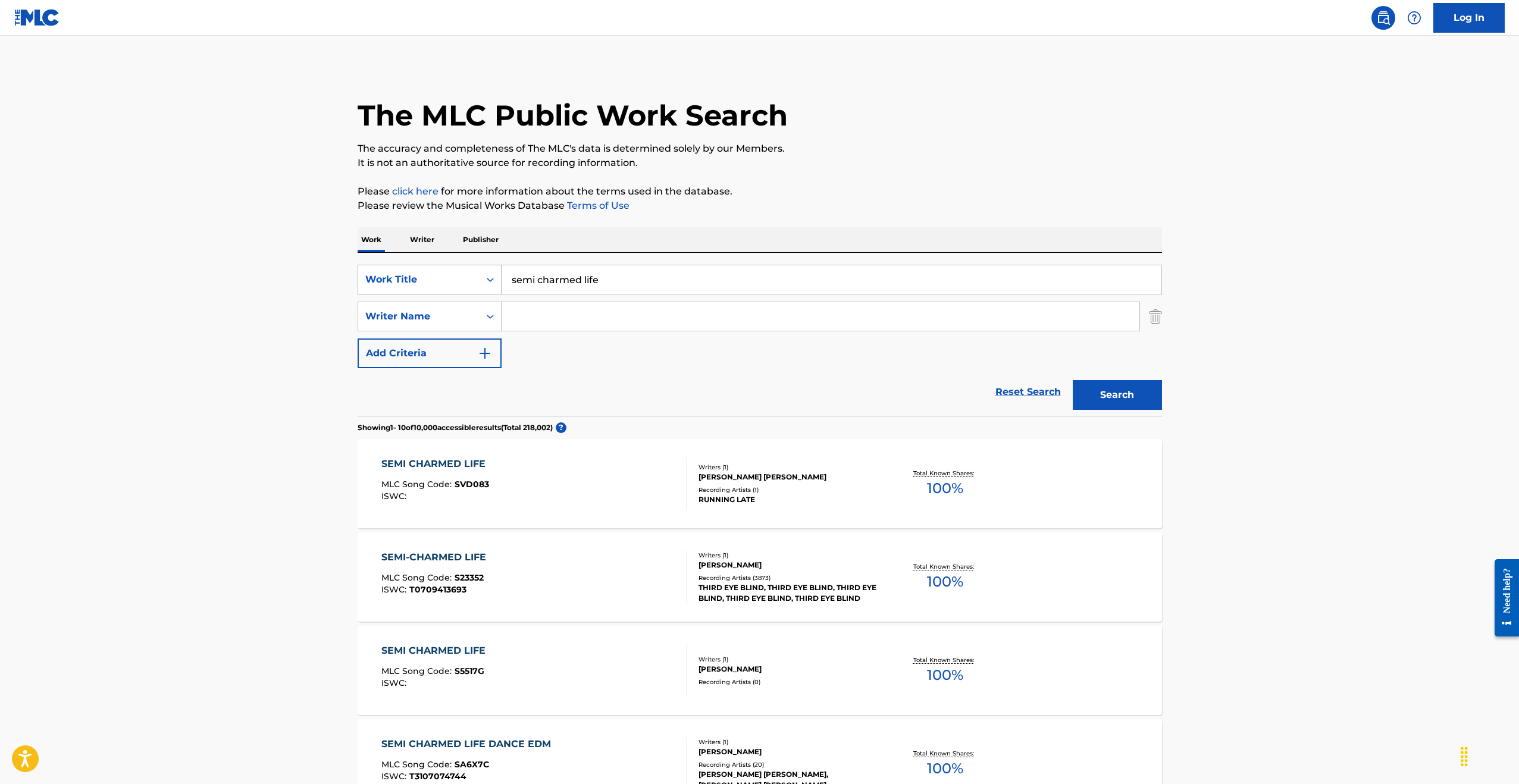
drag, startPoint x: 518, startPoint y: 268, endPoint x: 453, endPoint y: 266, distance: 65.0
click at [458, 266] on div "SearchWithCriteriae5b0bbf8-55cc-4198-9679-b5ef43ec1f09 Work Title semi charmed …" at bounding box center [760, 279] width 804 height 30
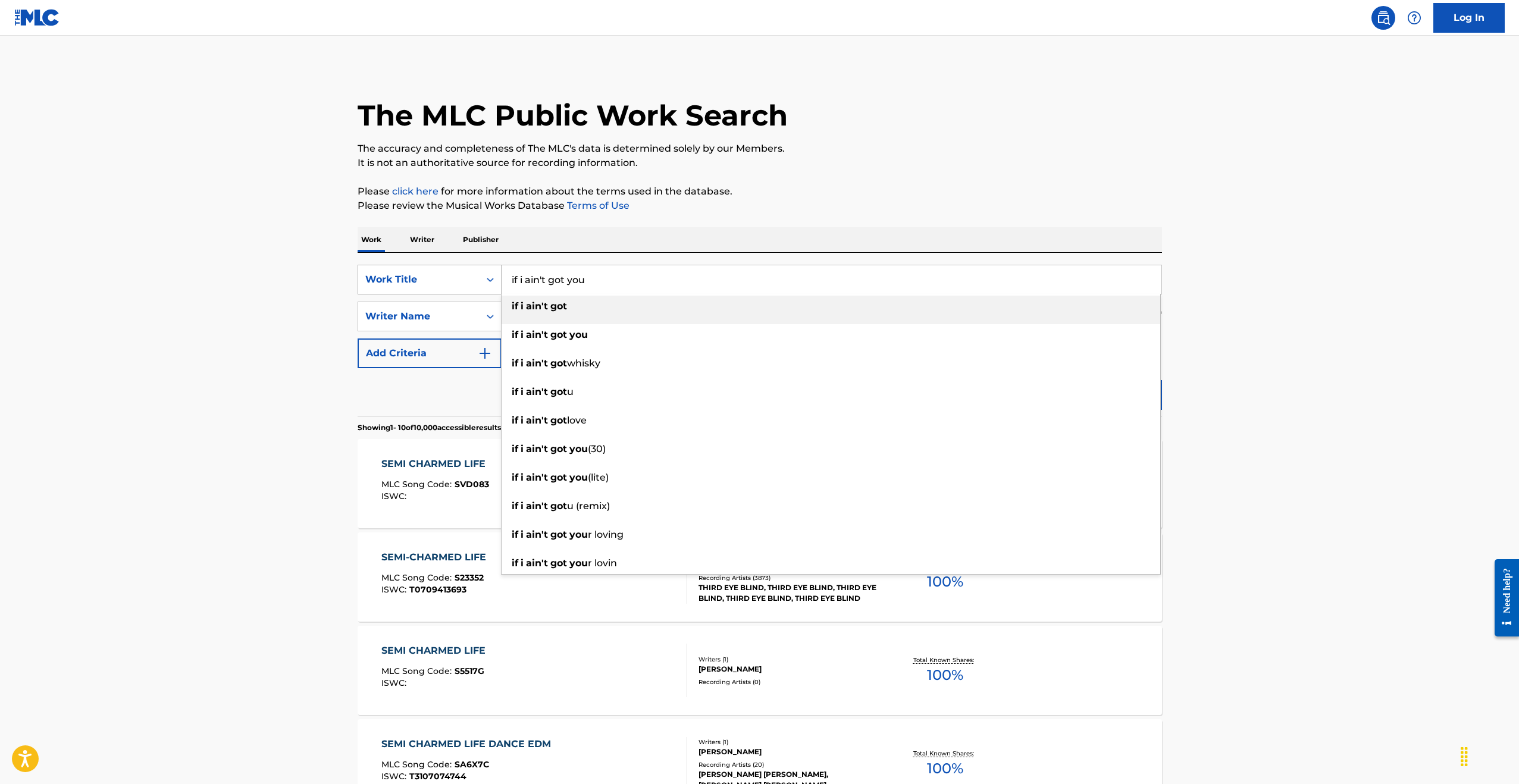
type input "if i ain't got you"
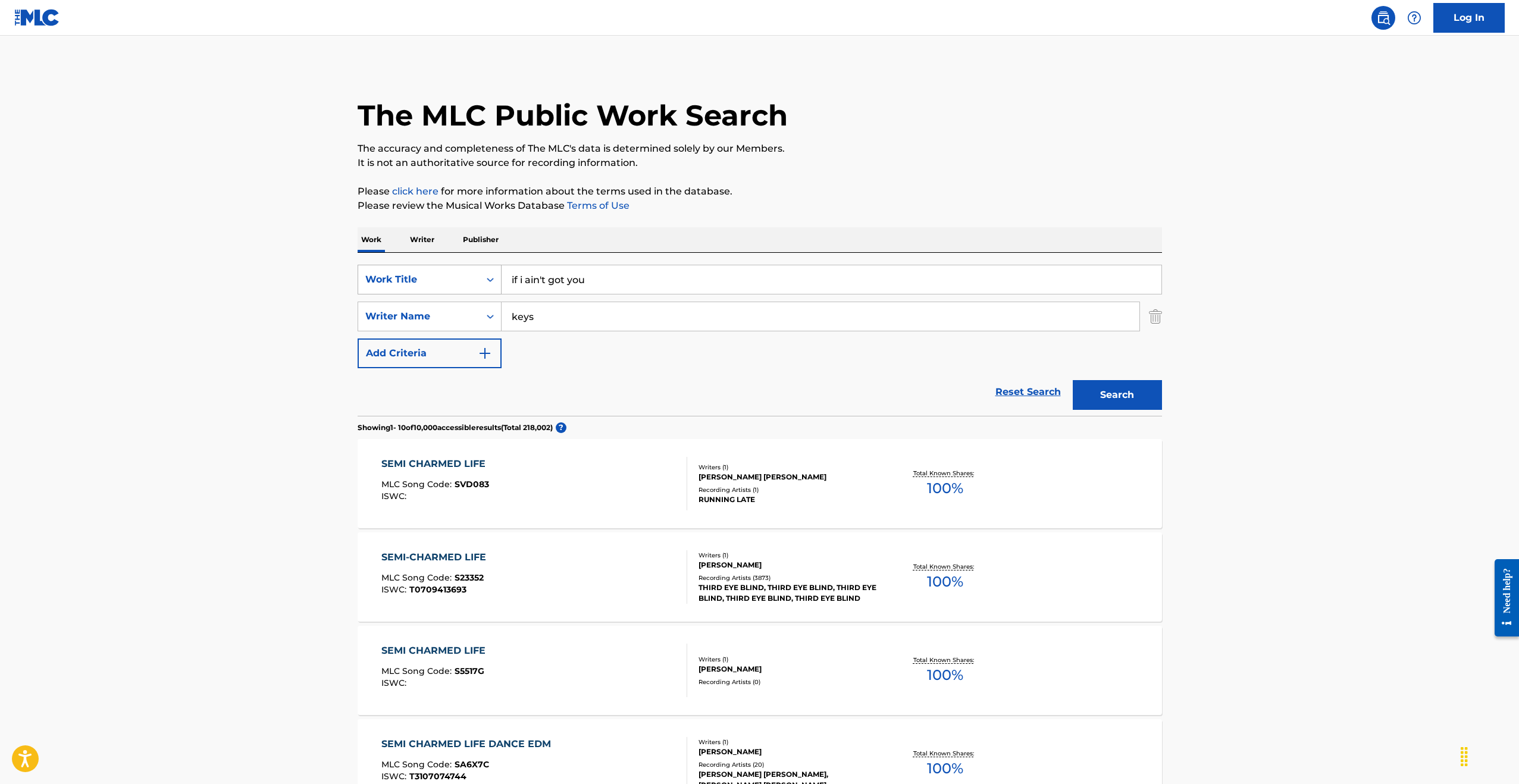
type input "keys"
click at [1072, 380] on button "Search" at bounding box center [1117, 395] width 90 height 30
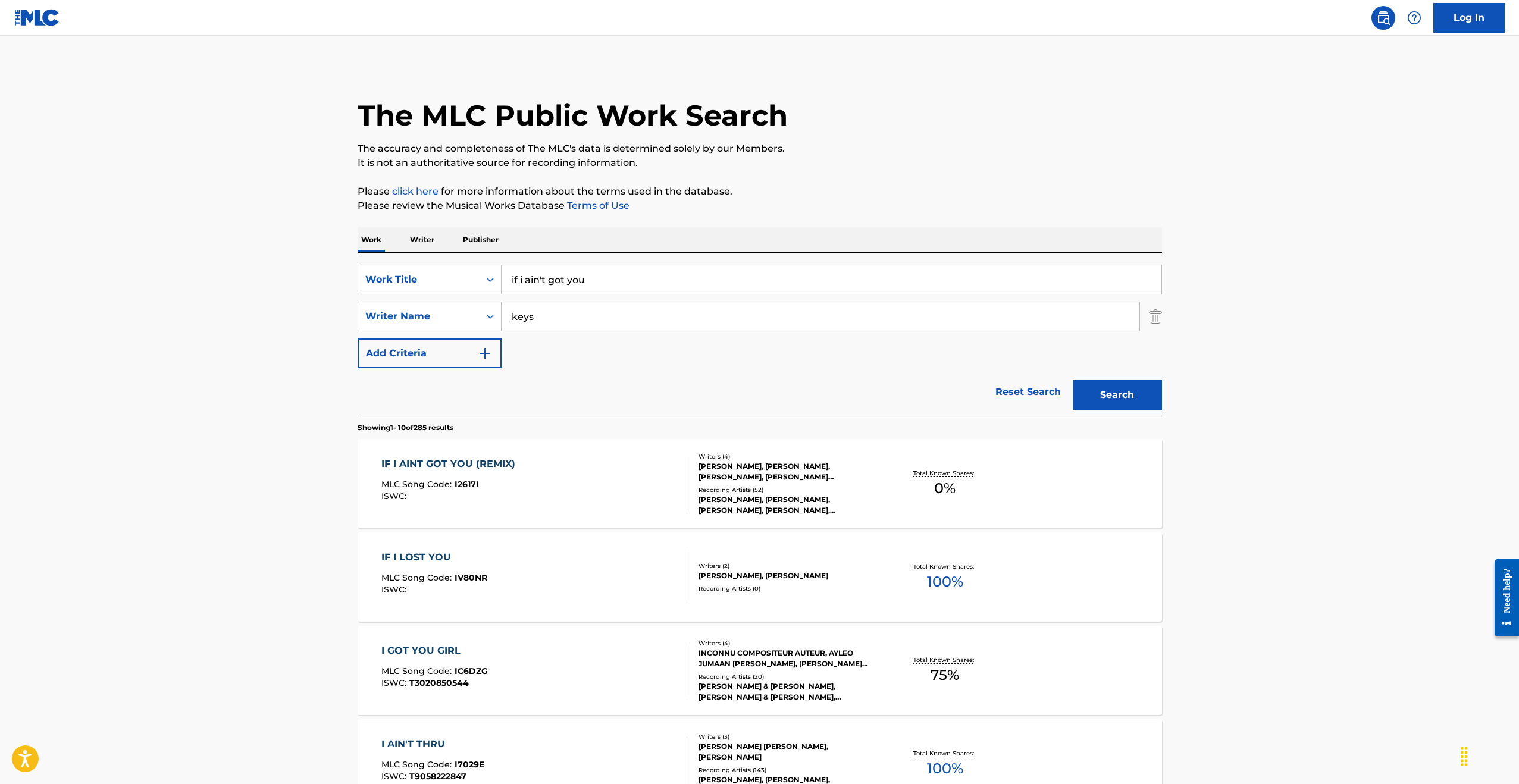
click at [544, 279] on input "if i ain't got you" at bounding box center [831, 279] width 660 height 29
click at [560, 316] on input "keys" at bounding box center [820, 316] width 638 height 29
drag, startPoint x: 539, startPoint y: 279, endPoint x: 476, endPoint y: 278, distance: 63.0
click at [482, 278] on div "SearchWithCriteriae5b0bbf8-55cc-4198-9679-b5ef43ec1f09 Work Title if i aint got…" at bounding box center [760, 279] width 804 height 30
type input "679"
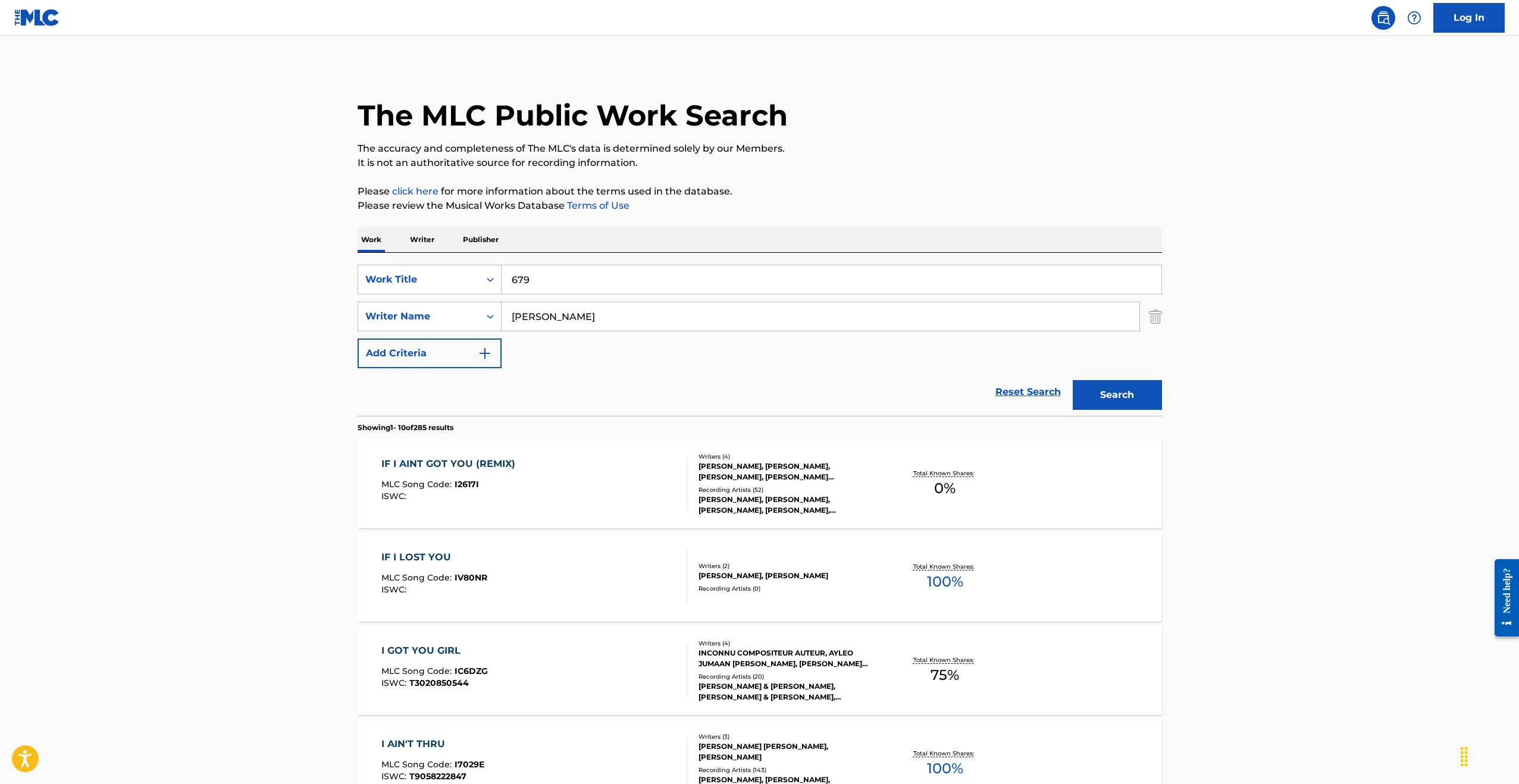
type input "[PERSON_NAME]"
click at [1072, 380] on button "Search" at bounding box center [1117, 395] width 90 height 30
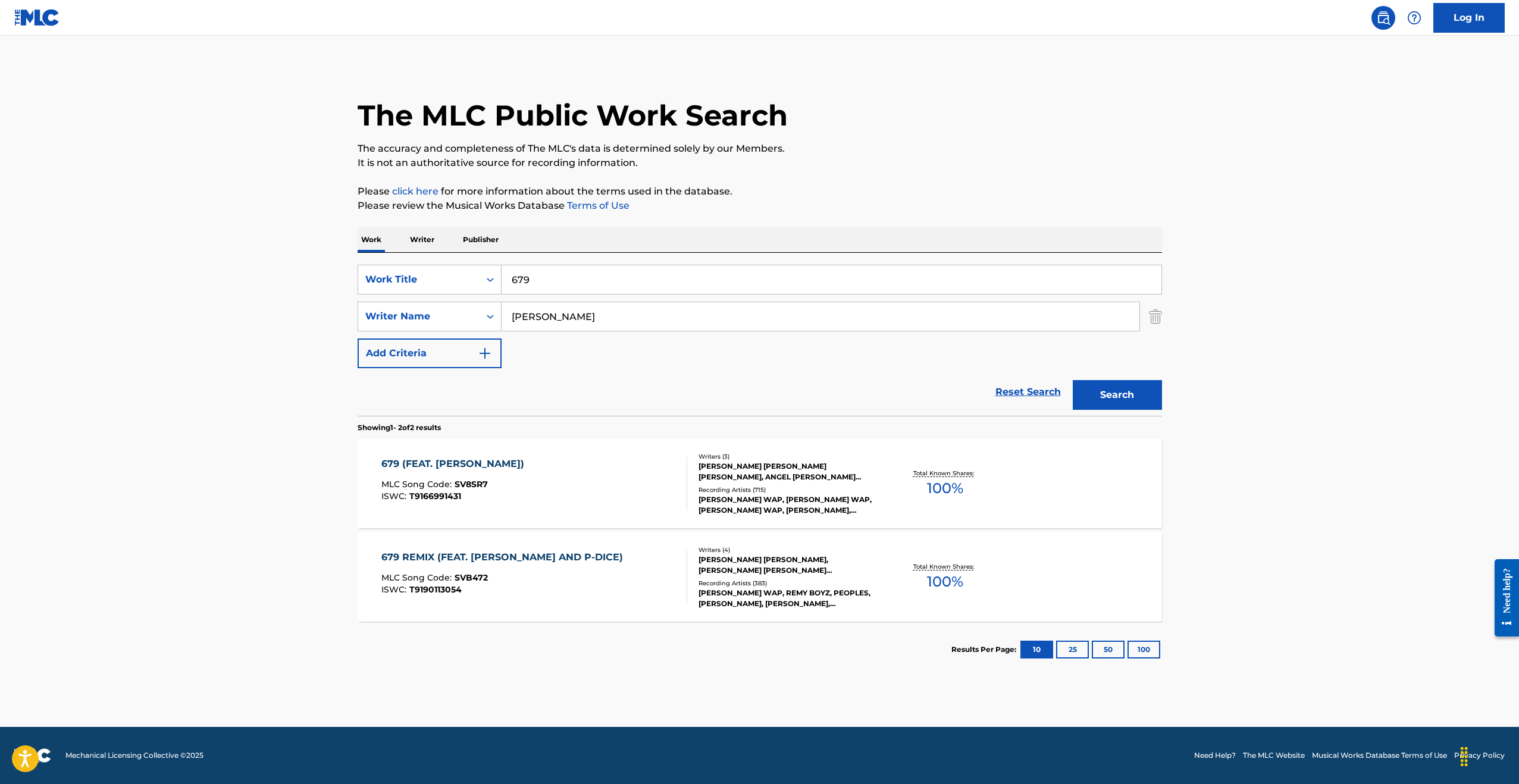
click at [783, 450] on div "679 (FEAT. [PERSON_NAME]) MLC Song Code : SV8SR7 ISWC : T9166991431 Writers ( 3…" at bounding box center [760, 483] width 804 height 90
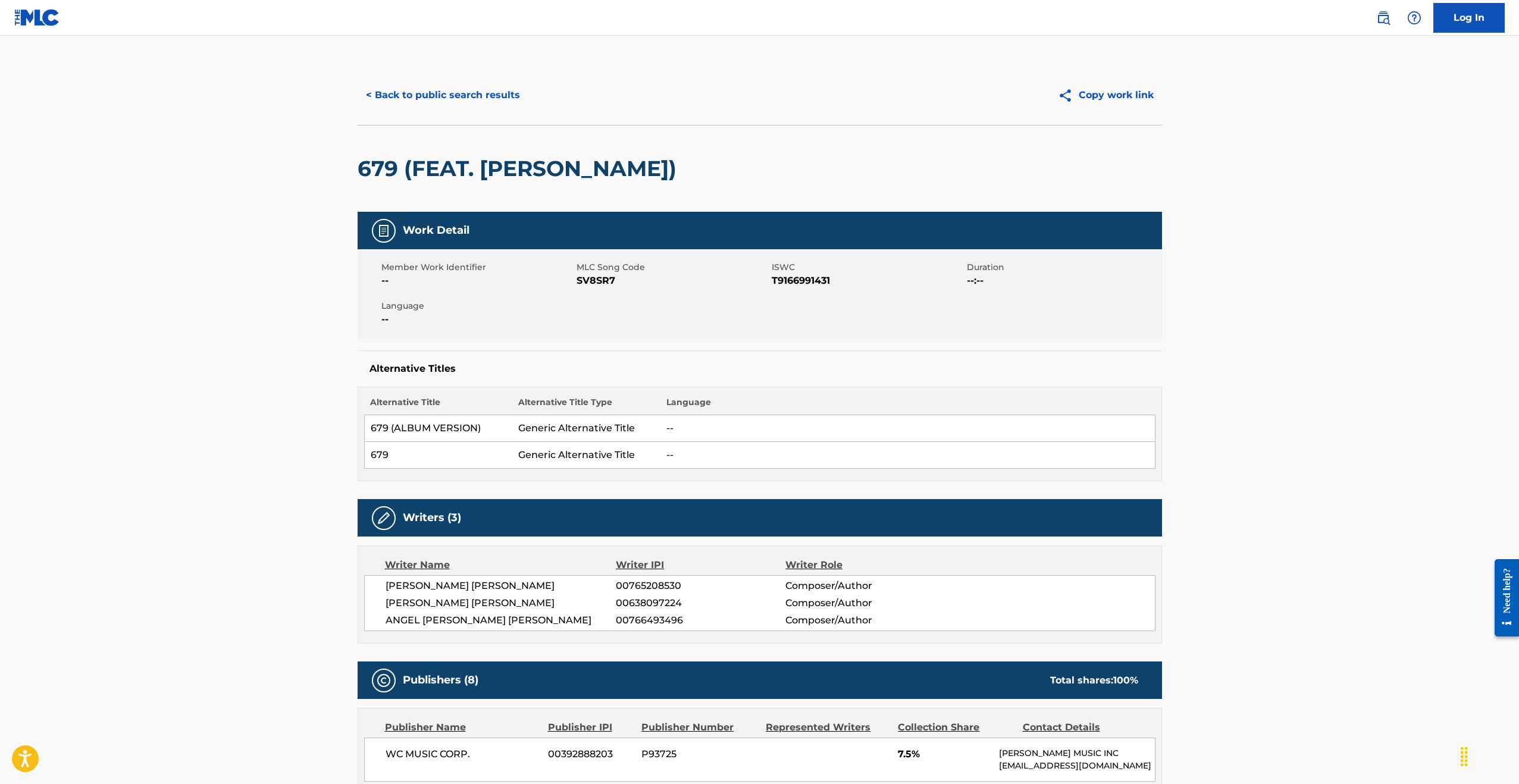
click at [447, 91] on button "< Back to public search results" at bounding box center [443, 95] width 171 height 30
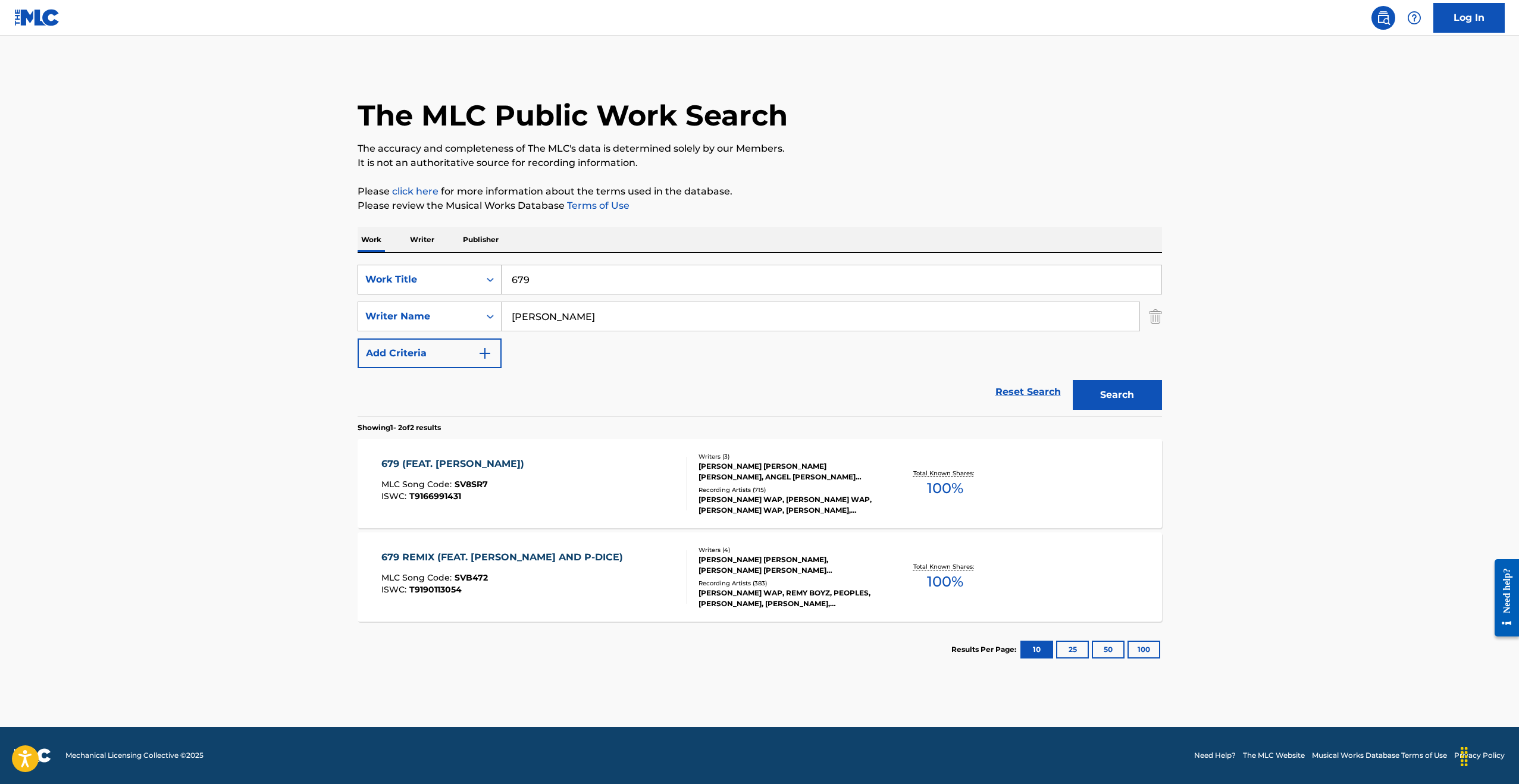
drag, startPoint x: 565, startPoint y: 277, endPoint x: 471, endPoint y: 269, distance: 94.3
click at [471, 269] on div "SearchWithCriteriae5b0bbf8-55cc-4198-9679-b5ef43ec1f09 Work Title 679" at bounding box center [760, 279] width 804 height 30
click at [556, 273] on input "we are fun" at bounding box center [831, 279] width 660 height 29
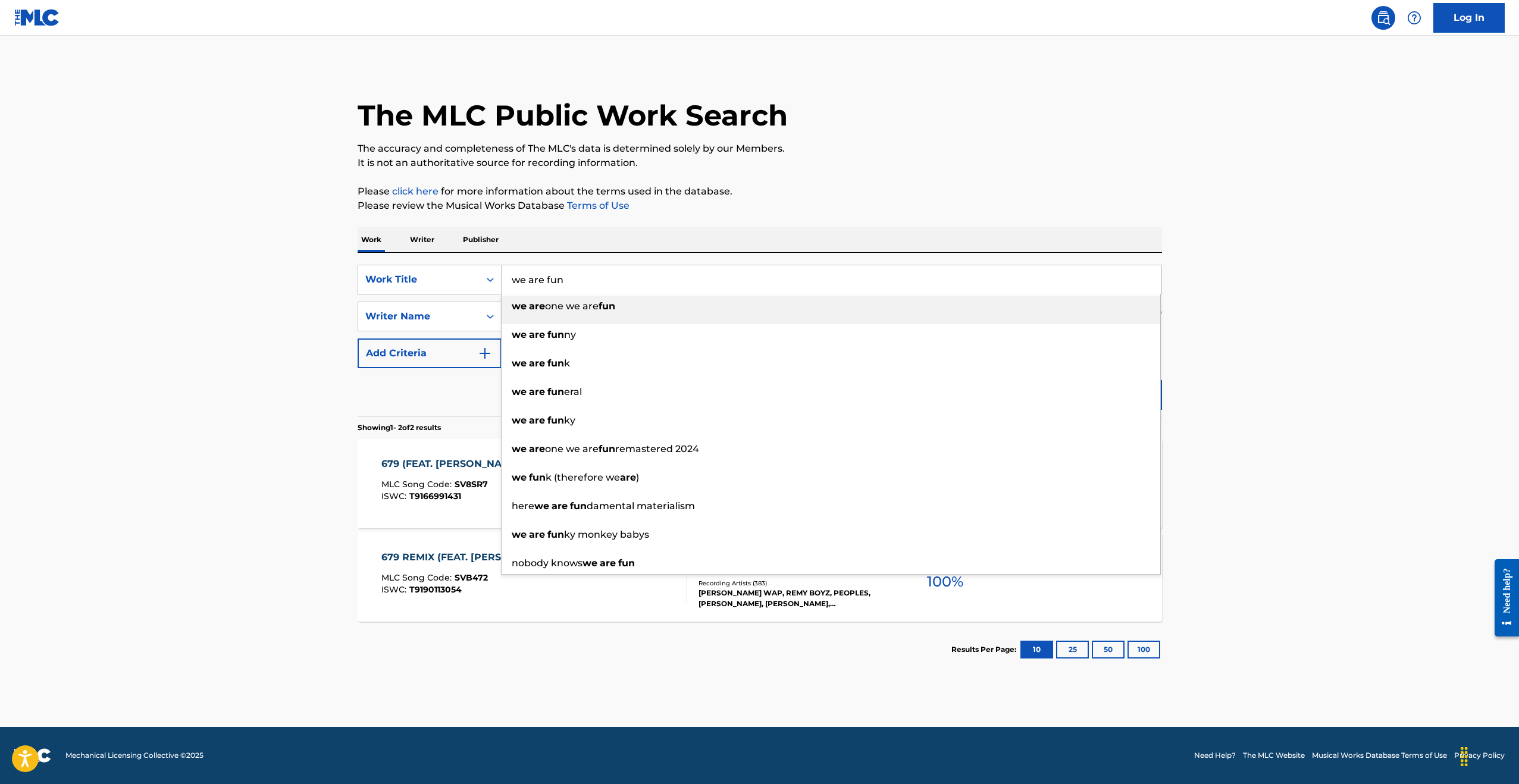
click at [555, 278] on input "we are fun" at bounding box center [831, 279] width 660 height 29
type input "we are young"
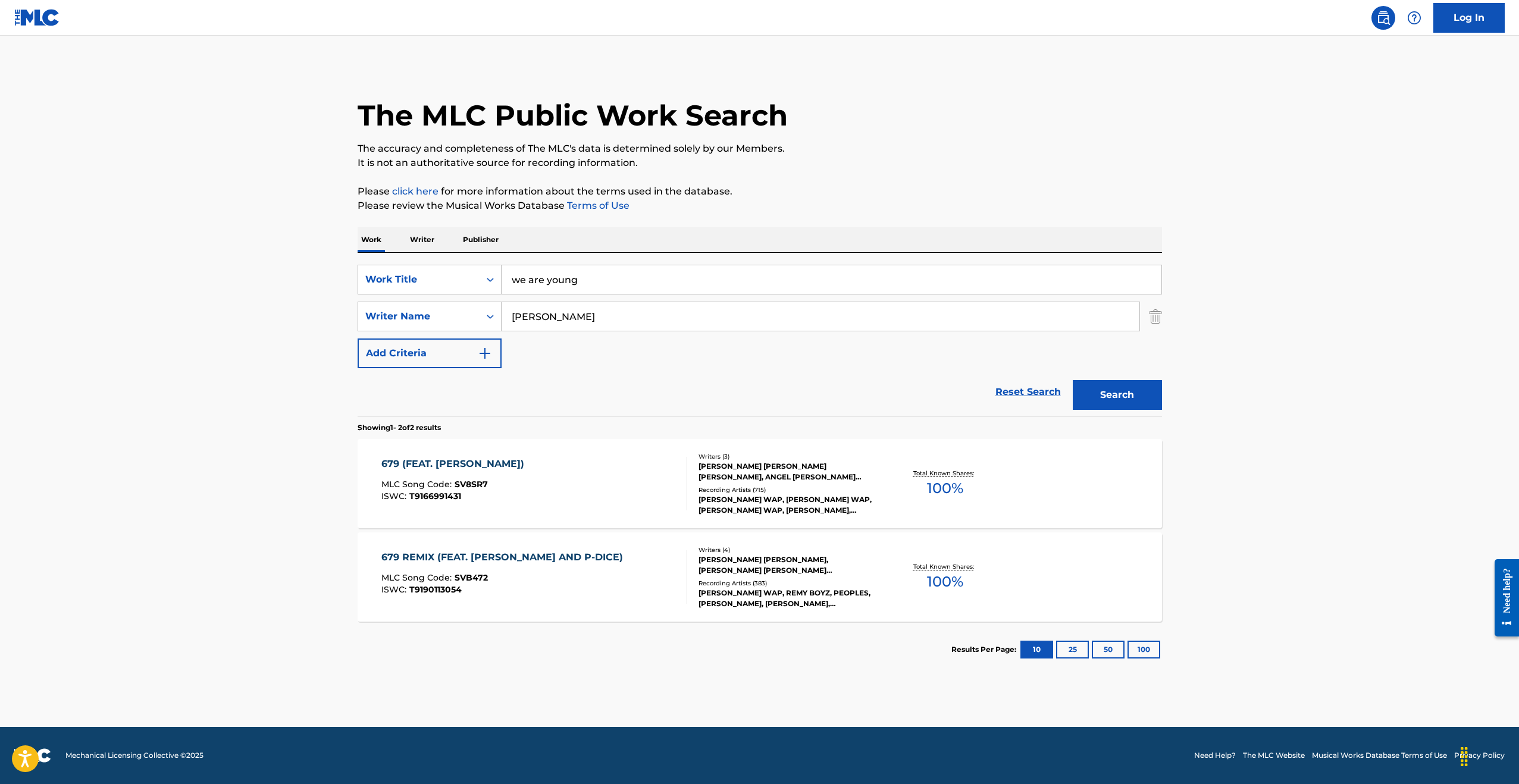
type input "[PERSON_NAME]"
click at [1072, 380] on button "Search" at bounding box center [1117, 395] width 90 height 30
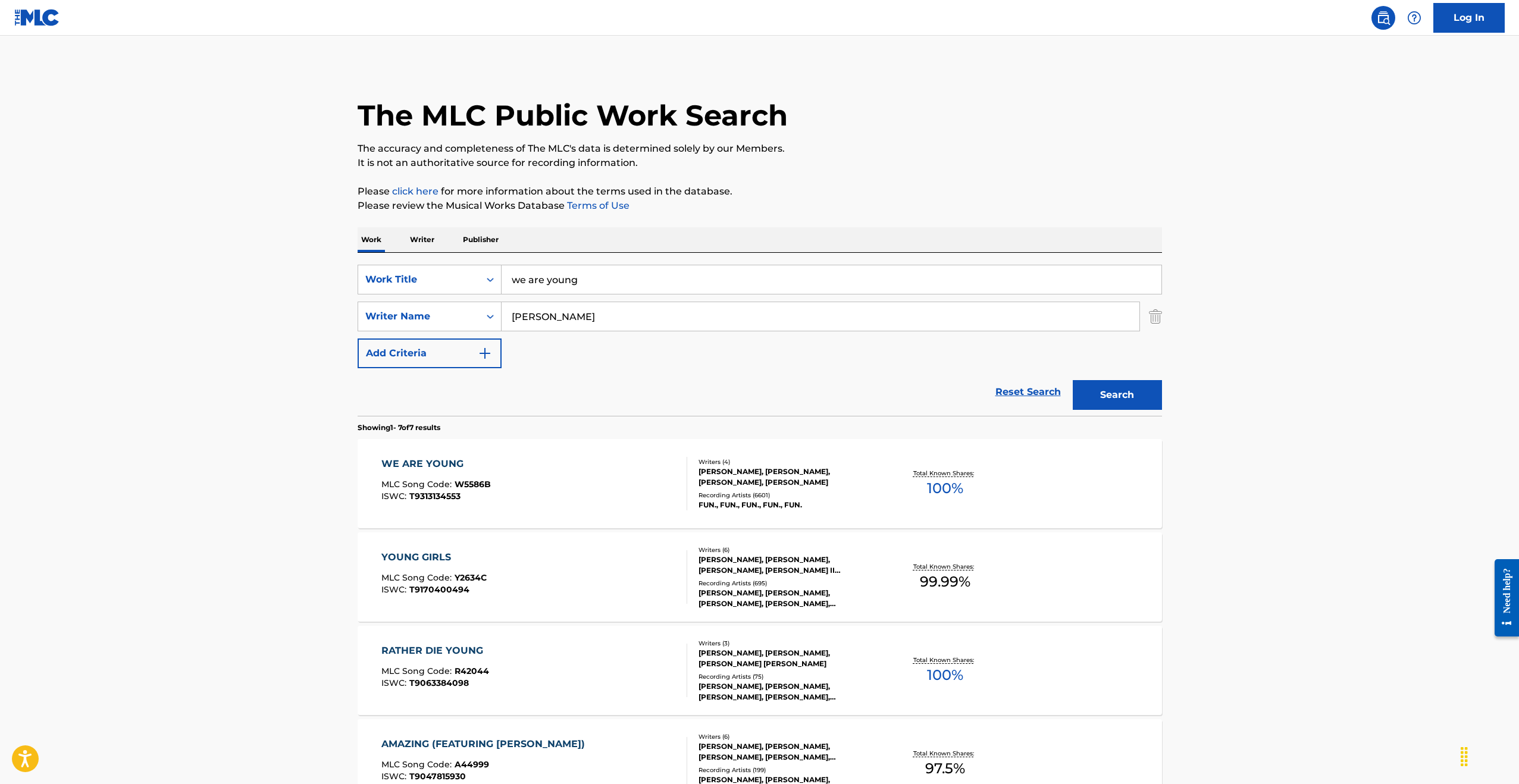
click at [788, 448] on div "WE ARE YOUNG MLC Song Code : W5586B ISWC : T9313134553 Writers ( 4 ) [PERSON_NA…" at bounding box center [760, 483] width 804 height 90
